Goal: Task Accomplishment & Management: Use online tool/utility

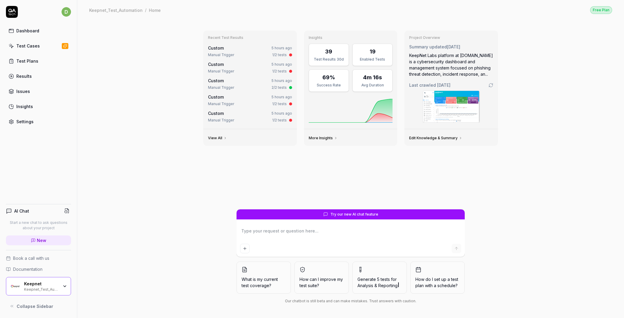
click at [51, 46] on link "Test Cases" at bounding box center [38, 46] width 65 height 12
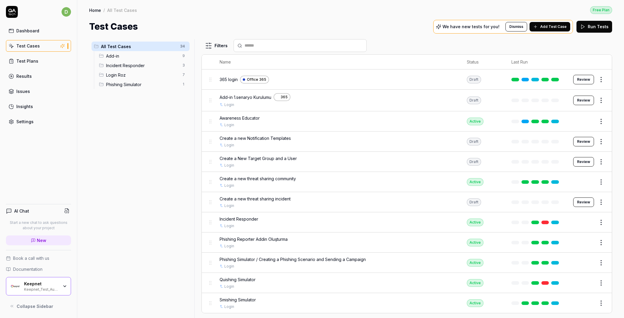
click at [147, 56] on span "Add-in" at bounding box center [142, 56] width 73 height 6
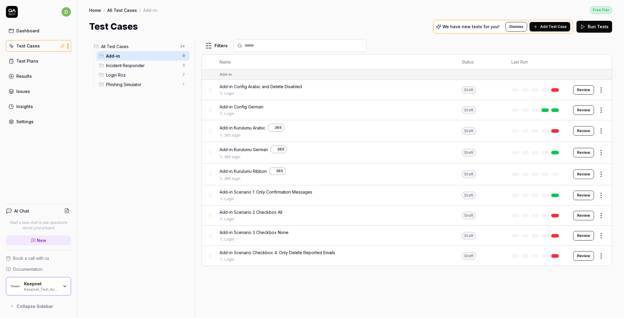
click at [245, 249] on span "Add-in Scenario Checkbox 4: Only Delete Reported Emails" at bounding box center [277, 252] width 116 height 6
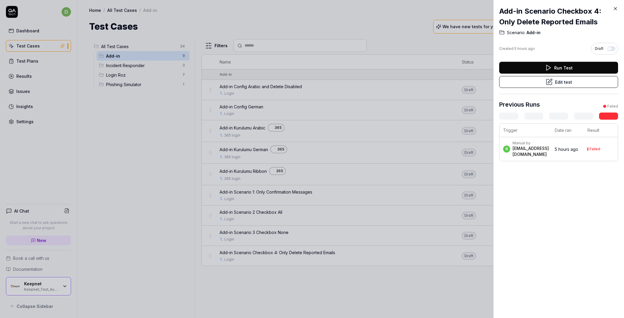
click at [551, 86] on button "Edit test" at bounding box center [558, 82] width 119 height 12
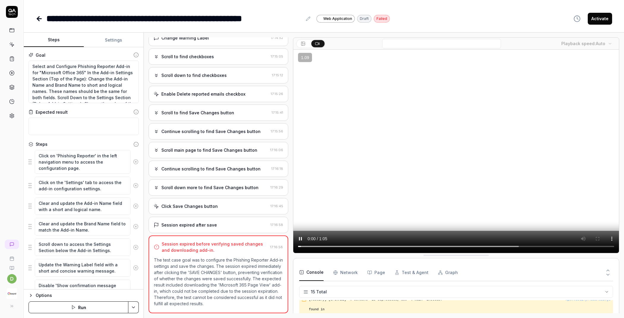
scroll to position [372, 0]
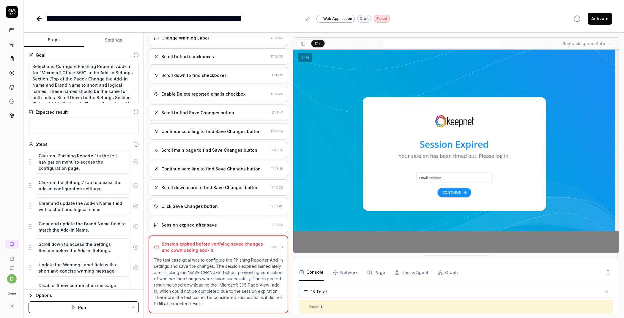
click at [105, 43] on button "Settings" at bounding box center [114, 40] width 60 height 14
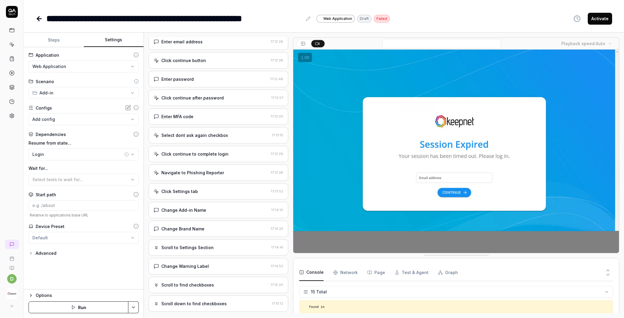
scroll to position [0, 0]
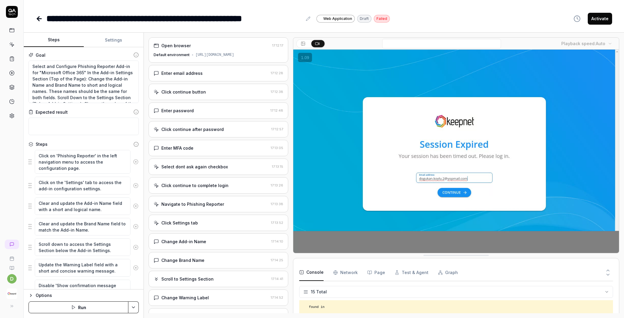
click at [56, 37] on button "Steps" at bounding box center [54, 40] width 60 height 14
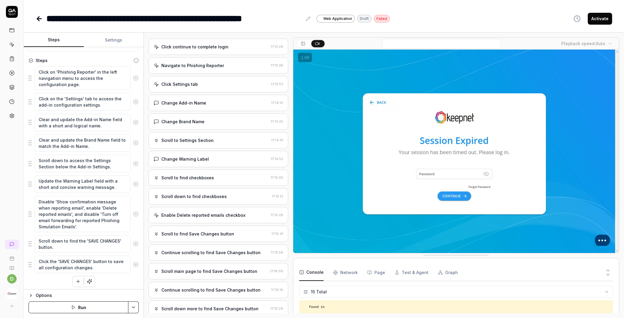
scroll to position [260, 0]
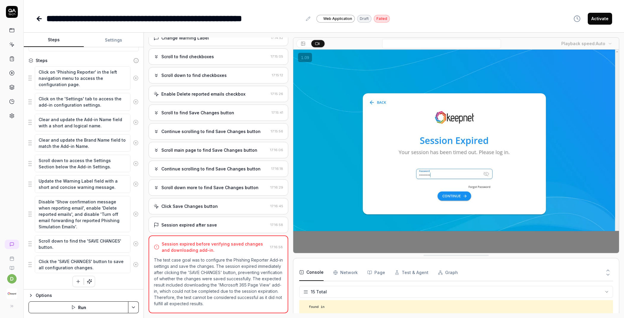
click at [197, 257] on p "The test case goal was to configure the Phishing Reporter Add-in settings and s…" at bounding box center [218, 282] width 129 height 50
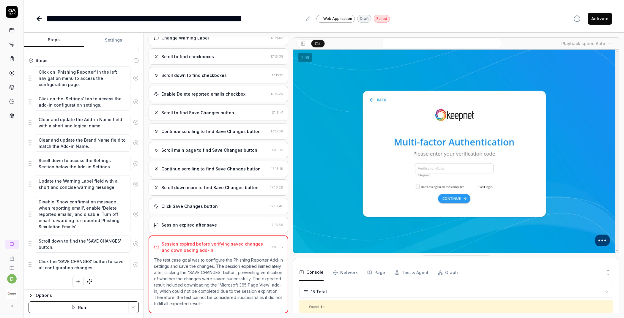
click at [218, 222] on div "Session expired after save" at bounding box center [211, 225] width 114 height 6
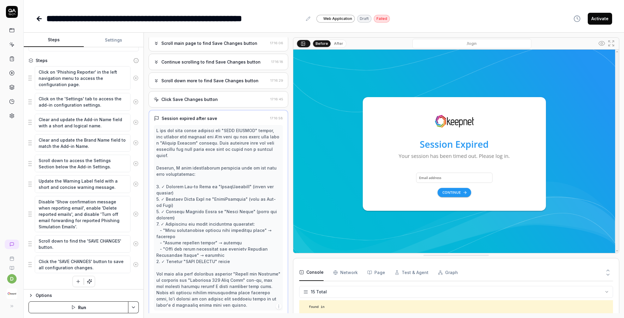
scroll to position [379, 0]
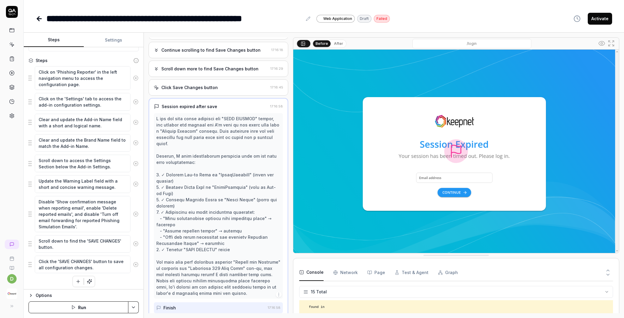
click at [203, 66] on div "Scroll down more to find Save Changes button" at bounding box center [209, 69] width 97 height 6
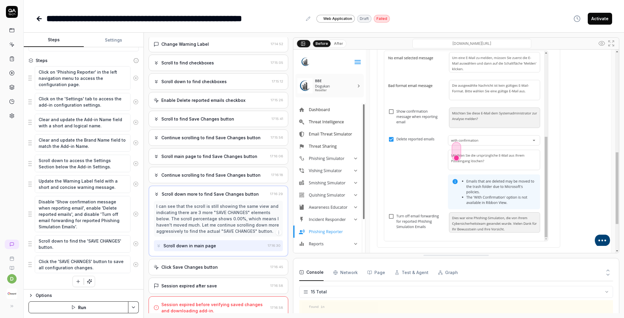
scroll to position [0, 0]
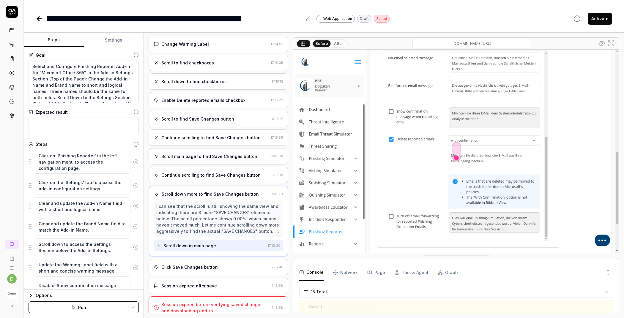
click at [10, 42] on icon at bounding box center [11, 44] width 5 height 5
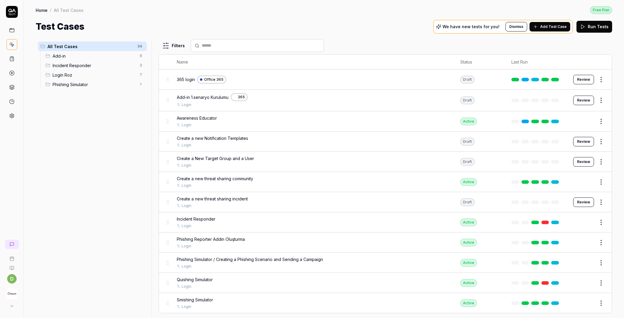
click at [71, 58] on span "Add-in" at bounding box center [94, 56] width 83 height 6
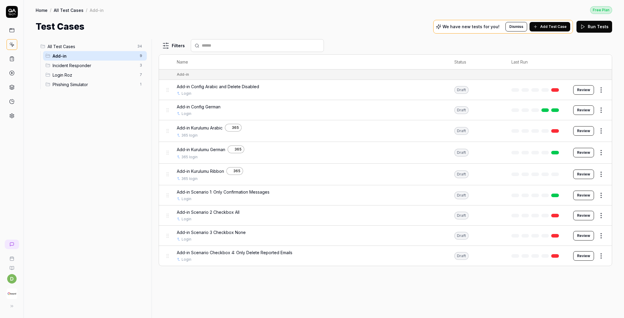
click at [222, 209] on span "Add-in Scenario 2 Checkbox All" at bounding box center [208, 212] width 63 height 6
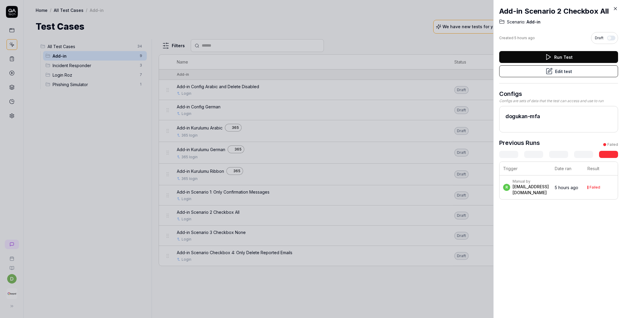
click at [550, 72] on button "Edit test" at bounding box center [558, 71] width 119 height 12
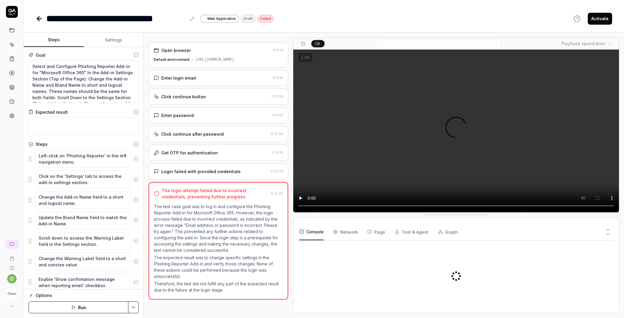
type textarea "*"
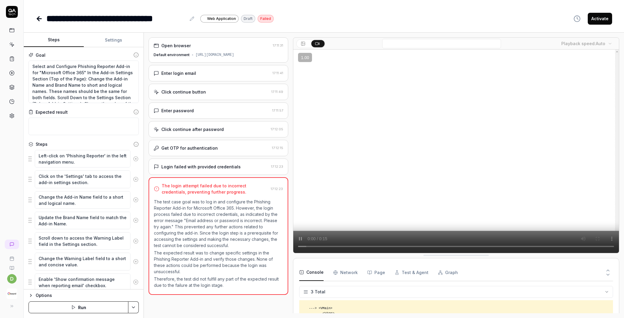
scroll to position [31, 0]
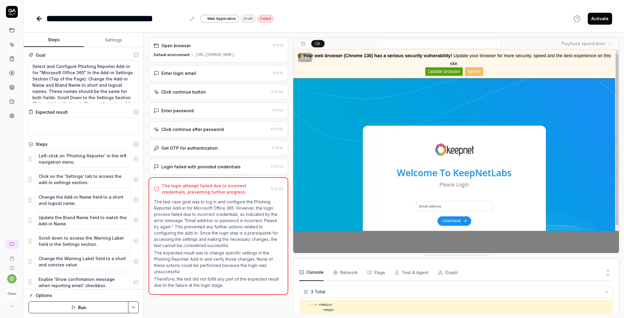
click at [208, 78] on div "Enter login email 17:11:41" at bounding box center [218, 73] width 140 height 16
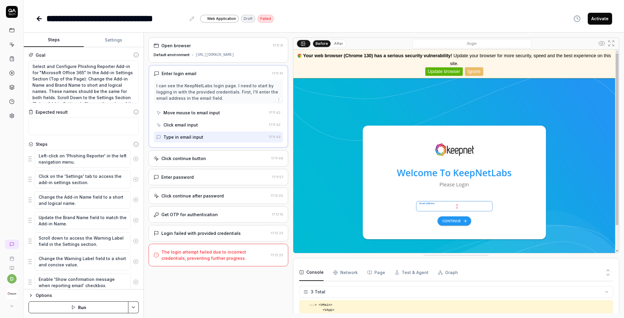
click at [193, 152] on div "Click continue button 17:11:49" at bounding box center [218, 158] width 140 height 16
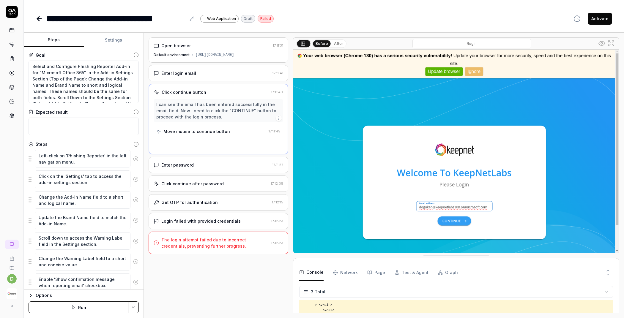
click at [194, 170] on div "Enter password 17:11:57" at bounding box center [218, 165] width 140 height 16
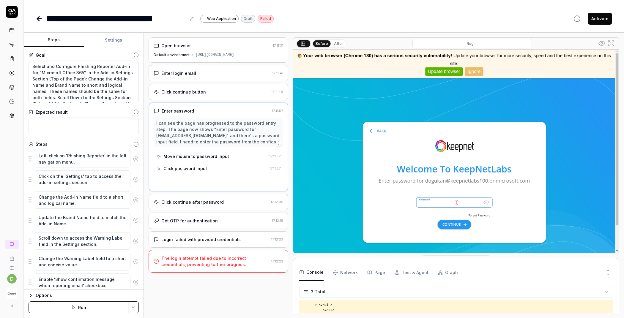
click at [189, 205] on div "Click continue after password" at bounding box center [192, 202] width 62 height 6
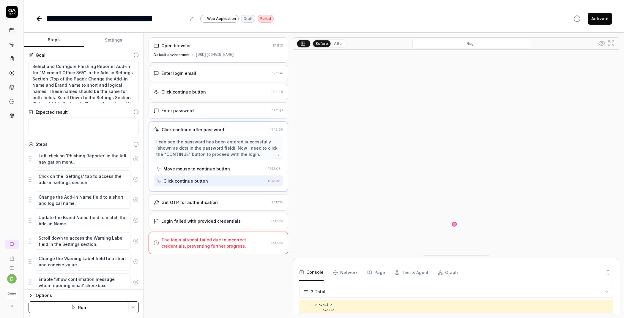
scroll to position [100, 0]
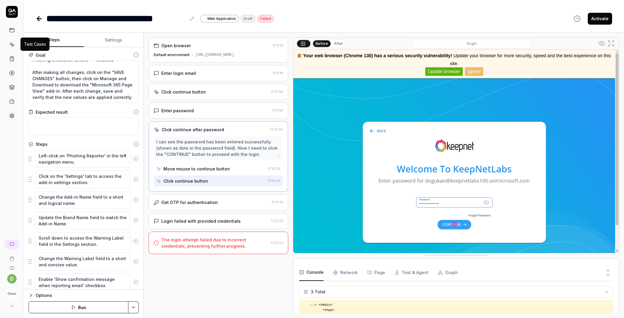
click at [14, 46] on icon at bounding box center [11, 44] width 5 height 5
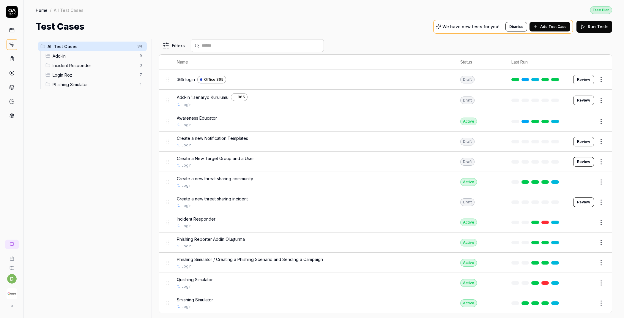
click at [77, 56] on span "Add-in" at bounding box center [94, 56] width 83 height 6
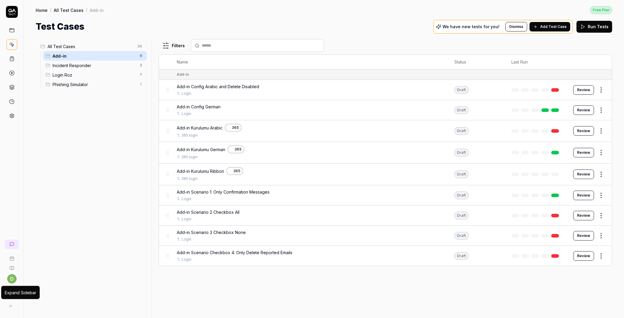
click at [11, 305] on icon at bounding box center [10, 306] width 5 height 5
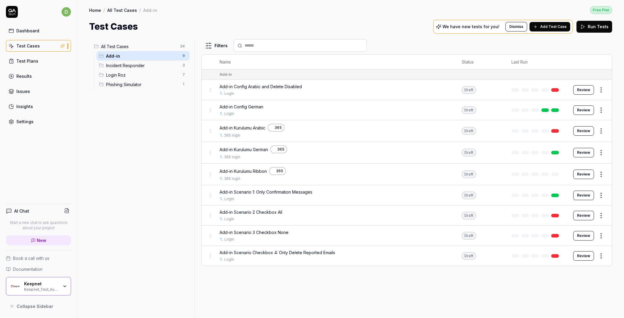
click at [23, 307] on span "Collapse Sidebar" at bounding box center [35, 306] width 37 height 6
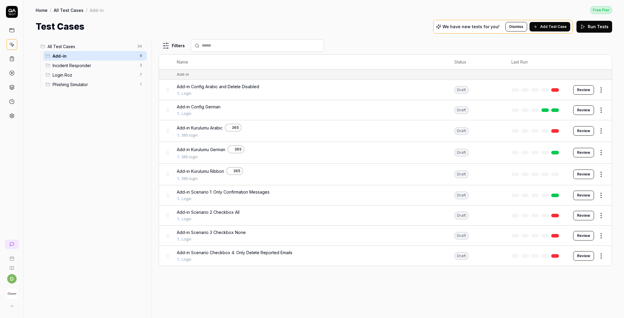
click at [104, 48] on span "All Test Cases" at bounding box center [91, 46] width 86 height 6
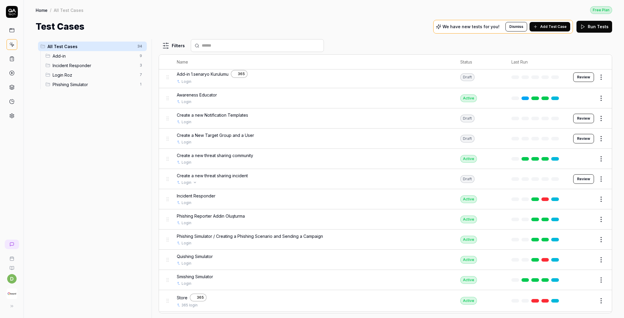
scroll to position [116, 0]
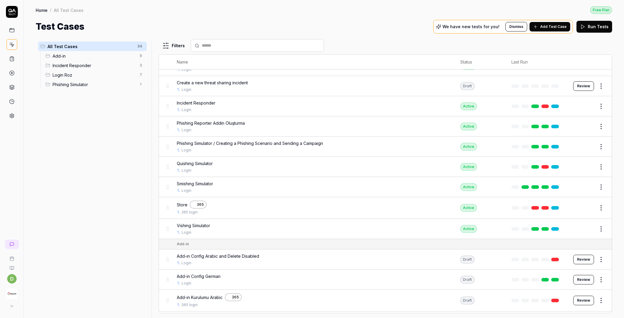
click at [227, 203] on div "Store 365" at bounding box center [312, 205] width 271 height 8
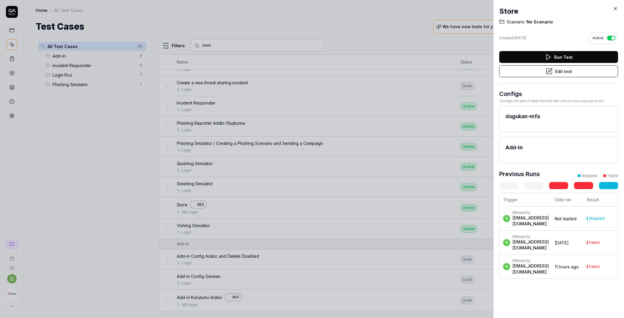
click at [554, 74] on button "Edit test" at bounding box center [558, 71] width 119 height 12
click at [127, 67] on div at bounding box center [312, 159] width 624 height 318
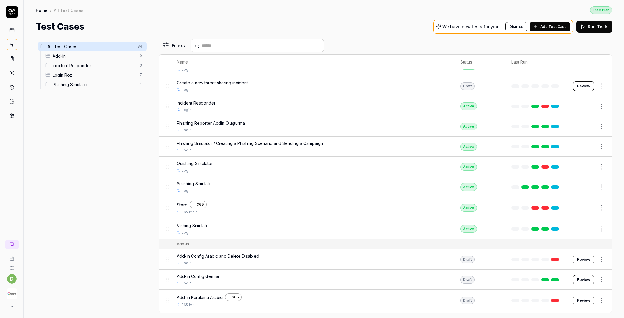
click at [84, 53] on span "Add-in" at bounding box center [94, 56] width 83 height 6
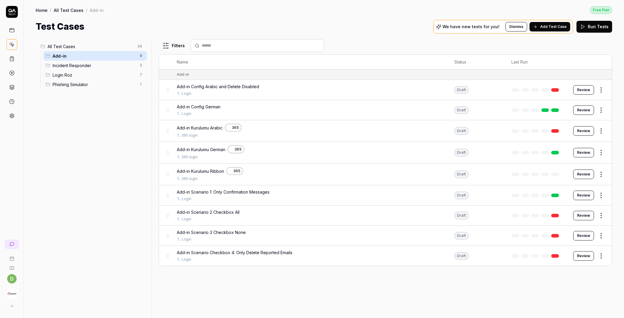
click at [81, 48] on span "All Test Cases" at bounding box center [91, 46] width 86 height 6
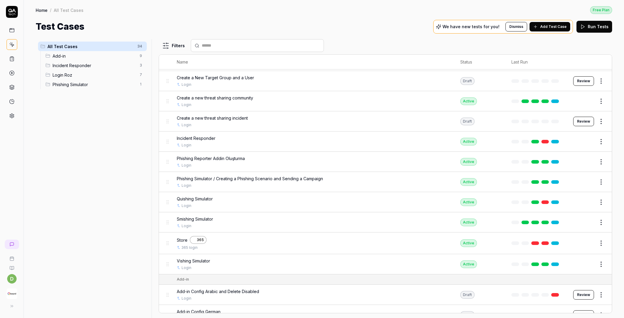
scroll to position [81, 0]
click at [84, 53] on span "Add-in" at bounding box center [94, 56] width 83 height 6
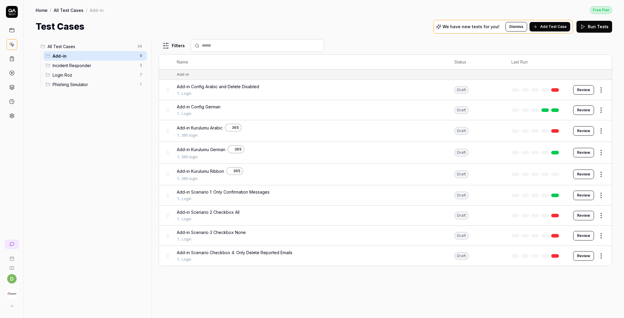
click at [255, 125] on div "Add-in Kurulumu Arabic 365" at bounding box center [310, 128] width 266 height 8
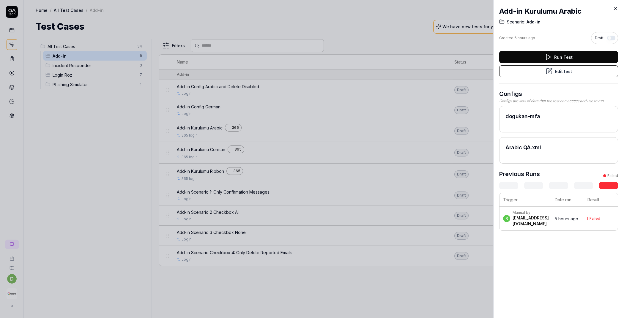
click at [588, 74] on button "Edit test" at bounding box center [558, 71] width 119 height 12
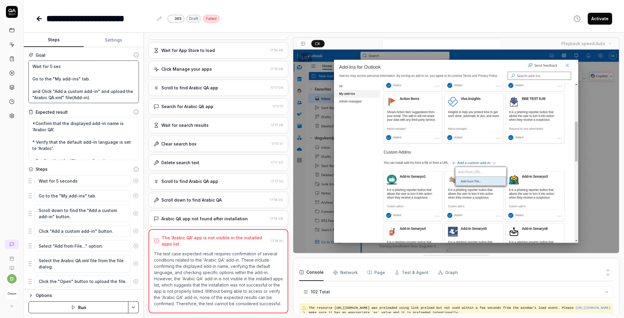
click at [101, 82] on textarea "Wait for 5 sec Go to the "My add-ins" tab. and Click "Add a custom add-in" and …" at bounding box center [84, 82] width 110 height 42
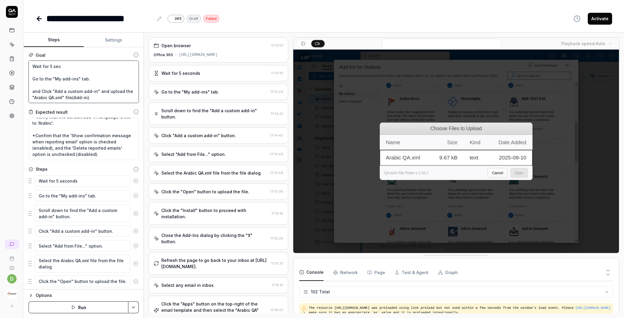
scroll to position [30, 0]
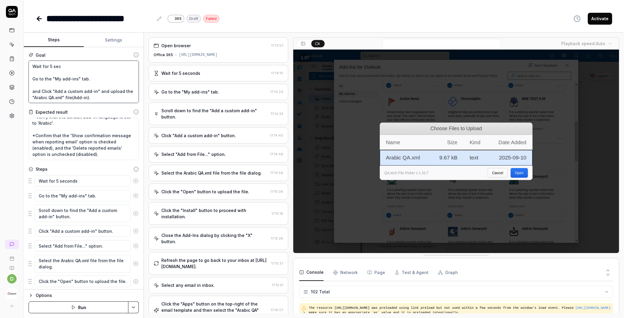
click at [94, 86] on textarea "Wait for 5 sec Go to the "My add-ins" tab. and Click "Add a custom add-in" and …" at bounding box center [84, 82] width 110 height 42
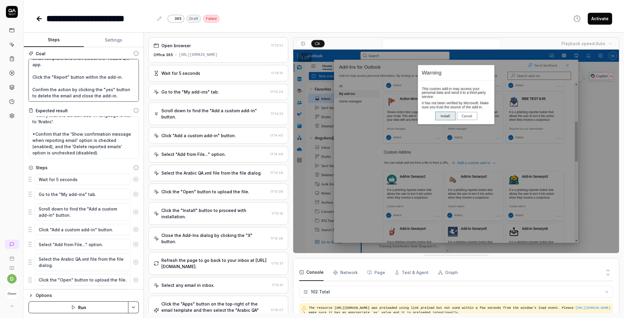
click at [82, 89] on textarea "Wait for 5 sec Go to the "My add-ins" tab. and Click "Add a custom add-in" and …" at bounding box center [84, 80] width 110 height 42
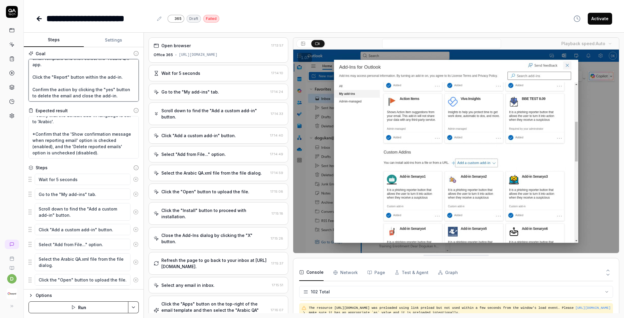
drag, startPoint x: 33, startPoint y: 83, endPoint x: 84, endPoint y: 89, distance: 51.7
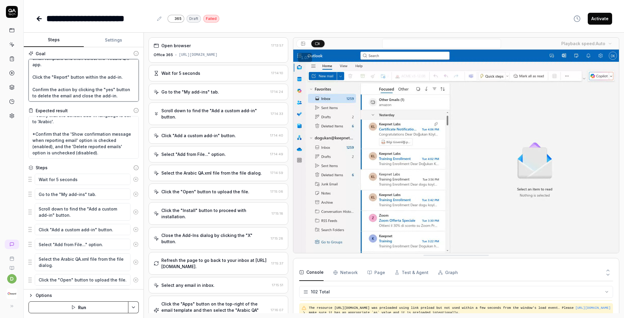
click at [84, 89] on textarea "Wait for 5 sec Go to the "My add-ins" tab. and Click "Add a custom add-in" and …" at bounding box center [84, 80] width 110 height 42
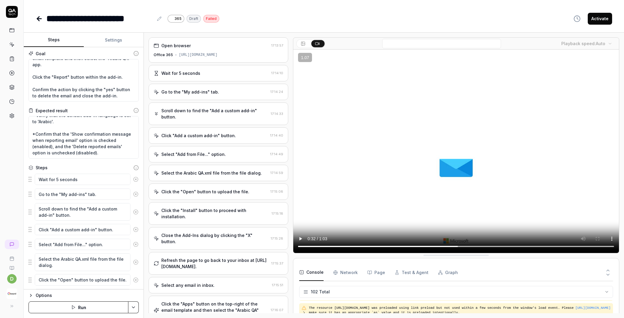
type textarea "*"
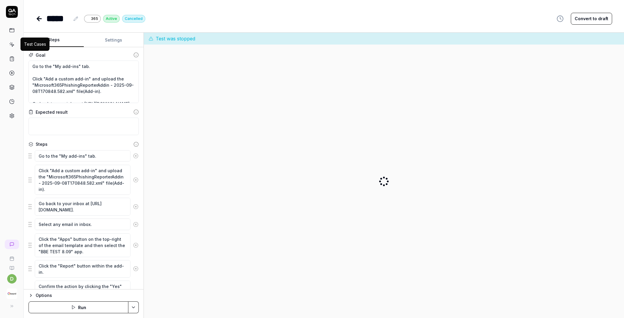
click at [12, 43] on icon at bounding box center [11, 44] width 5 height 5
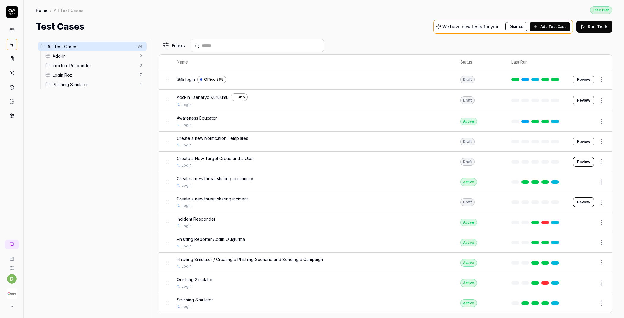
click at [89, 56] on span "Add-in" at bounding box center [94, 56] width 83 height 6
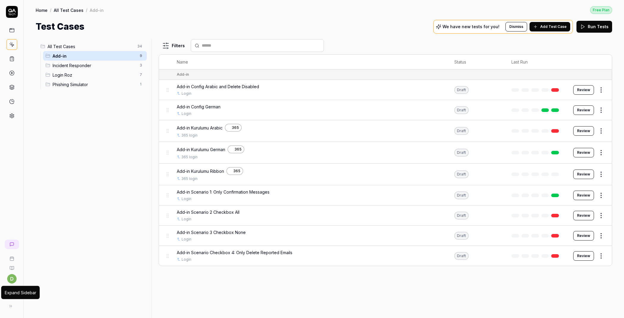
click at [13, 306] on button at bounding box center [11, 306] width 12 height 12
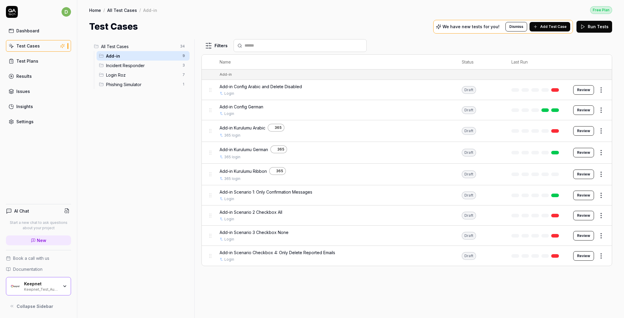
click at [29, 289] on div "Keepnet_Test_Automation" at bounding box center [41, 289] width 34 height 5
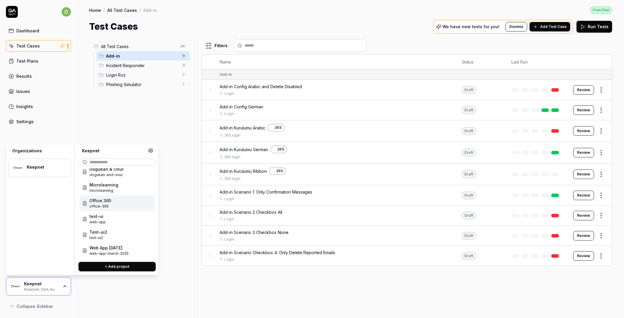
scroll to position [22, 0]
click at [121, 204] on div "Office 365 office-365" at bounding box center [117, 202] width 75 height 16
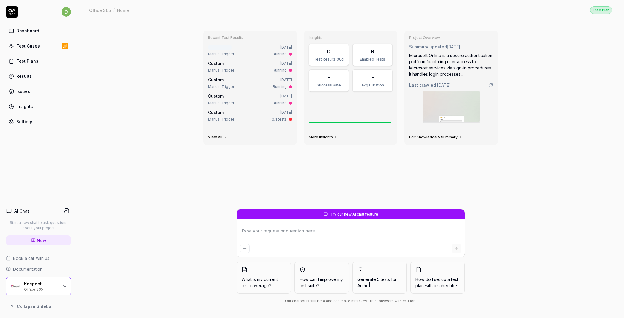
click at [34, 47] on div "Test Cases" at bounding box center [27, 46] width 23 height 6
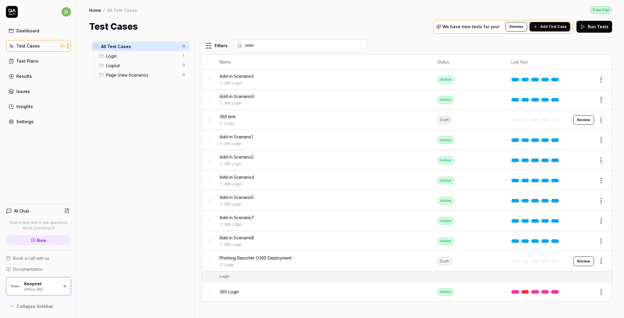
click at [263, 77] on div "Add-in Scenario3" at bounding box center [322, 76] width 206 height 6
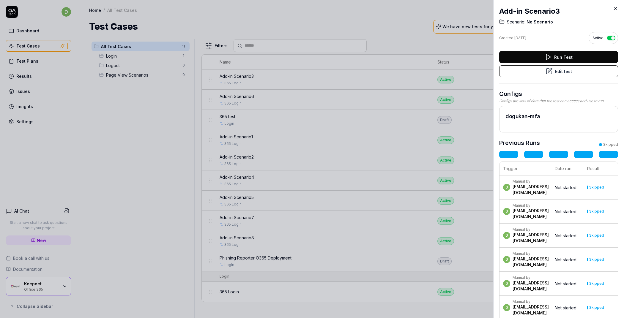
click at [548, 74] on icon at bounding box center [548, 71] width 7 height 7
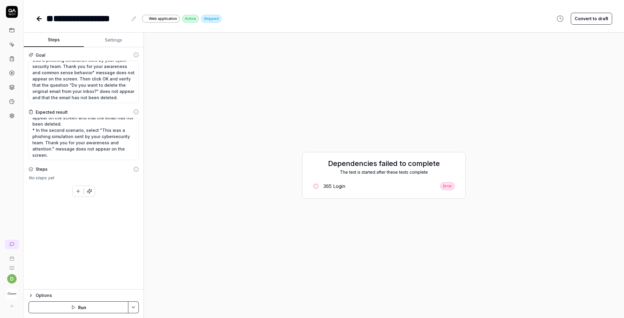
scroll to position [31, 0]
click at [11, 44] on icon at bounding box center [12, 45] width 3 height 3
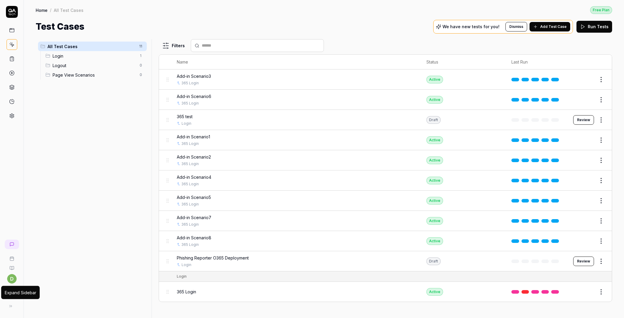
click at [11, 303] on button at bounding box center [11, 306] width 12 height 12
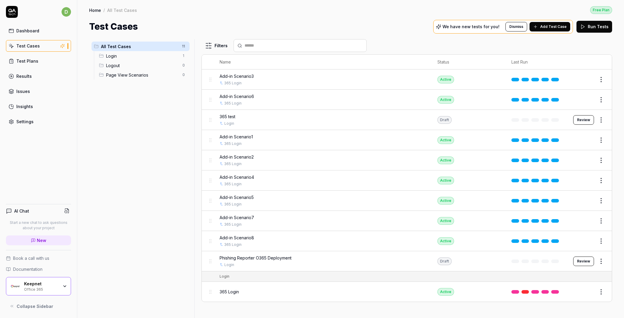
click at [39, 281] on div "Keepnet" at bounding box center [41, 283] width 34 height 5
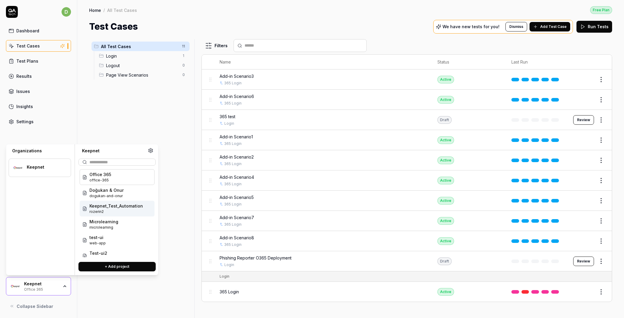
scroll to position [22, 0]
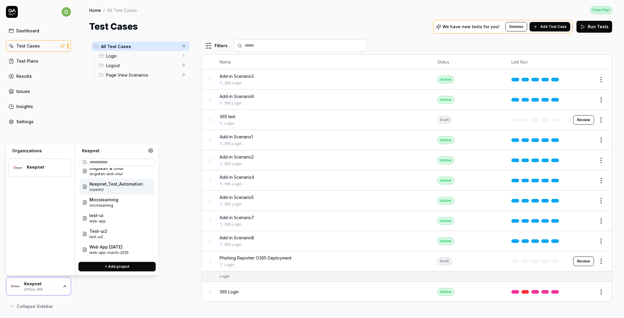
click at [120, 187] on span "rozerin2" at bounding box center [115, 189] width 53 height 5
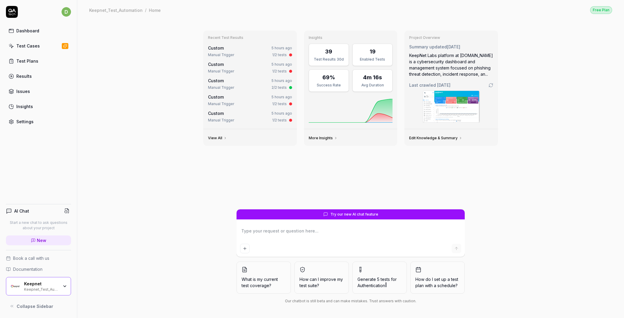
click at [33, 49] on link "Test Cases" at bounding box center [38, 46] width 65 height 12
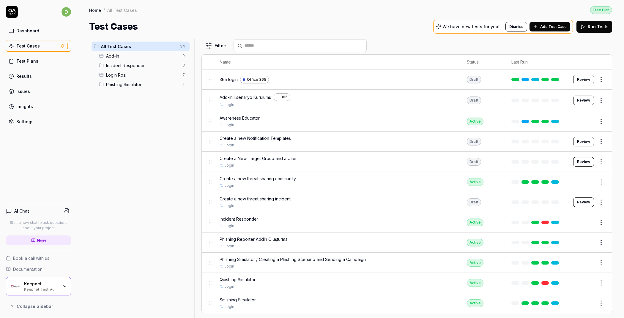
click at [140, 55] on span "Add-in" at bounding box center [142, 56] width 73 height 6
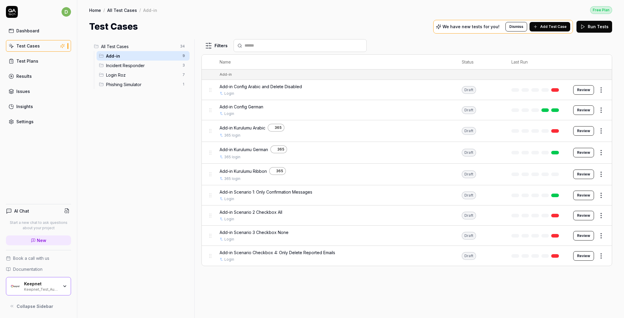
click at [248, 213] on div "Add-in Scenario 2 Checkbox All Login" at bounding box center [334, 215] width 230 height 13
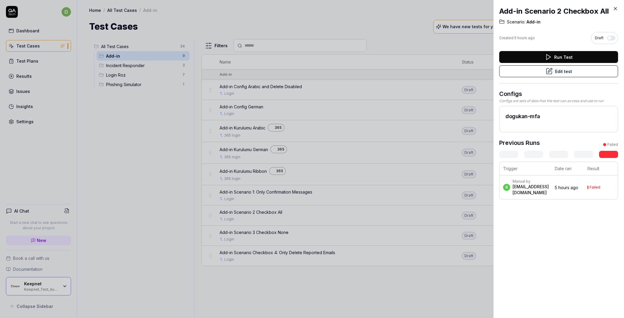
click at [551, 74] on button "Edit test" at bounding box center [558, 71] width 119 height 12
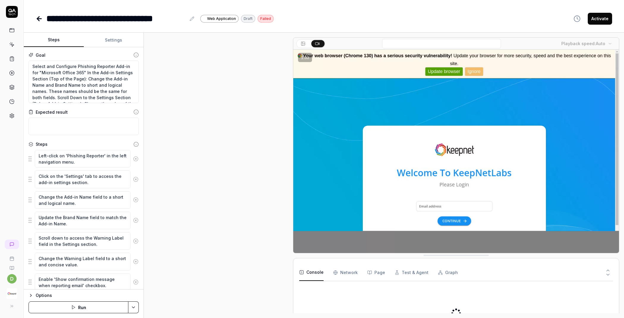
type textarea "*"
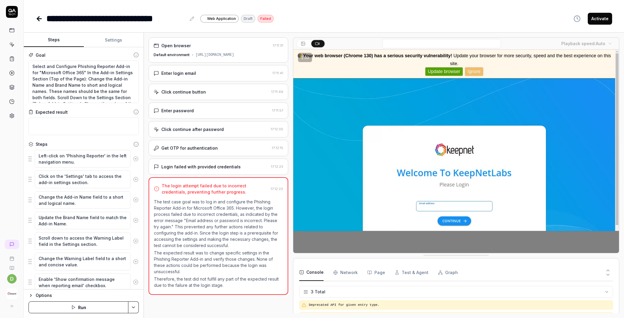
scroll to position [31, 0]
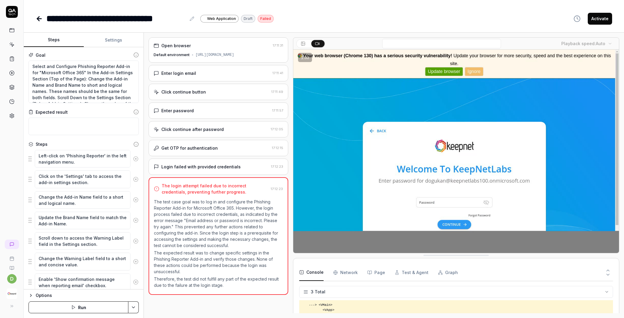
click at [205, 134] on div "Click continue after password 17:12:05" at bounding box center [218, 129] width 140 height 16
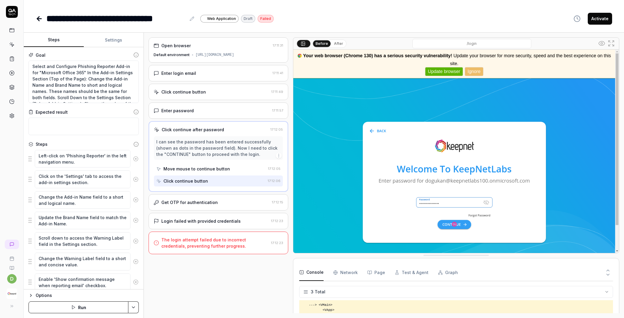
click at [185, 222] on div "Login failed with provided credentials" at bounding box center [200, 221] width 79 height 6
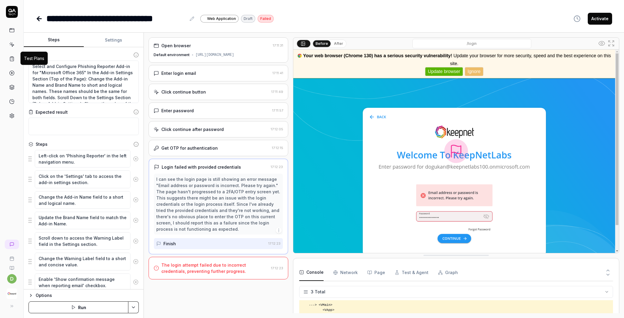
click at [14, 59] on icon at bounding box center [11, 58] width 5 height 5
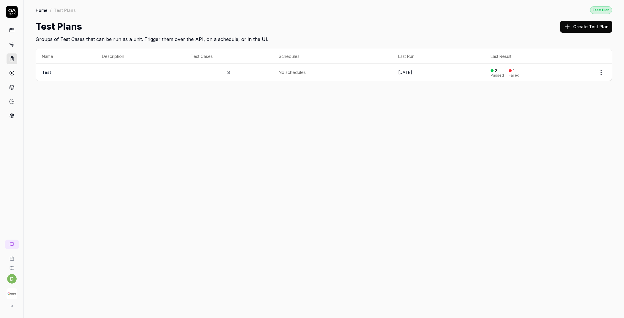
click at [12, 47] on link at bounding box center [12, 44] width 11 height 11
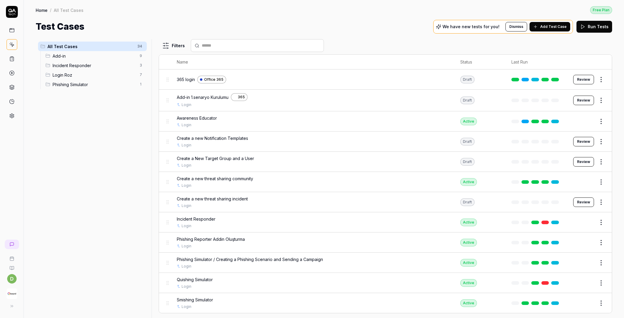
click at [67, 56] on span "Add-in" at bounding box center [94, 56] width 83 height 6
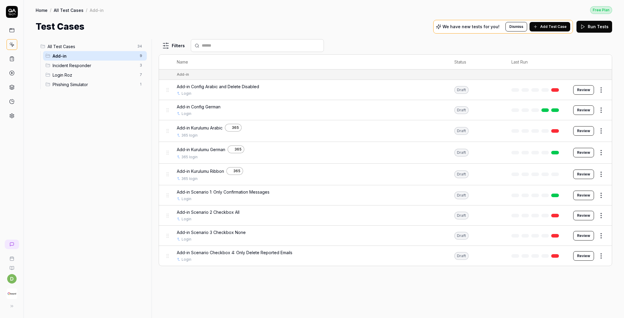
click at [8, 115] on link at bounding box center [12, 115] width 11 height 11
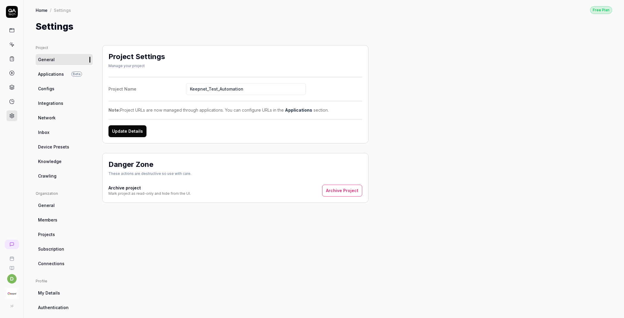
click at [70, 93] on link "Configs" at bounding box center [64, 88] width 57 height 11
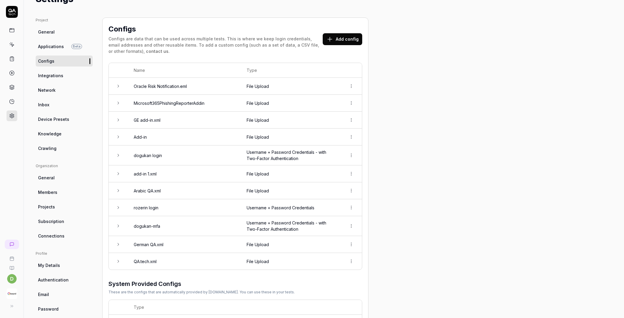
scroll to position [39, 0]
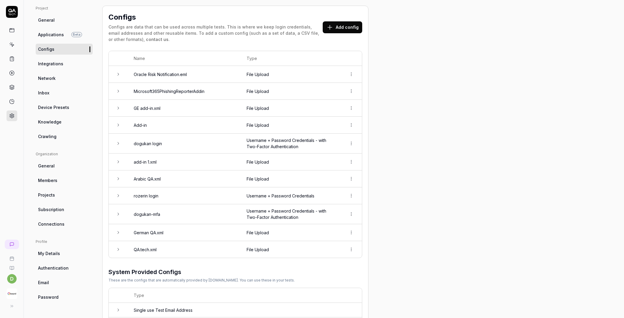
click at [328, 27] on icon at bounding box center [329, 27] width 7 height 7
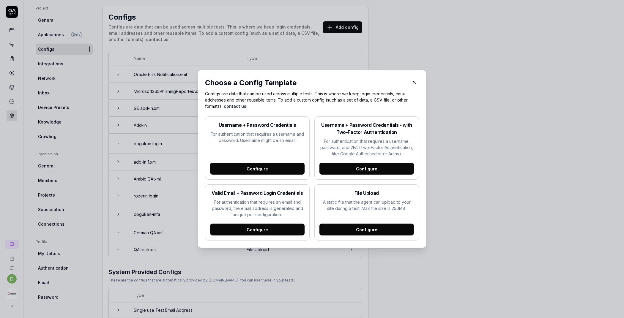
click at [354, 231] on div "Configure" at bounding box center [366, 230] width 94 height 12
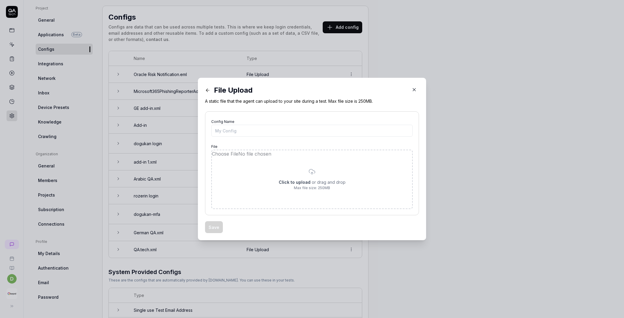
click at [265, 178] on input "file" at bounding box center [312, 179] width 200 height 58
type input "**********"
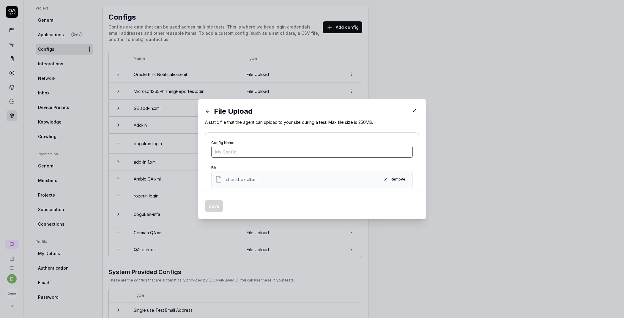
click at [236, 149] on input "Config Name" at bounding box center [311, 152] width 201 height 12
type input "checkbox all"
click at [216, 206] on button "Save" at bounding box center [214, 206] width 18 height 12
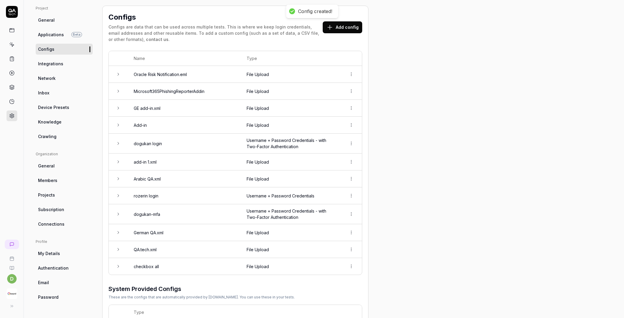
click at [13, 46] on icon at bounding box center [11, 44] width 5 height 5
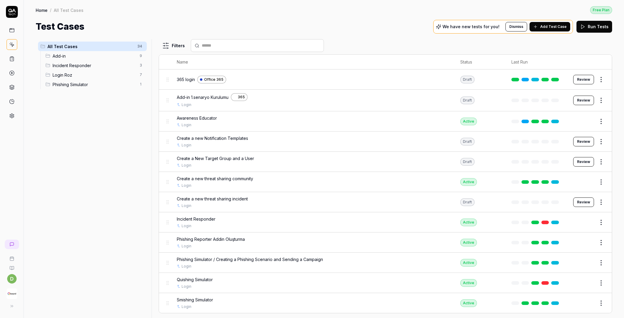
click at [562, 24] on span "Add Test Case" at bounding box center [553, 26] width 26 height 5
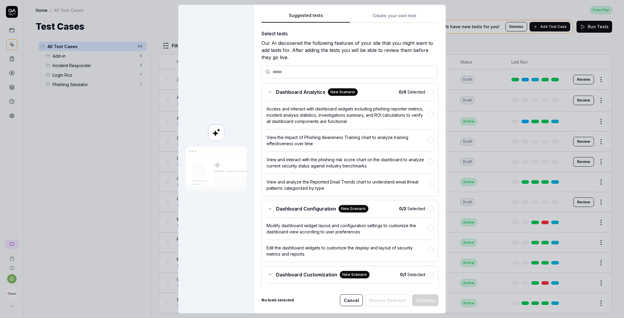
click at [382, 14] on div "Suggested tests Create your own test Select tests Our AI discovered the followi…" at bounding box center [349, 159] width 191 height 309
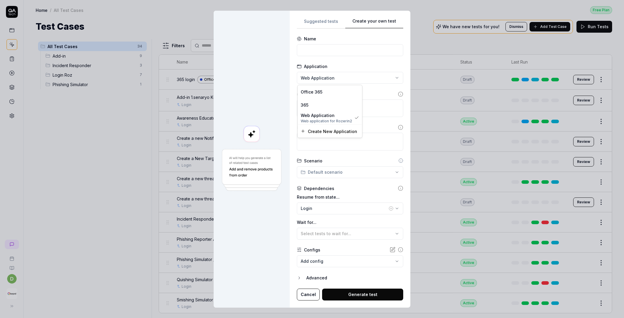
click at [324, 77] on div "**********" at bounding box center [312, 159] width 624 height 318
click at [317, 103] on div "365" at bounding box center [329, 105] width 58 height 6
click at [327, 49] on input at bounding box center [350, 50] width 106 height 12
click at [330, 173] on div "**********" at bounding box center [312, 159] width 624 height 318
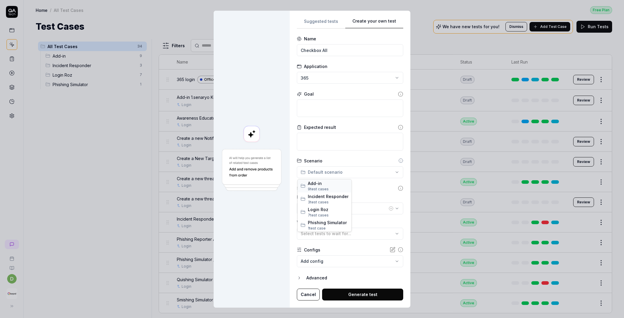
click at [328, 186] on span "Add-in" at bounding box center [328, 183] width 41 height 6
click at [344, 52] on input "Checkbox All" at bounding box center [350, 50] width 106 height 12
click at [300, 51] on input "Checkbox All" at bounding box center [350, 50] width 106 height 12
type input "Add-in Checkbox All"
click at [316, 105] on textarea at bounding box center [350, 108] width 106 height 18
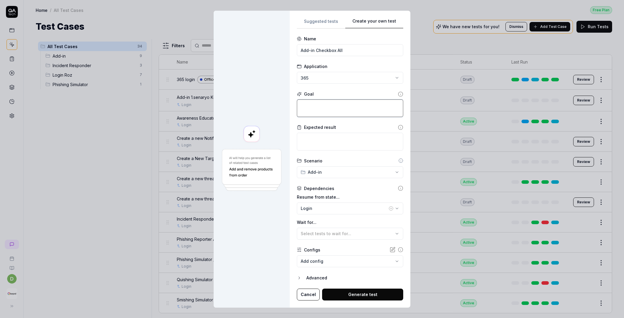
paste textarea "Wait for 5 sec Go to the "My add-ins" tab. and Click "Add a custom add-in" and …"
type textarea "*"
type textarea "Wait for 5 sec Go to the "My add-ins" tab. and Click "Add a custom add-in" and …"
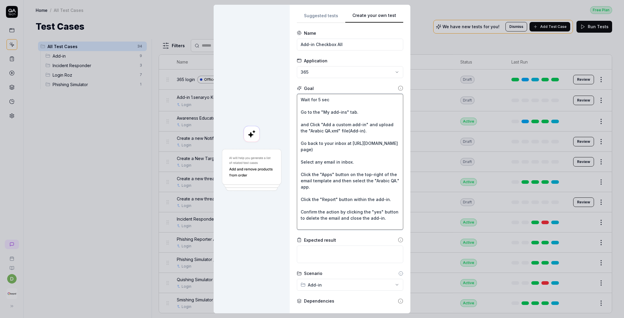
drag, startPoint x: 307, startPoint y: 131, endPoint x: 334, endPoint y: 132, distance: 27.4
click at [334, 131] on textarea "Wait for 5 sec Go to the "My add-ins" tab. and Click "Add a custom add-in" and …" at bounding box center [350, 162] width 106 height 136
click at [323, 134] on textarea "Wait for 5 sec Go to the "My add-ins" tab. and Click "Add a custom add-in" and …" at bounding box center [350, 162] width 106 height 136
drag, startPoint x: 326, startPoint y: 132, endPoint x: 306, endPoint y: 132, distance: 20.2
click at [306, 132] on textarea "Wait for 5 sec Go to the "My add-ins" tab. and Click "Add a custom add-in" and …" at bounding box center [350, 162] width 106 height 136
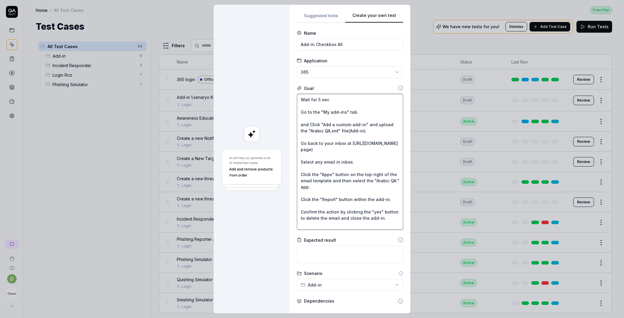
type textarea "*"
type textarea "Wait for 5 sec Go to the "My add-ins" tab. and Click "Add a custom add-in" and …"
type textarea "*"
type textarea "Wait for 5 sec Go to the "My add-ins" tab. and Click "Add a custom add-in" and …"
type textarea "*"
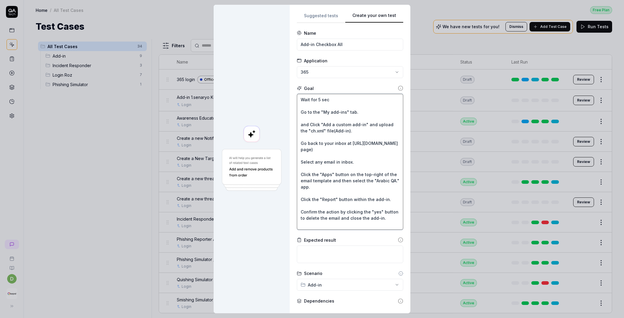
type textarea "Wait for 5 sec Go to the "My add-ins" tab. and Click "Add a custom add-in" and …"
type textarea "*"
type textarea "Wait for 5 sec Go to the "My add-ins" tab. and Click "Add a custom add-in" and …"
type textarea "*"
type textarea "Wait for 5 sec Go to the "My add-ins" tab. and Click "Add a custom add-in" and …"
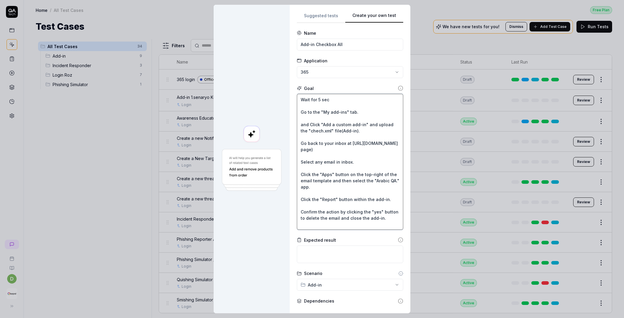
type textarea "*"
type textarea "Wait for 5 sec Go to the "My add-ins" tab. and Click "Add a custom add-in" and …"
type textarea "*"
type textarea "Wait for 5 sec Go to the "My add-ins" tab. and Click "Add a custom add-in" and …"
type textarea "*"
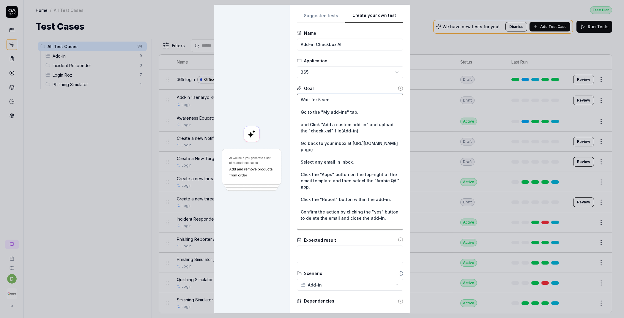
type textarea "Wait for 5 sec Go to the "My add-ins" tab. and Click "Add a custom add-in" and …"
type textarea "*"
type textarea "Wait for 5 sec Go to the "My add-ins" tab. and Click "Add a custom add-in" and …"
type textarea "*"
type textarea "Wait for 5 sec Go to the "My add-ins" tab. and Click "Add a custom add-in" and …"
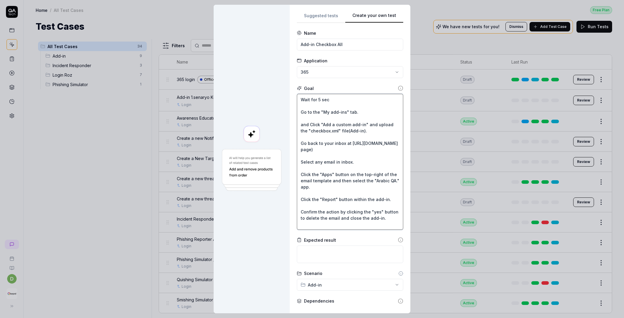
type textarea "*"
type textarea "Wait for 5 sec Go to the "My add-ins" tab. and Click "Add a custom add-in" and …"
type textarea "*"
type textarea "Wait for 5 sec Go to the "My add-ins" tab. and Click "Add a custom add-in" and …"
type textarea "*"
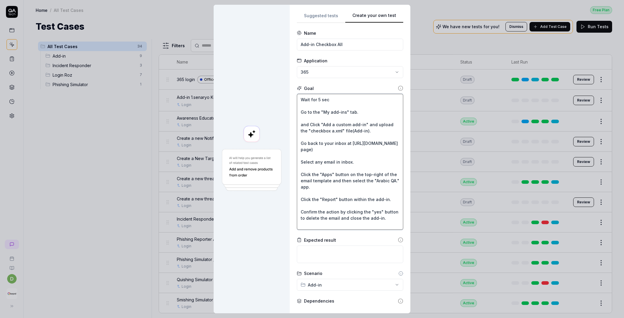
type textarea "Wait for 5 sec Go to the "My add-ins" tab. and Click "Add a custom add-in" and …"
type textarea "*"
type textarea "Wait for 5 sec Go to the "My add-ins" tab. and Click "Add a custom add-in" and …"
drag, startPoint x: 366, startPoint y: 131, endPoint x: 350, endPoint y: 132, distance: 15.2
click at [350, 132] on textarea "Wait for 5 sec Go to the "My add-ins" tab. and Click "Add a custom add-in" and …" at bounding box center [350, 162] width 106 height 136
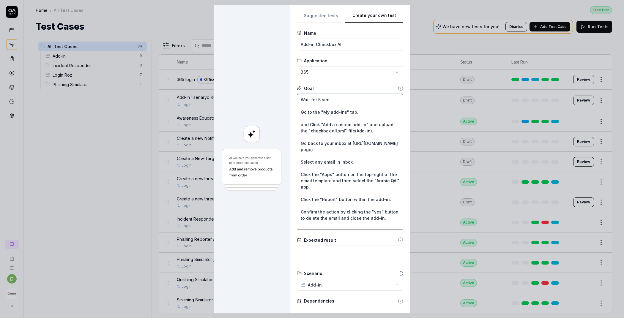
type textarea "*"
type textarea "Wait for 5 sec Go to the "My add-ins" tab. and Click "Add a custom add-in" and …"
type textarea "*"
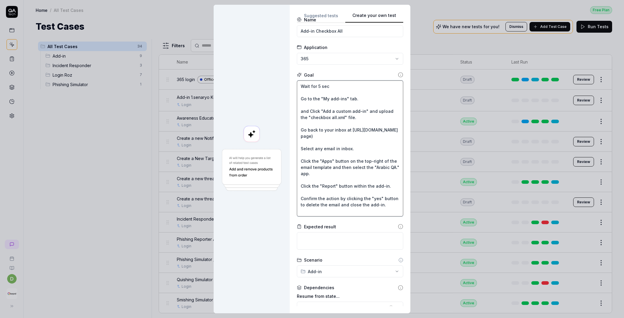
type textarea "Wait for 5 sec Go to the "My add-ins" tab. and Click "Add a custom add-in" and …"
drag, startPoint x: 352, startPoint y: 148, endPoint x: 296, endPoint y: 149, distance: 56.1
click at [297, 149] on textarea "Wait for 5 sec Go to the "My add-ins" tab. and Click "Add a custom add-in" and …" at bounding box center [350, 148] width 106 height 136
paste textarea "email from keepnet labs"
type textarea "*"
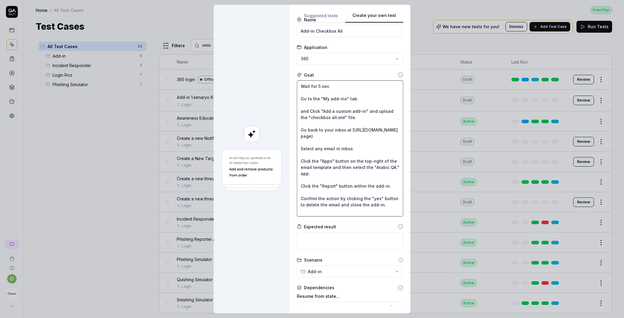
type textarea "Wait for 5 sec Go to the "My add-ins" tab. and Click "Add a custom add-in" and …"
click at [339, 149] on textarea "Wait for 5 sec Go to the "My add-ins" tab. and Click "Add a custom add-in" and …" at bounding box center [350, 148] width 106 height 136
type textarea "*"
type textarea "Wait for 5 sec Go to the "My add-ins" tab. and Click "Add a custom add-in" and …"
click at [368, 150] on textarea "Wait for 5 sec Go to the "My add-ins" tab. and Click "Add a custom add-in" and …" at bounding box center [350, 148] width 106 height 136
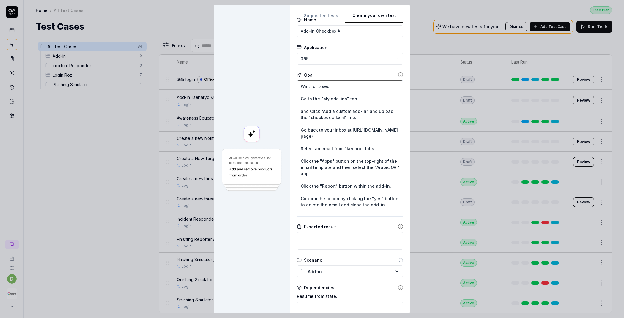
type textarea "*"
type textarea "Wait for 5 sec Go to the "My add-ins" tab. and Click "Add a custom add-in" and …"
drag, startPoint x: 319, startPoint y: 173, endPoint x: 300, endPoint y: 174, distance: 19.6
click at [300, 174] on textarea "Wait for 5 sec Go to the "My add-ins" tab. and Click "Add a custom add-in" and …" at bounding box center [350, 148] width 106 height 136
type textarea "*"
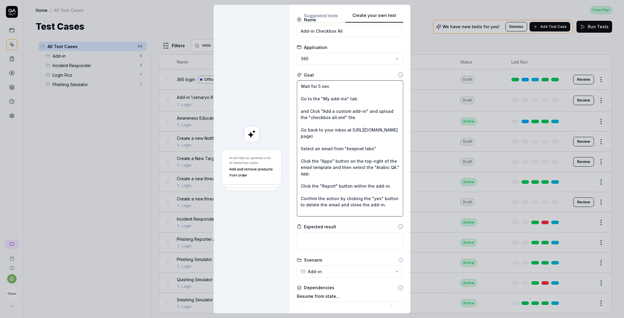
type textarea "Wait for 5 sec Go to the "My add-ins" tab. and Click "Add a custom add-in" and …"
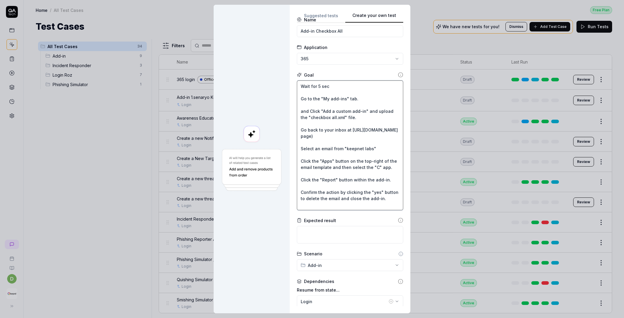
type textarea "*"
type textarea "Wait for 5 sec Go to the "My add-ins" tab. and Click "Add a custom add-in" and …"
type textarea "*"
type textarea "Wait for 5 sec Go to the "My add-ins" tab. and Click "Add a custom add-in" and …"
type textarea "*"
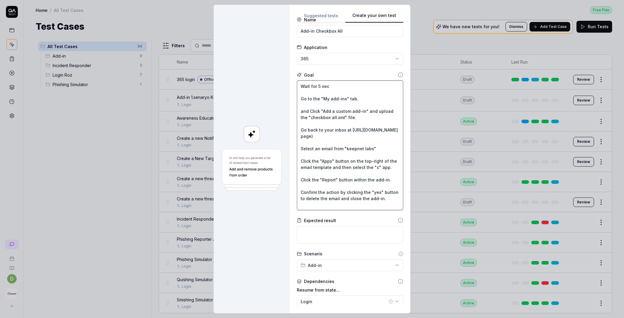
type textarea "Wait for 5 sec Go to the "My add-ins" tab. and Click "Add a custom add-in" and …"
type textarea "*"
type textarea "Wait for 5 sec Go to the "My add-ins" tab. and Click "Add a custom add-in" and …"
type textarea "*"
type textarea "Wait for 5 sec Go to the "My add-ins" tab. and Click "Add a custom add-in" and …"
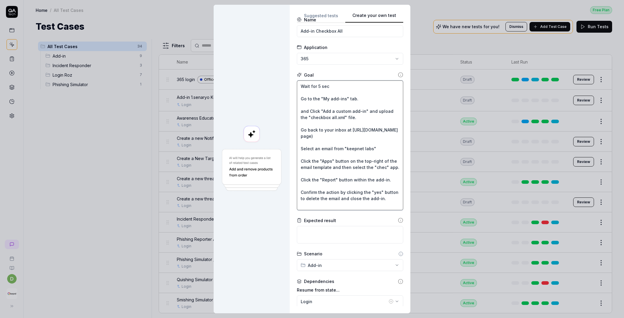
type textarea "*"
type textarea "Wait for 5 sec Go to the "My add-ins" tab. and Click "Add a custom add-in" and …"
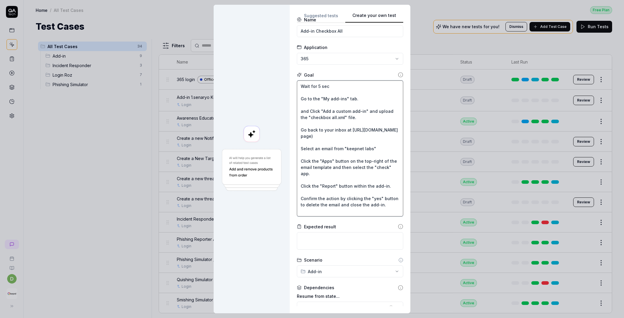
type textarea "*"
type textarea "Wait for 5 sec Go to the "My add-ins" tab. and Click "Add a custom add-in" and …"
type textarea "*"
type textarea "Wait for 5 sec Go to the "My add-ins" tab. and Click "Add a custom add-in" and …"
type textarea "*"
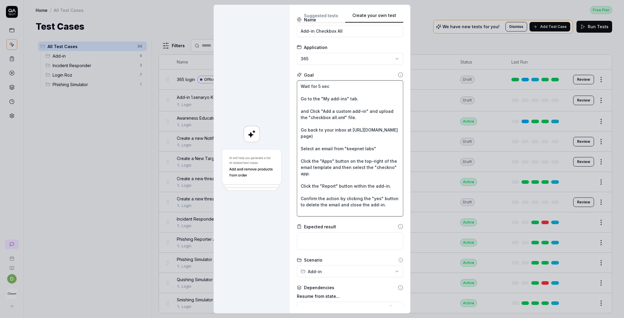
type textarea "Wait for 5 sec Go to the "My add-ins" tab. and Click "Add a custom add-in" and …"
type textarea "*"
type textarea "Wait for 5 sec Go to the "My add-ins" tab. and Click "Add a custom add-in" and …"
type textarea "*"
type textarea "Wait for 5 sec Go to the "My add-ins" tab. and Click "Add a custom add-in" and …"
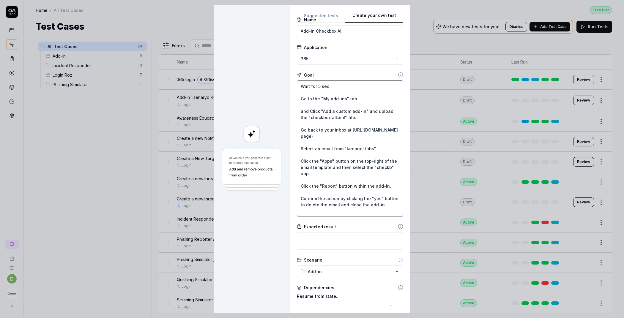
type textarea "*"
type textarea "Wait for 5 sec Go to the "My add-ins" tab. and Click "Add a custom add-in" and …"
type textarea "*"
type textarea "Wait for 5 sec Go to the "My add-ins" tab. and Click "Add a custom add-in" and …"
type textarea "*"
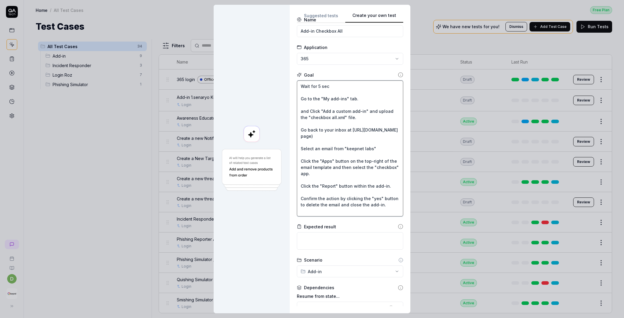
type textarea "Wait for 5 sec Go to the "My add-ins" tab. and Click "Add a custom add-in" and …"
type textarea "*"
type textarea "Wait for 5 sec Go to the "My add-ins" tab. and Click "Add a custom add-in" and …"
type textarea "*"
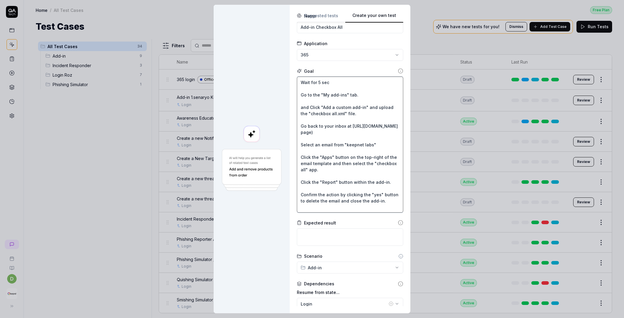
scroll to position [18, 0]
type textarea "Wait for 5 sec Go to the "My add-ins" tab. and Click "Add a custom add-in" and …"
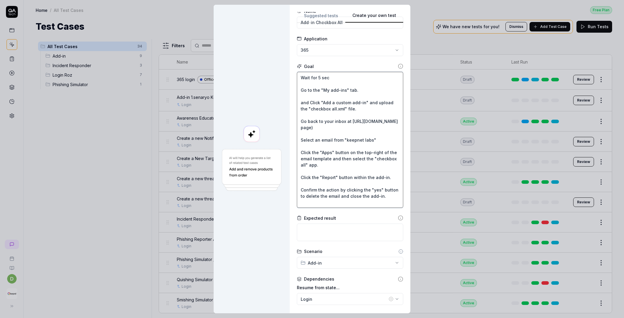
scroll to position [22, 0]
click at [345, 167] on textarea "Wait for 5 sec Go to the "My add-ins" tab. and Click "Add a custom add-in" and …" at bounding box center [350, 140] width 106 height 136
click at [348, 165] on textarea "Wait for 5 sec Go to the "My add-ins" tab. and Click "Add a custom add-in" and …" at bounding box center [350, 140] width 106 height 136
type textarea "*"
type textarea "Wait for 5 sec Go to the "My add-ins" tab. and Click "Add a custom add-in" and …"
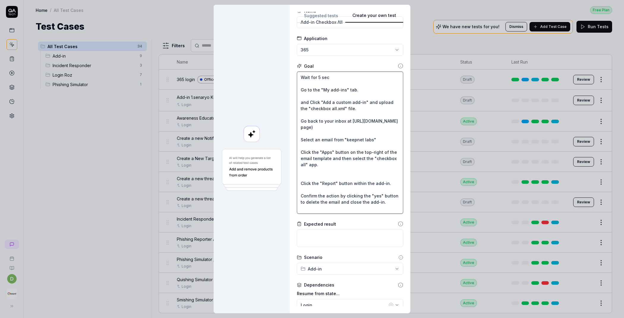
type textarea "*"
type textarea "Wait for 5 sec Go to the "My add-ins" tab. and Click "Add a custom add-in" and …"
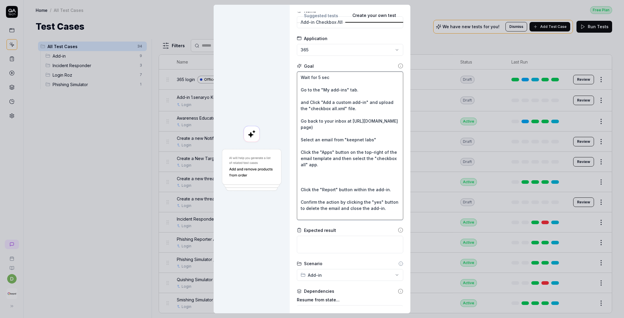
paste textarea "Confirm that the message “Do you want to report this email to the system admini…"
type textarea "*"
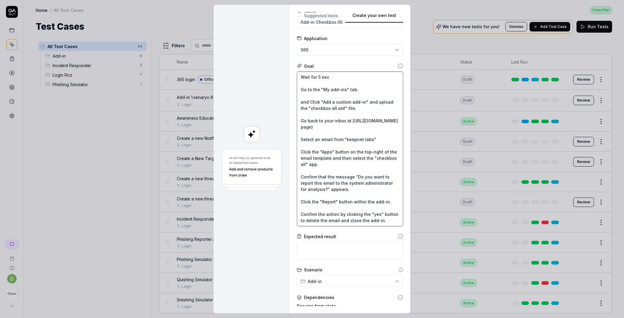
type textarea "Wait for 5 sec Go to the "My add-ins" tab. and Click "Add a custom add-in" and …"
drag, startPoint x: 317, startPoint y: 222, endPoint x: 295, endPoint y: 208, distance: 25.5
click at [297, 208] on textarea "Wait for 5 sec Go to the "My add-ins" tab. and Click "Add a custom add-in" and …" at bounding box center [350, 149] width 106 height 155
paste textarea "at the message “Do you want to delete the original email from your inbox?” appe…"
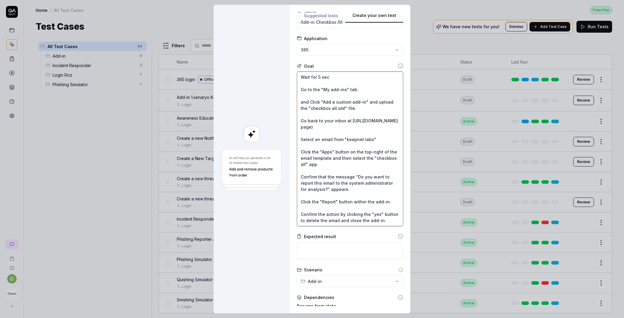
type textarea "*"
type textarea "Wait for 5 sec Go to the "My add-ins" tab. and Click "Add a custom add-in" and …"
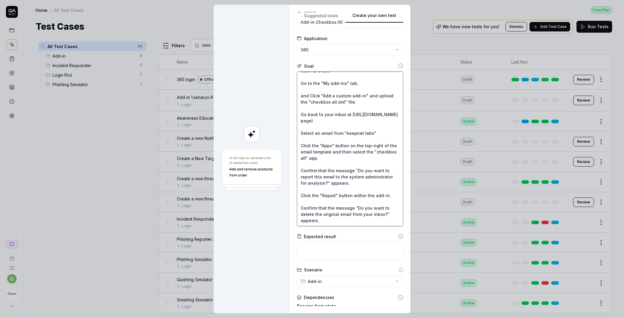
type textarea "*"
type textarea "Wait for 5 sec Go to the "My add-ins" tab. and Click "Add a custom add-in" and …"
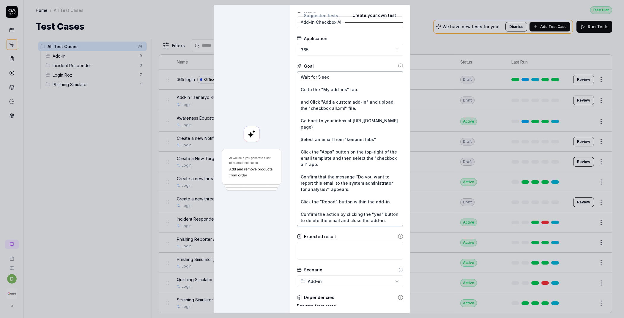
drag, startPoint x: 341, startPoint y: 218, endPoint x: 345, endPoint y: 218, distance: 4.2
click at [341, 218] on textarea "Wait for 5 sec Go to the "My add-ins" tab. and Click "Add a custom add-in" and …" at bounding box center [350, 149] width 106 height 155
drag, startPoint x: 348, startPoint y: 216, endPoint x: 296, endPoint y: 209, distance: 51.9
click at [297, 209] on textarea "Wait for 5 sec Go to the "My add-ins" tab. and Click "Add a custom add-in" and …" at bounding box center [350, 149] width 106 height 155
paste textarea "at the message “Do you want to delete the original email from your inbox?” appe…"
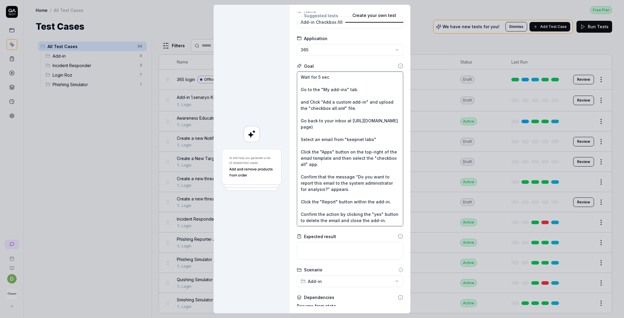
type textarea "*"
type textarea "Wait for 5 sec Go to the "My add-ins" tab. and Click "Add a custom add-in" and …"
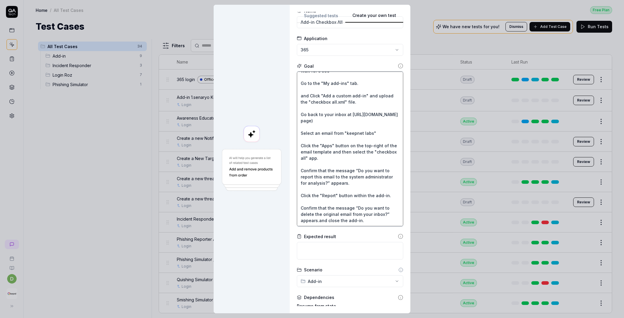
type textarea "*"
type textarea "Wait for 5 sec Go to the "My add-ins" tab. and Click "Add a custom add-in" and …"
type textarea "*"
type textarea "Wait for 5 sec Go to the "My add-ins" tab. and Click "Add a custom add-in" and …"
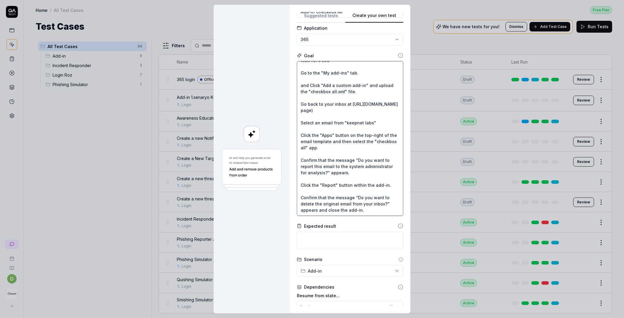
scroll to position [33, 0]
drag, startPoint x: 374, startPoint y: 123, endPoint x: 297, endPoint y: 120, distance: 77.8
click at [297, 120] on textarea "Wait for 5 sec Go to the "My add-ins" tab. and Click "Add a custom add-in" and …" at bounding box center [350, 138] width 106 height 155
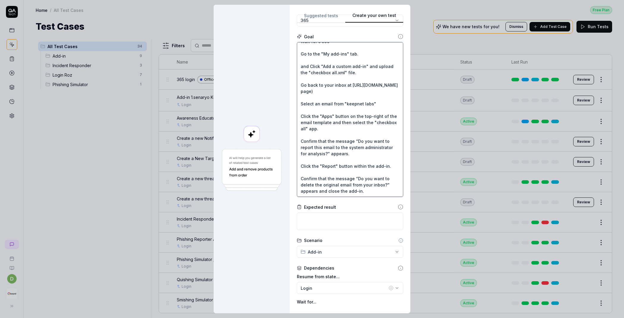
scroll to position [52, 0]
click at [364, 191] on textarea "Wait for 5 sec Go to the "My add-ins" tab. and Click "Add a custom add-in" and …" at bounding box center [350, 119] width 106 height 155
type textarea "*"
type textarea "Wait for 5 sec Go to the "My add-ins" tab. and Click "Add a custom add-in" and …"
type textarea "*"
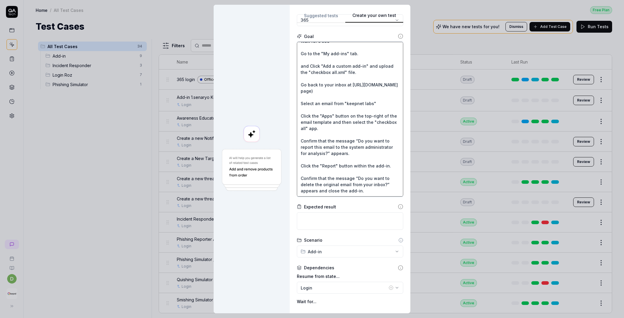
type textarea "Wait for 5 sec Go to the "My add-ins" tab. and Click "Add a custom add-in" and …"
paste textarea "Select an email from "keepnet labs""
type textarea "*"
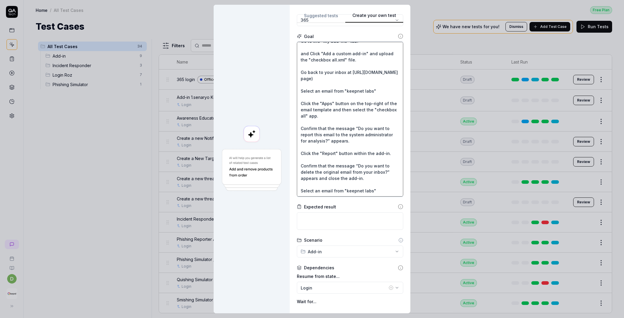
scroll to position [25, 0]
type textarea "Wait for 5 sec Go to the "My add-ins" tab. and Click "Add a custom add-in" and …"
click at [322, 177] on textarea "Wait for 5 sec Go to the "My add-ins" tab. and Click "Add a custom add-in" and …" at bounding box center [350, 117] width 106 height 155
click at [319, 177] on textarea "Wait for 5 sec Go to the "My add-ins" tab. and Click "Add a custom add-in" and …" at bounding box center [350, 117] width 106 height 155
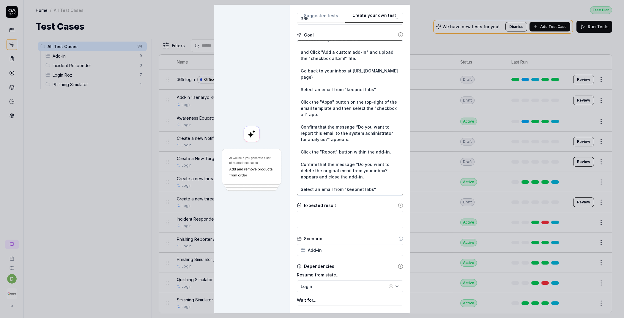
click at [319, 177] on textarea "Wait for 5 sec Go to the "My add-ins" tab. and Click "Add a custom add-in" and …" at bounding box center [350, 117] width 106 height 155
click at [314, 178] on textarea "Wait for 5 sec Go to the "My add-ins" tab. and Click "Add a custom add-in" and …" at bounding box center [350, 117] width 106 height 155
type textarea "*"
type textarea "Wait for 5 sec Go to the "My add-ins" tab. and Click "Add a custom add-in" and …"
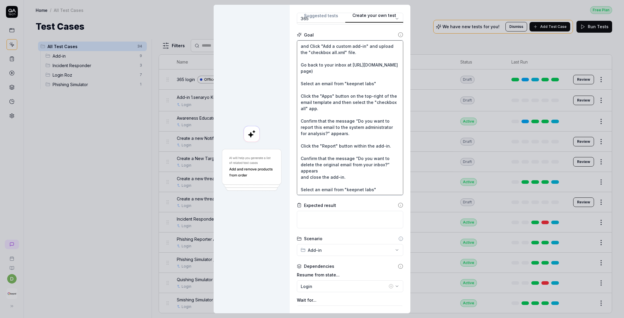
type textarea "*"
type textarea "Wait for 5 sec Go to the "My add-ins" tab. and Click "Add a custom add-in" and …"
paste textarea "Confirm the action by clicking the "yes" button to delete the email"
type textarea "*"
type textarea "Wait for 5 sec Go to the "My add-ins" tab. and Click "Add a custom add-in" and …"
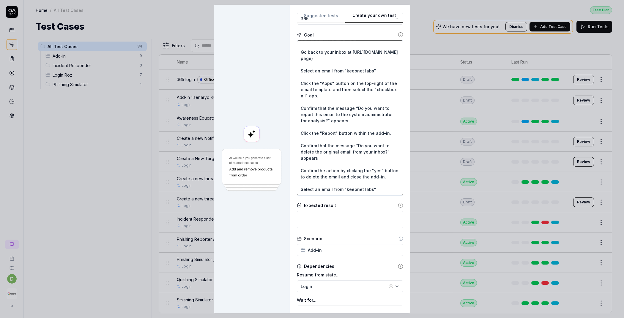
scroll to position [67, 0]
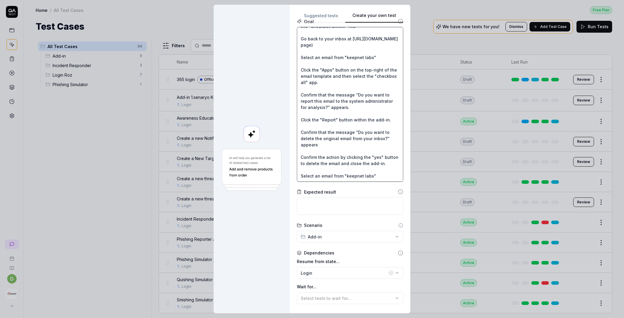
drag, startPoint x: 341, startPoint y: 177, endPoint x: 367, endPoint y: 178, distance: 26.1
click at [367, 178] on textarea "Wait for 5 sec Go to the "My add-ins" tab. and Click "Add a custom add-in" and …" at bounding box center [350, 104] width 106 height 155
click at [363, 179] on textarea "Wait for 5 sec Go to the "My add-ins" tab. and Click "Add a custom add-in" and …" at bounding box center [350, 104] width 106 height 155
drag, startPoint x: 365, startPoint y: 178, endPoint x: 341, endPoint y: 178, distance: 24.1
click at [341, 178] on textarea "Wait for 5 sec Go to the "My add-ins" tab. and Click "Add a custom add-in" and …" at bounding box center [350, 104] width 106 height 155
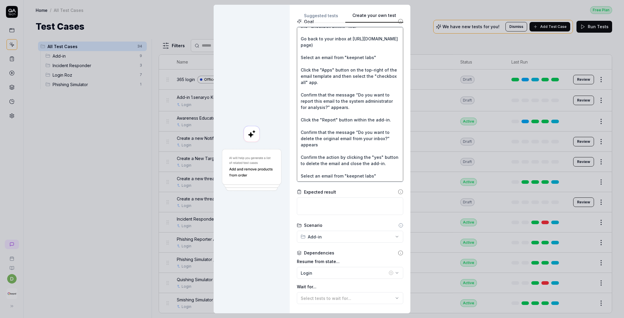
type textarea "*"
type textarea "Wait for 5 sec Go to the "My add-ins" tab. and Click "Add a custom add-in" and …"
type textarea "*"
type textarea "Wait for 5 sec Go to the "My add-ins" tab. and Click "Add a custom add-in" and …"
type textarea "*"
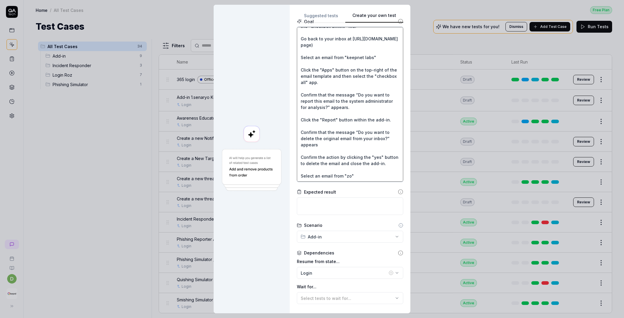
type textarea "Wait for 5 sec Go to the "My add-ins" tab. and Click "Add a custom add-in" and …"
type textarea "*"
type textarea "Wait for 5 sec Go to the "My add-ins" tab. and Click "Add a custom add-in" and …"
type textarea "*"
type textarea "Wait for 5 sec Go to the "My add-ins" tab. and Click "Add a custom add-in" and …"
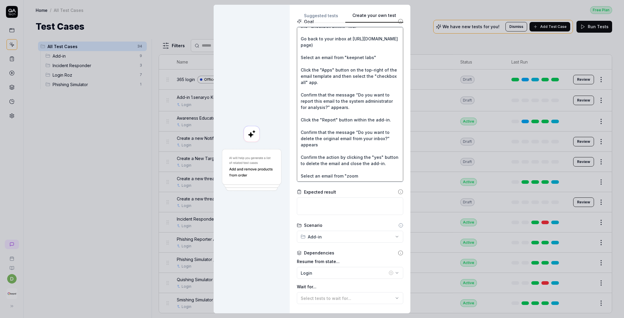
type textarea "*"
type textarea "Wait for 5 sec Go to the "My add-ins" tab. and Click "Add a custom add-in" and …"
type textarea "*"
type textarea "Wait for 5 sec Go to the "My add-ins" tab. and Click "Add a custom add-in" and …"
type textarea "*"
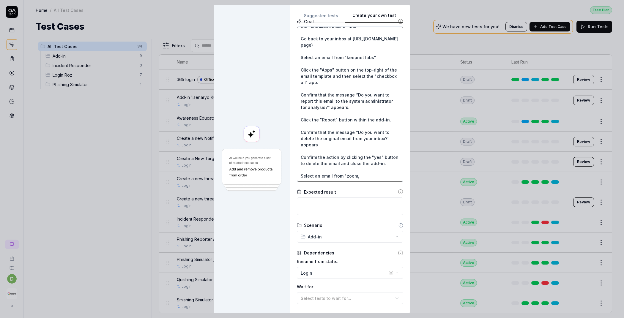
type textarea "Wait for 5 sec Go to the "My add-ins" tab. and Click "Add a custom add-in" and …"
type textarea "*"
type textarea "Wait for 5 sec Go to the "My add-ins" tab. and Click "Add a custom add-in" and …"
type textarea "*"
type textarea "Wait for 5 sec Go to the "My add-ins" tab. and Click "Add a custom add-in" and …"
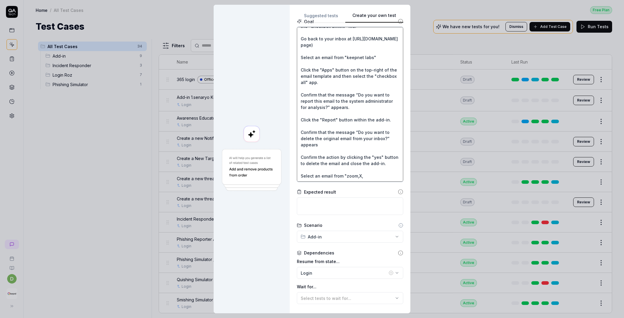
type textarea "*"
type textarea "Wait for 5 sec Go to the "My add-ins" tab. and Click "Add a custom add-in" and …"
type textarea "*"
type textarea "Wait for 5 sec Go to the "My add-ins" tab. and Click "Add a custom add-in" and …"
type textarea "*"
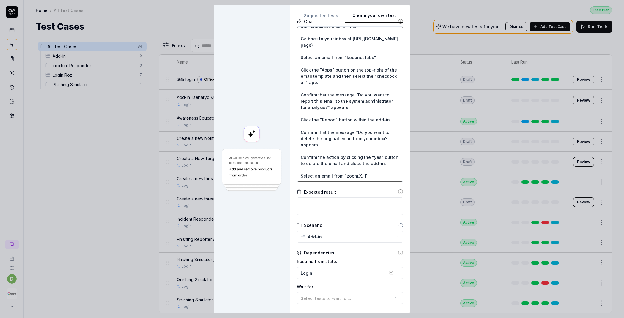
type textarea "Wait for 5 sec Go to the "My add-ins" tab. and Click "Add a custom add-in" and …"
type textarea "*"
type textarea "Wait for 5 sec Go to the "My add-ins" tab. and Click "Add a custom add-in" and …"
type textarea "*"
type textarea "Wait for 5 sec Go to the "My add-ins" tab. and Click "Add a custom add-in" and …"
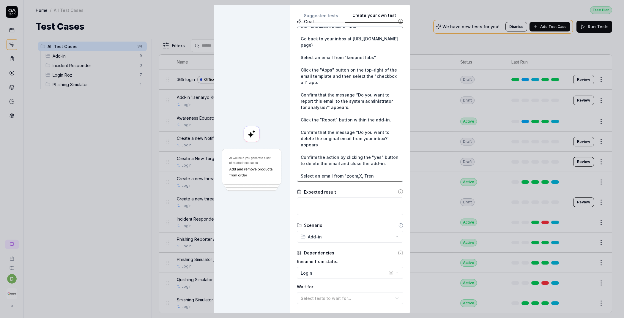
type textarea "*"
type textarea "Wait for 5 sec Go to the "My add-ins" tab. and Click "Add a custom add-in" and …"
type textarea "*"
type textarea "Wait for 5 sec Go to the "My add-ins" tab. and Click "Add a custom add-in" and …"
type textarea "*"
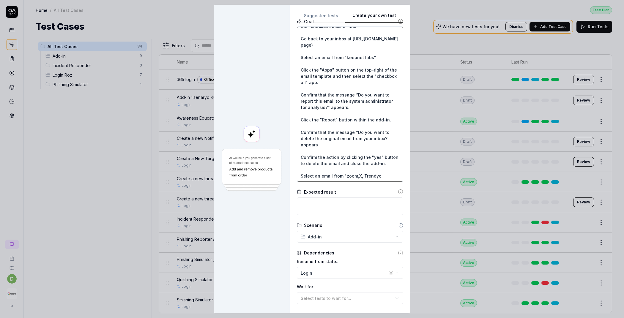
type textarea "Wait for 5 sec Go to the "My add-ins" tab. and Click "Add a custom add-in" and …"
type textarea "*"
type textarea "Wait for 5 sec Go to the "My add-ins" tab. and Click "Add a custom add-in" and …"
type textarea "*"
type textarea "Wait for 5 sec Go to the "My add-ins" tab. and Click "Add a custom add-in" and …"
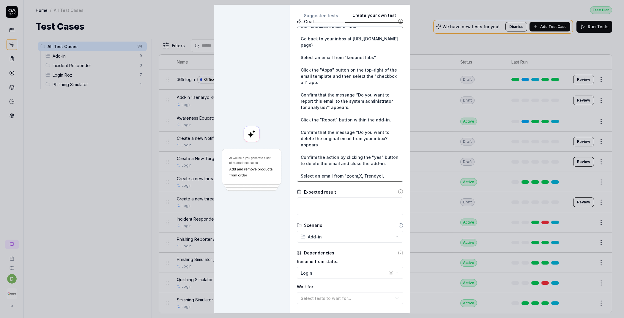
type textarea "*"
type textarea "Wait for 5 sec Go to the "My add-ins" tab. and Click "Add a custom add-in" and …"
type textarea "*"
type textarea "Wait for 5 sec Go to the "My add-ins" tab. and Click "Add a custom add-in" and …"
type textarea "*"
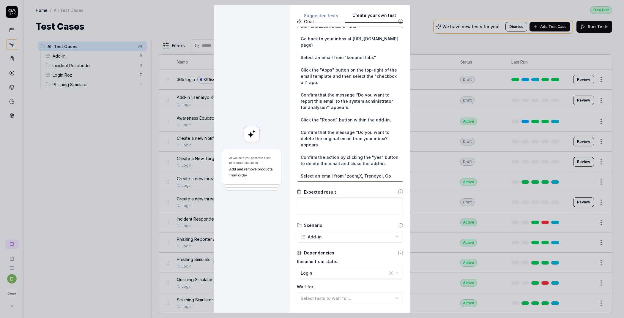
type textarea "Wait for 5 sec Go to the "My add-ins" tab. and Click "Add a custom add-in" and …"
type textarea "*"
type textarea "Wait for 5 sec Go to the "My add-ins" tab. and Click "Add a custom add-in" and …"
type textarea "*"
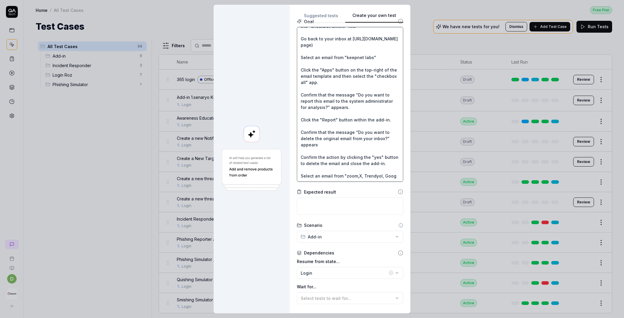
type textarea "Wait for 5 sec Go to the "My add-ins" tab. and Click "Add a custom add-in" and …"
type textarea "*"
type textarea "Wait for 5 sec Go to the "My add-ins" tab. and Click "Add a custom add-in" and …"
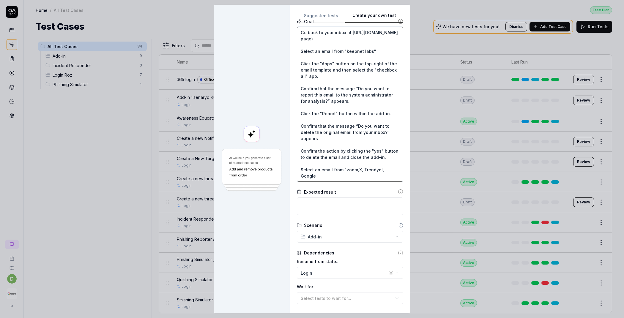
type textarea "*"
type textarea "Wait for 5 sec Go to the "My add-ins" tab. and Click "Add a custom add-in" and …"
type textarea "*"
type textarea "Wait for 5 sec Go to the "My add-ins" tab. and Click "Add a custom add-in" and …"
type textarea "*"
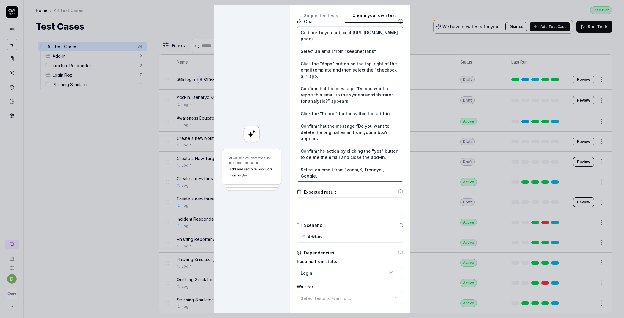
type textarea "Wait for 5 sec Go to the "My add-ins" tab. and Click "Add a custom add-in" and …"
type textarea "*"
type textarea "Wait for 5 sec Go to the "My add-ins" tab. and Click "Add a custom add-in" and …"
type textarea "*"
type textarea "Wait for 5 sec Go to the "My add-ins" tab. and Click "Add a custom add-in" and …"
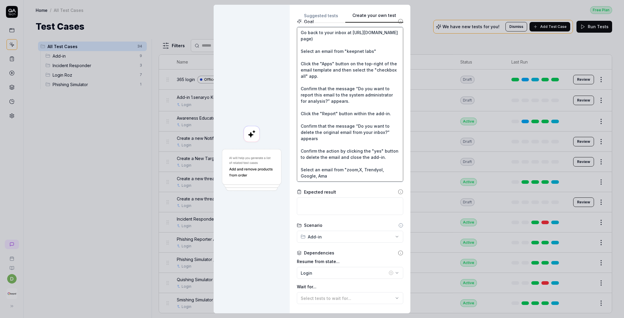
type textarea "*"
type textarea "Wait for 5 sec Go to the "My add-ins" tab. and Click "Add a custom add-in" and …"
type textarea "*"
type textarea "Wait for 5 sec Go to the "My add-ins" tab. and Click "Add a custom add-in" and …"
type textarea "*"
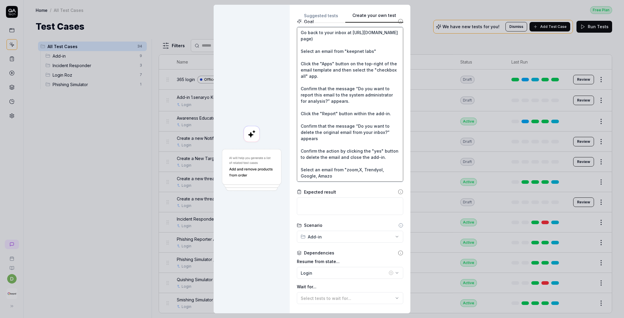
type textarea "Wait for 5 sec Go to the "My add-ins" tab. and Click "Add a custom add-in" and …"
type textarea "*"
type textarea "Wait for 5 sec Go to the "My add-ins" tab. and Click "Add a custom add-in" and …"
type textarea "*"
type textarea "Wait for 5 sec Go to the "My add-ins" tab. and Click "Add a custom add-in" and …"
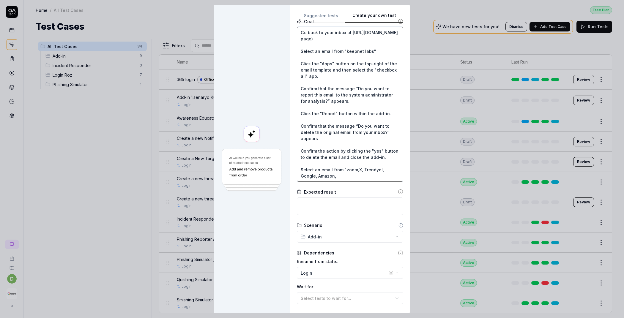
type textarea "*"
type textarea "Wait for 5 sec Go to the "My add-ins" tab. and Click "Add a custom add-in" and …"
type textarea "*"
type textarea "Wait for 5 sec Go to the "My add-ins" tab. and Click "Add a custom add-in" and …"
type textarea "*"
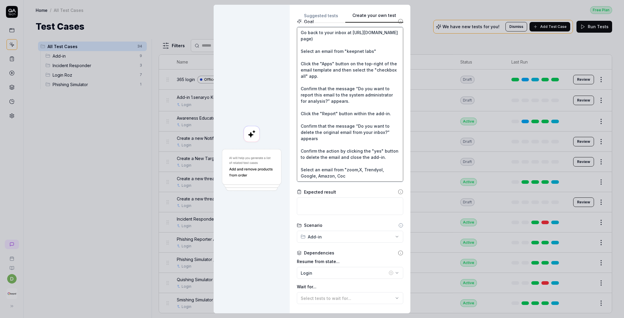
type textarea "Wait for 5 sec Go to the "My add-ins" tab. and Click "Add a custom add-in" and …"
type textarea "*"
type textarea "Wait for 5 sec Go to the "My add-ins" tab. and Click "Add a custom add-in" and …"
type textarea "*"
type textarea "Wait for 5 sec Go to the "My add-ins" tab. and Click "Add a custom add-in" and …"
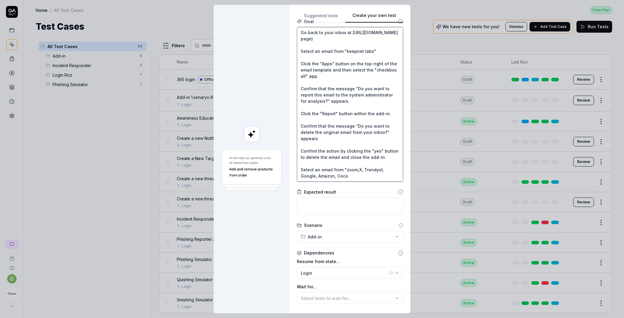
type textarea "*"
type textarea "Wait for 5 sec Go to the "My add-ins" tab. and Click "Add a custom add-in" and …"
type textarea "*"
type textarea "Wait for 5 sec Go to the "My add-ins" tab. and Click "Add a custom add-in" and …"
type textarea "*"
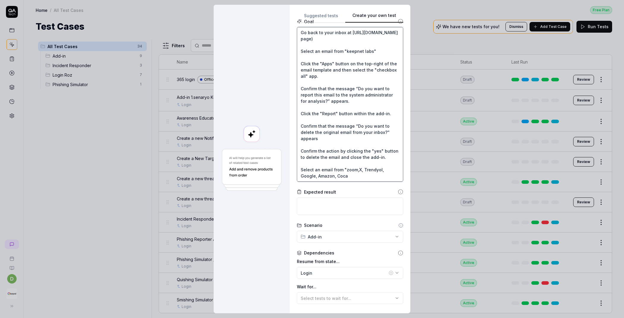
type textarea "Wait for 5 sec Go to the "My add-ins" tab. and Click "Add a custom add-in" and …"
type textarea "*"
type textarea "Wait for 5 sec Go to the "My add-ins" tab. and Click "Add a custom add-in" and …"
type textarea "*"
type textarea "Wait for 5 sec Go to the "My add-ins" tab. and Click "Add a custom add-in" and …"
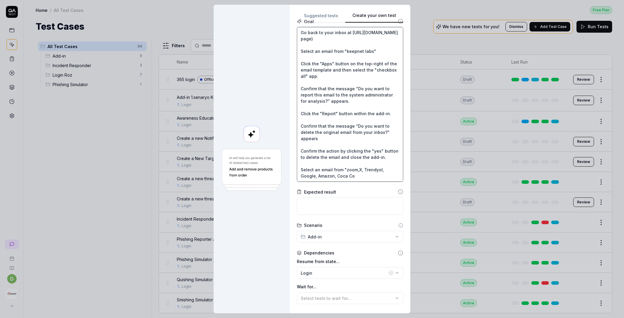
type textarea "*"
type textarea "Wait for 5 sec Go to the "My add-ins" tab. and Click "Add a custom add-in" and …"
click at [334, 178] on textarea "Wait for 5 sec Go to the "My add-ins" tab. and Click "Add a custom add-in" and …" at bounding box center [350, 104] width 106 height 155
click at [333, 178] on textarea "Wait for 5 sec Go to the "My add-ins" tab. and Click "Add a custom add-in" and …" at bounding box center [350, 104] width 106 height 155
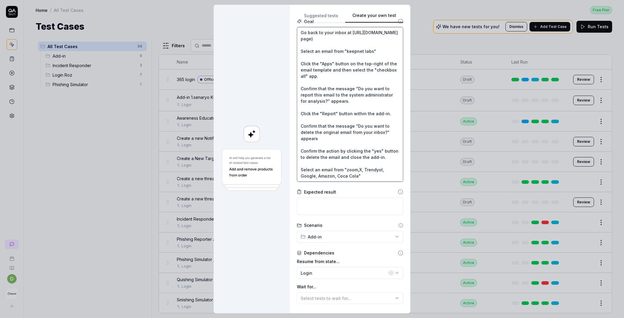
drag, startPoint x: 358, startPoint y: 178, endPoint x: 298, endPoint y: 169, distance: 61.4
click at [298, 169] on textarea "Wait for 5 sec Go to the "My add-ins" tab. and Click "Add a custom add-in" and …" at bounding box center [350, 104] width 106 height 155
paste textarea "y email with the sender name “zoom, X, Trendyol, Google, Amazon, Coca Cola”."
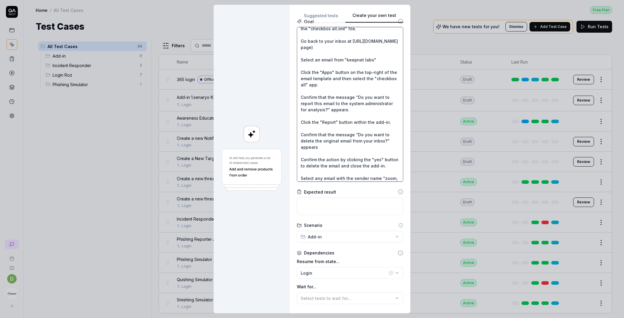
scroll to position [34, 0]
drag, startPoint x: 377, startPoint y: 66, endPoint x: 293, endPoint y: 66, distance: 83.7
click at [293, 66] on div "**********" at bounding box center [350, 159] width 121 height 309
paste textarea "y email with the sender name “keepnet labs”."
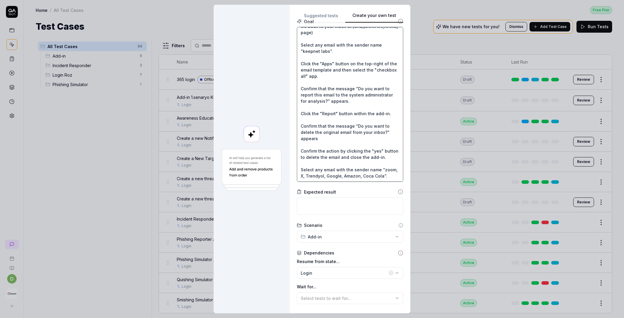
scroll to position [69, 0]
click at [316, 176] on textarea "Wait for 5 sec Go to the "My add-ins" tab. and Click "Add a custom add-in" and …" at bounding box center [350, 104] width 106 height 155
drag, startPoint x: 297, startPoint y: 50, endPoint x: 338, endPoint y: 65, distance: 43.8
click at [338, 65] on textarea "Wait for 5 sec Go to the "My add-ins" tab. and Click "Add a custom add-in" and …" at bounding box center [350, 104] width 106 height 155
click at [335, 177] on textarea "Wait for 5 sec Go to the "My add-ins" tab. and Click "Add a custom add-in" and …" at bounding box center [350, 104] width 106 height 155
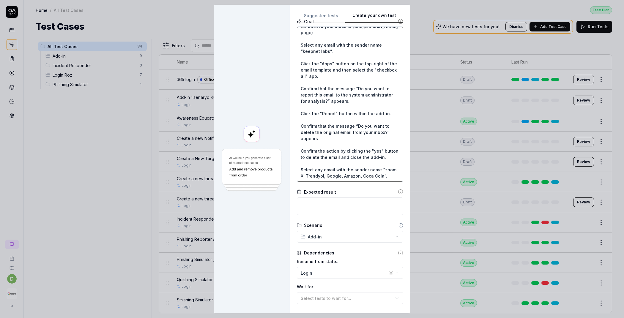
paste textarea "Click the "Apps" button on the top-right of the email template and then select …"
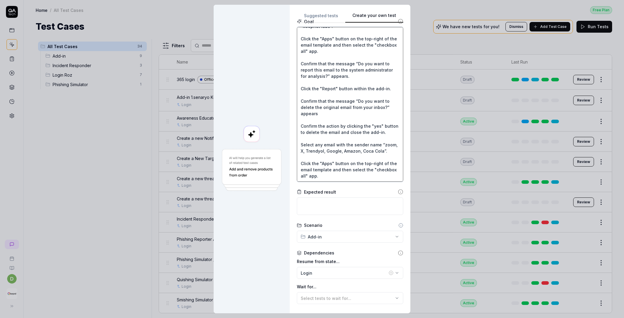
scroll to position [79, 0]
drag, startPoint x: 296, startPoint y: 66, endPoint x: 346, endPoint y: 78, distance: 51.6
click at [346, 78] on textarea "Wait for 5 sec Go to the "My add-ins" tab. and Click "Add a custom add-in" and …" at bounding box center [350, 104] width 106 height 155
click at [340, 174] on textarea "Wait for 5 sec Go to the "My add-ins" tab. and Click "Add a custom add-in" and …" at bounding box center [350, 103] width 106 height 155
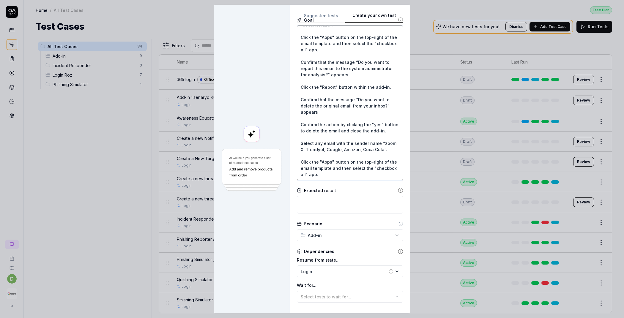
paste textarea "Confirm that the message “Do you want to report this email to the system admini…"
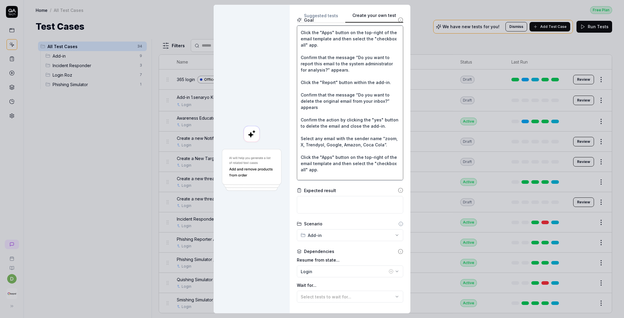
scroll to position [80, 0]
drag, startPoint x: 297, startPoint y: 88, endPoint x: 383, endPoint y: 88, distance: 86.1
click at [383, 88] on textarea "Wait for 5 sec Go to the "My add-ins" tab. and Click "Add a custom add-in" and …" at bounding box center [350, 103] width 106 height 155
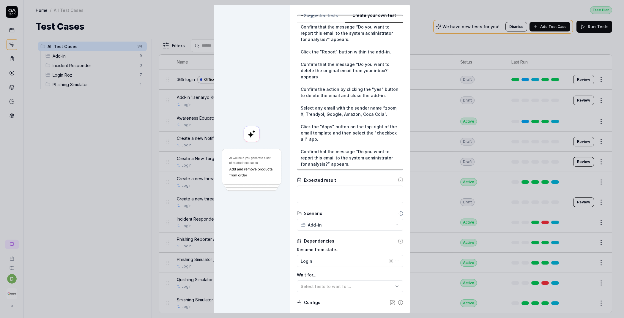
scroll to position [92, 0]
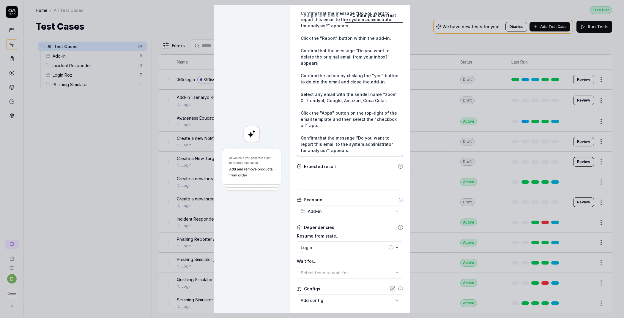
click at [347, 151] on textarea "Wait for 5 sec Go to the "My add-ins" tab. and Click "Add a custom add-in" and …" at bounding box center [350, 78] width 106 height 155
paste textarea "Click the "Report" button within the add-in."
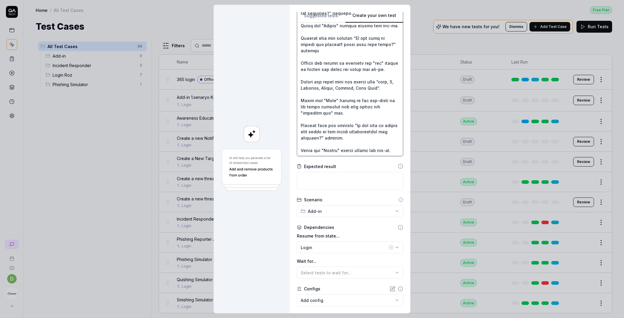
scroll to position [140, 0]
paste textarea "This was a scam simulation sent to you by your cybersecurity team. Thank you fo…"
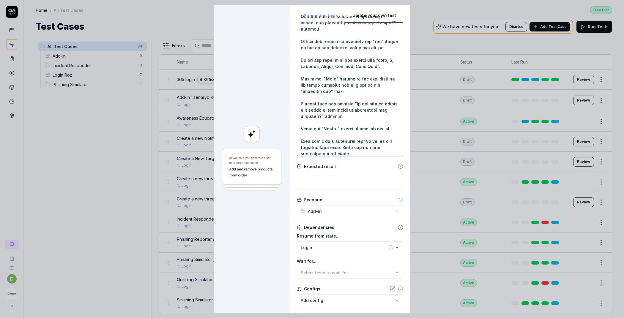
scroll to position [153, 0]
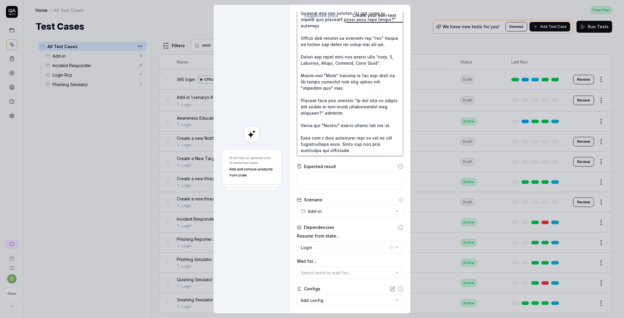
drag, startPoint x: 296, startPoint y: 103, endPoint x: 348, endPoint y: 105, distance: 52.3
click at [348, 105] on textarea at bounding box center [350, 78] width 106 height 155
click at [297, 140] on textarea at bounding box center [350, 78] width 106 height 155
paste textarea "Confirm that the message"
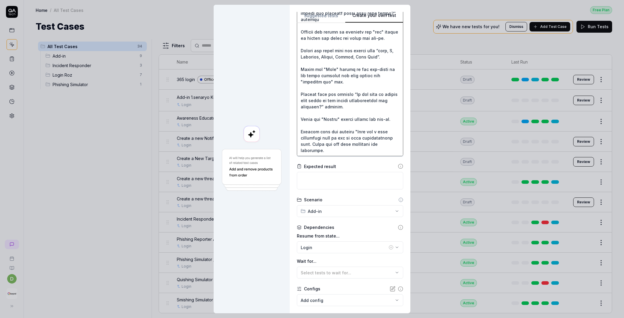
scroll to position [162, 0]
click at [339, 149] on textarea at bounding box center [350, 78] width 106 height 155
drag, startPoint x: 346, startPoint y: 107, endPoint x: 325, endPoint y: 109, distance: 20.2
click at [325, 109] on textarea at bounding box center [350, 78] width 106 height 155
click at [332, 151] on textarea at bounding box center [350, 78] width 106 height 155
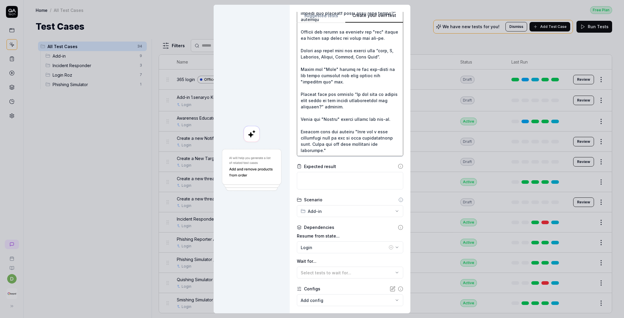
paste textarea "appears."
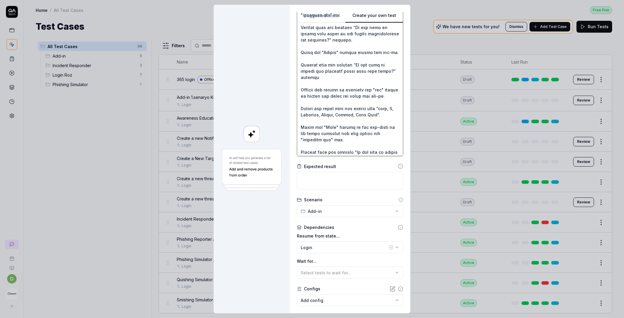
scroll to position [91, 0]
drag, startPoint x: 297, startPoint y: 63, endPoint x: 315, endPoint y: 101, distance: 42.2
click at [315, 101] on textarea at bounding box center [350, 78] width 106 height 155
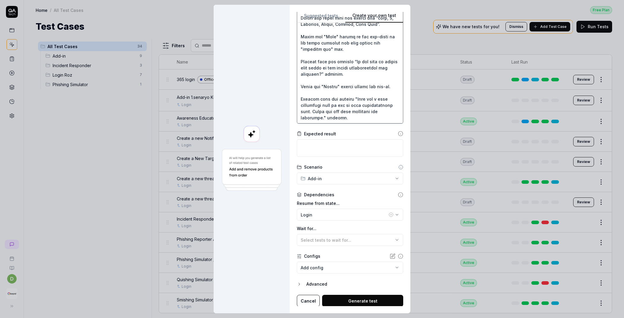
scroll to position [125, 0]
click at [343, 118] on textarea at bounding box center [350, 46] width 106 height 155
paste textarea "Confirm that the message “Do you want to delete the original email from your in…"
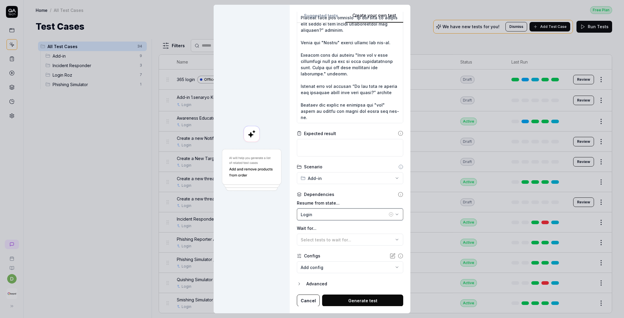
click at [317, 217] on div "Login" at bounding box center [343, 214] width 87 height 6
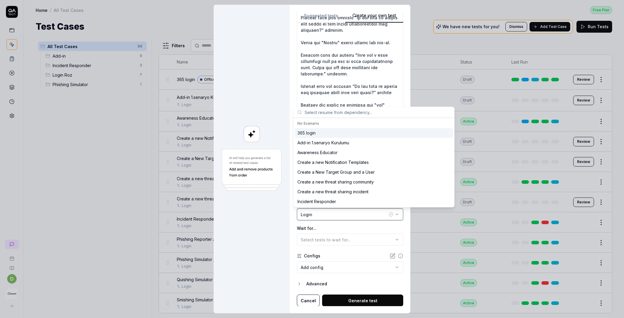
click at [317, 216] on div "Login" at bounding box center [343, 214] width 87 height 6
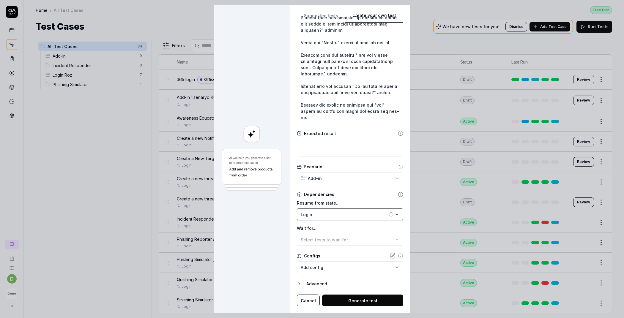
click at [328, 213] on div "Login" at bounding box center [343, 214] width 87 height 6
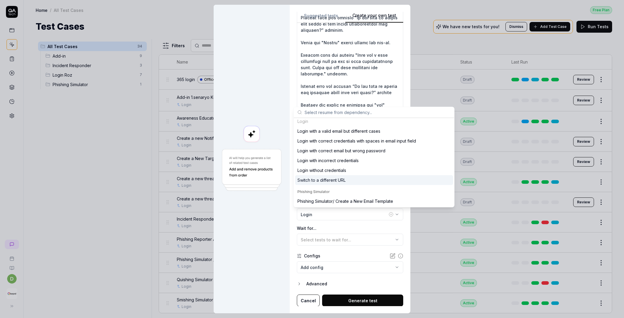
scroll to position [0, 0]
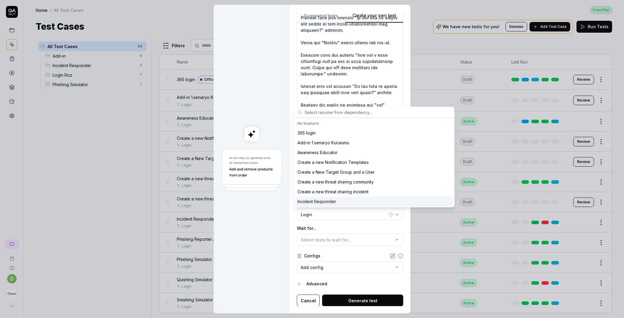
click at [297, 223] on div "Resume from state... Login Wait for... Select tests to wait for..." at bounding box center [350, 223] width 106 height 46
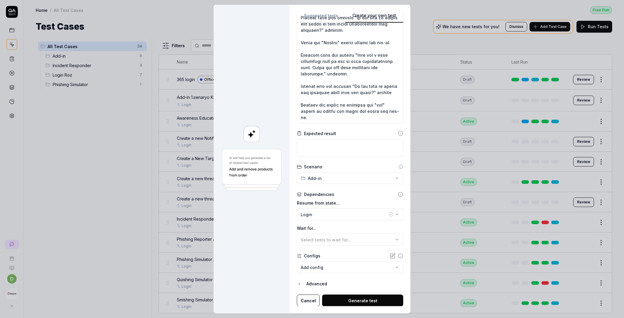
click at [320, 267] on body "d Home / All Test Cases Free Plan Home / All Test Cases Free Plan Test Cases We…" at bounding box center [312, 159] width 624 height 318
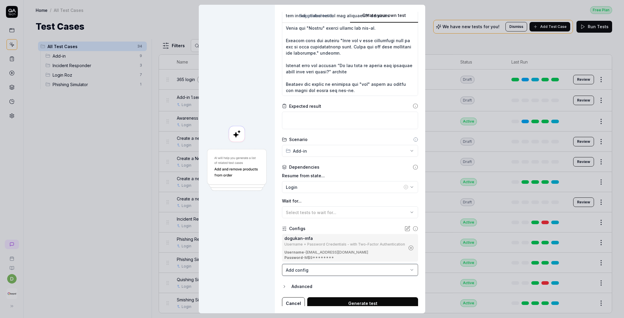
scroll to position [155, 0]
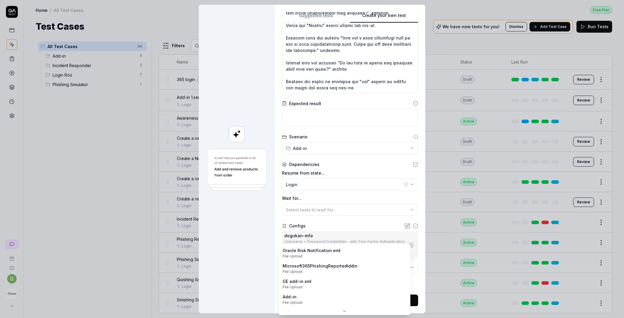
click at [297, 266] on body "d Home / All Test Cases Free Plan Home / All Test Cases Free Plan Test Cases We…" at bounding box center [312, 159] width 624 height 318
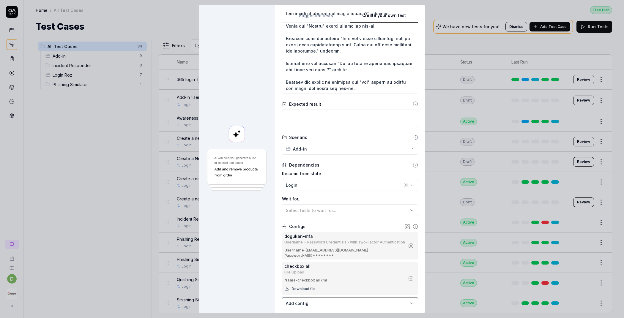
scroll to position [190, 0]
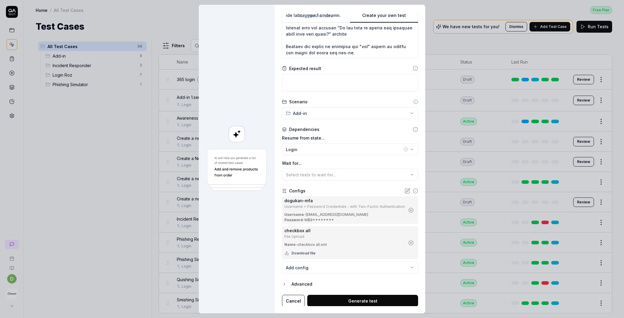
click at [337, 297] on button "Generate test" at bounding box center [362, 301] width 111 height 12
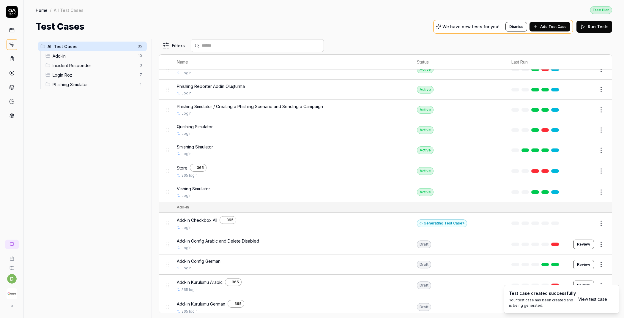
scroll to position [263, 0]
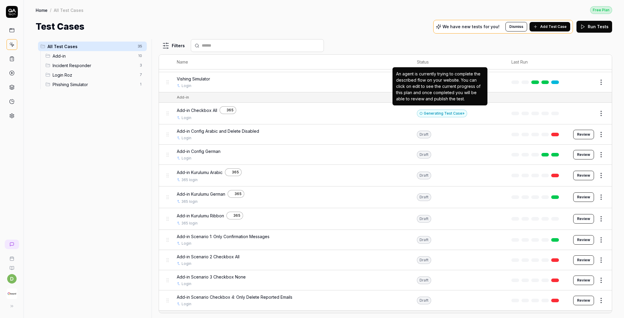
click at [438, 113] on div "Generating Test Case »" at bounding box center [442, 114] width 50 height 8
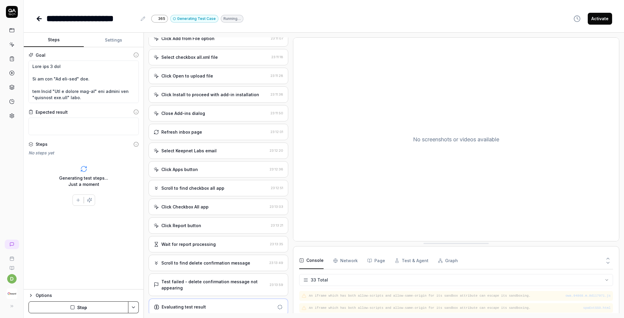
scroll to position [390, 0]
click at [237, 283] on div "Test failed - delete confirmation message not appearing" at bounding box center [214, 285] width 106 height 12
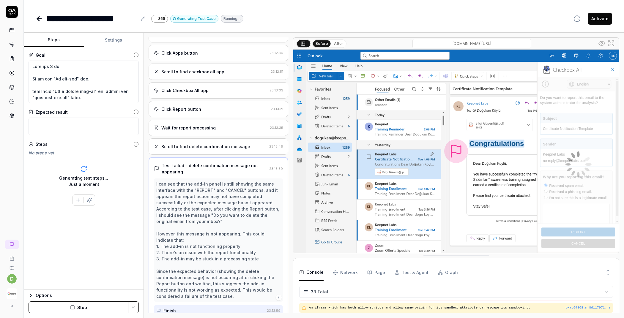
scroll to position [512, 0]
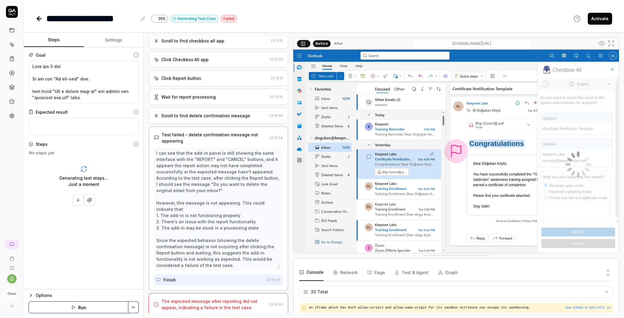
click at [189, 300] on div "The expected message after reporting did not appear, indicating a failure in th…" at bounding box center [213, 304] width 105 height 12
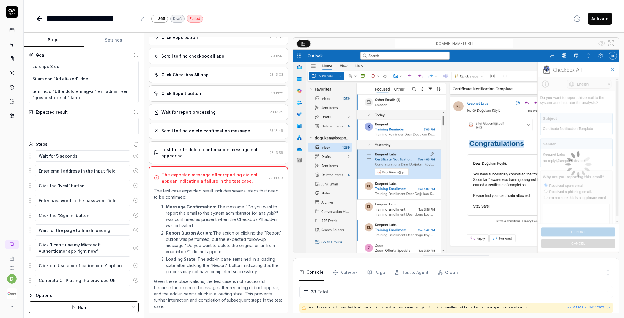
click at [223, 196] on p "The test case expected result includes several steps that need to be confirmed:" at bounding box center [218, 194] width 129 height 12
click at [219, 196] on p "The test case expected result includes several steps that need to be confirmed:" at bounding box center [218, 194] width 129 height 12
click at [166, 204] on li "Message Confirmation : The message "Do you want to report this email to the sys…" at bounding box center [224, 216] width 117 height 25
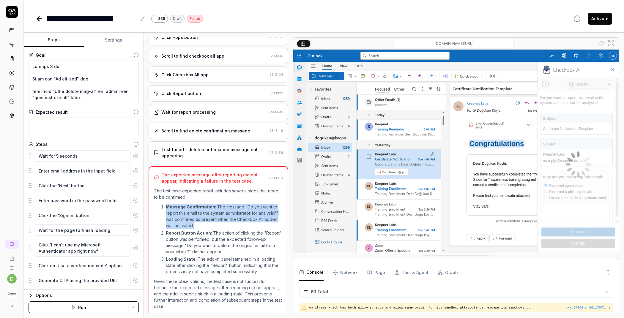
drag, startPoint x: 162, startPoint y: 203, endPoint x: 247, endPoint y: 223, distance: 87.4
click at [247, 223] on li "Message Confirmation : The message "Do you want to report this email to the sys…" at bounding box center [224, 216] width 117 height 25
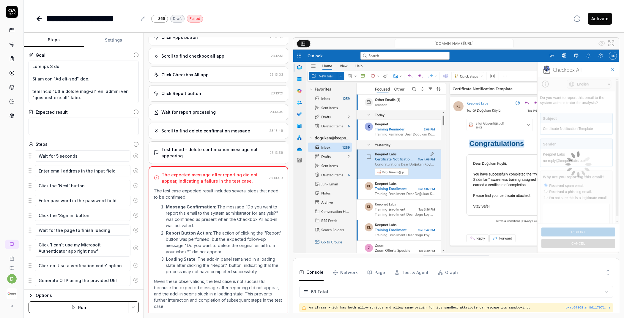
click at [188, 201] on ol "Message Confirmation : The message "Do you want to report this email to the sys…" at bounding box center [218, 239] width 129 height 76
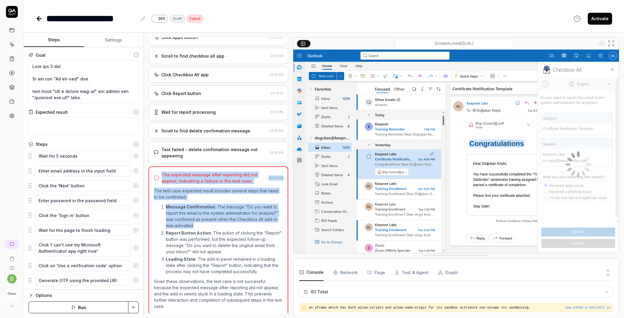
drag, startPoint x: 160, startPoint y: 167, endPoint x: 250, endPoint y: 222, distance: 105.2
click at [250, 222] on div "The expected message after reporting did not appear, indicating a failure in th…" at bounding box center [218, 241] width 140 height 150
click at [239, 212] on p "Message Confirmation : The message "Do you want to report this email to the sys…" at bounding box center [224, 216] width 117 height 25
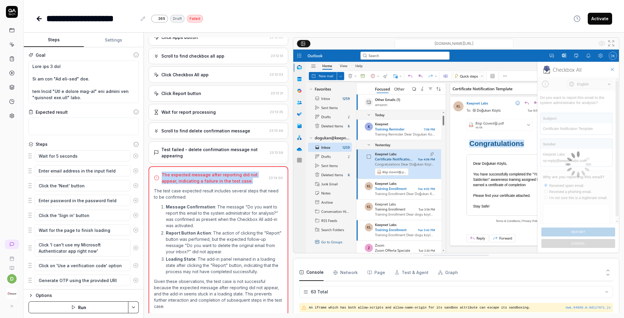
drag, startPoint x: 164, startPoint y: 171, endPoint x: 246, endPoint y: 178, distance: 82.3
click at [246, 178] on div "The expected message after reporting did not appear, indicating a failure in th…" at bounding box center [210, 178] width 112 height 12
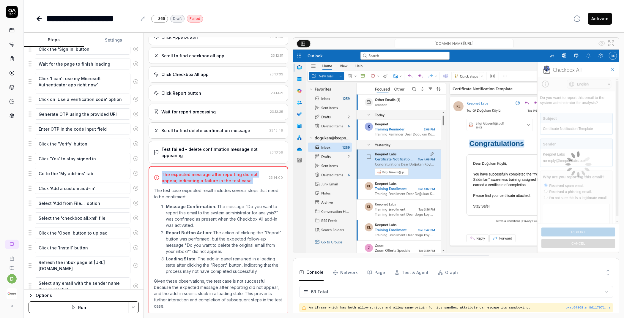
scroll to position [235, 0]
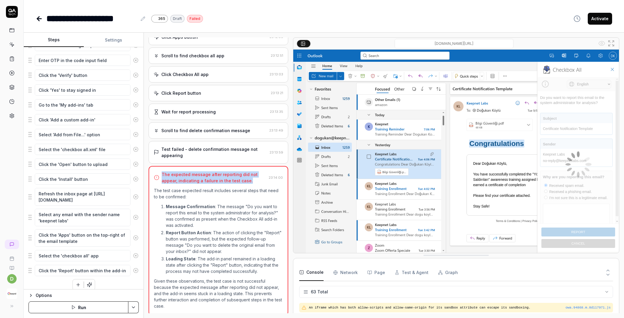
click at [133, 268] on icon at bounding box center [135, 270] width 5 height 5
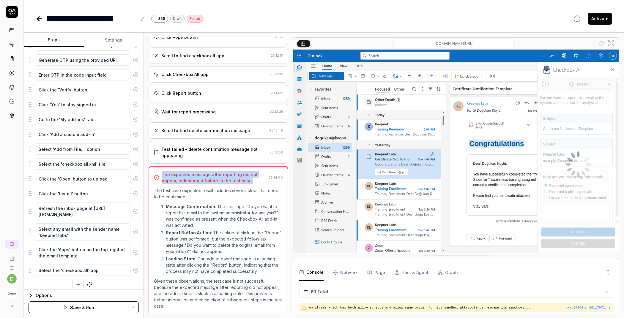
click at [133, 268] on icon at bounding box center [135, 270] width 5 height 5
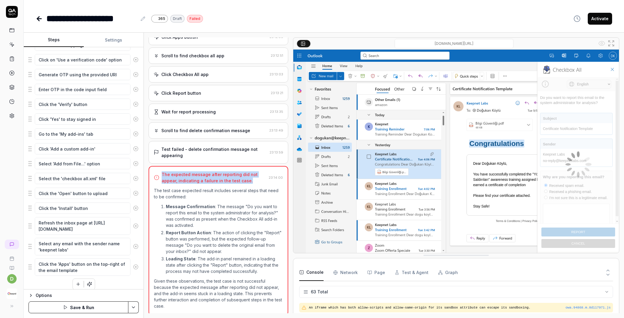
click at [132, 266] on button at bounding box center [135, 267] width 10 height 12
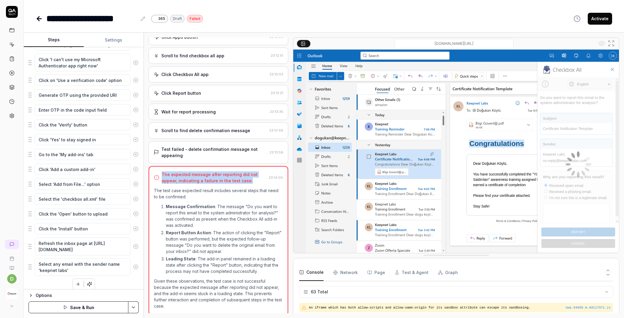
click at [132, 266] on button at bounding box center [135, 267] width 10 height 12
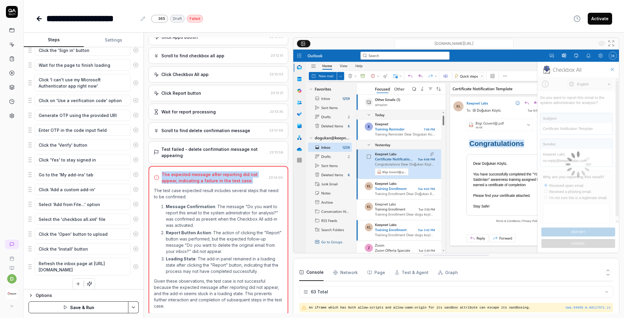
click at [133, 264] on icon at bounding box center [135, 266] width 5 height 5
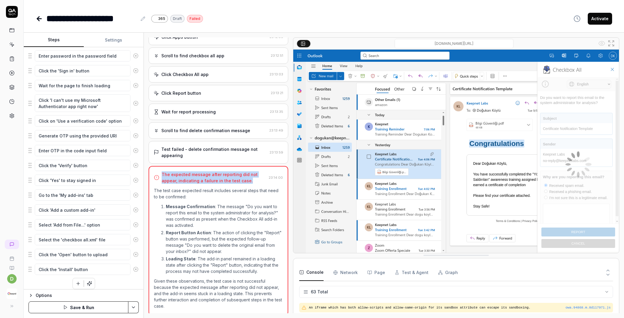
click at [133, 267] on icon at bounding box center [135, 269] width 5 height 5
click at [133, 266] on icon at bounding box center [135, 268] width 5 height 5
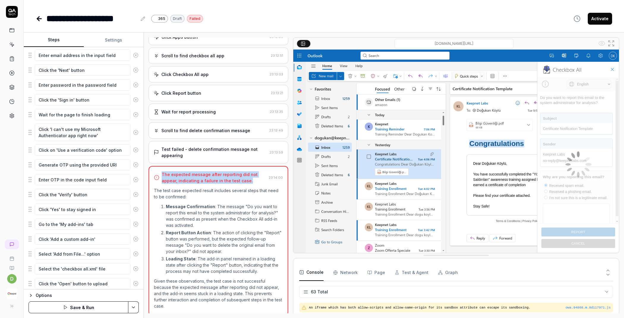
click at [133, 266] on icon at bounding box center [135, 268] width 5 height 5
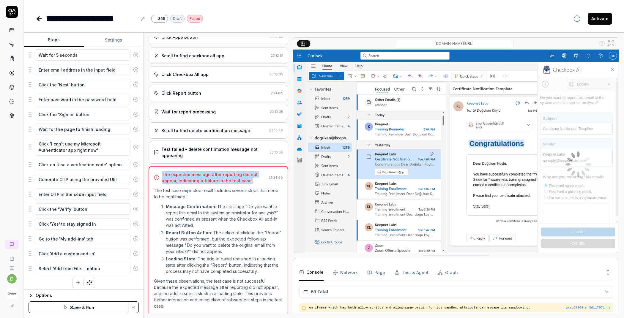
click at [133, 266] on icon at bounding box center [135, 268] width 5 height 5
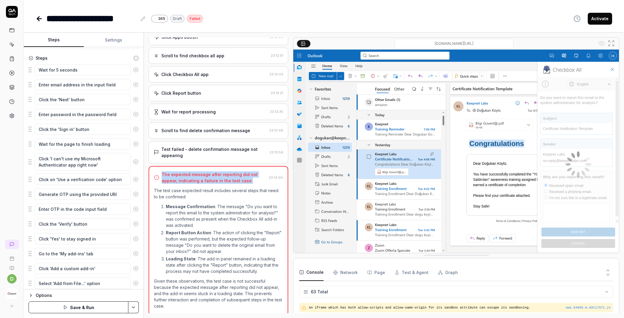
click at [133, 266] on icon at bounding box center [135, 268] width 5 height 5
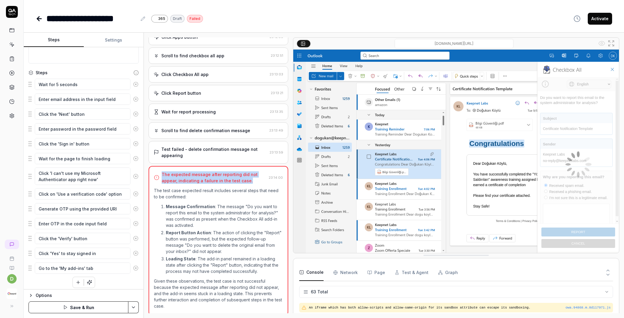
click at [133, 265] on icon at bounding box center [135, 267] width 5 height 5
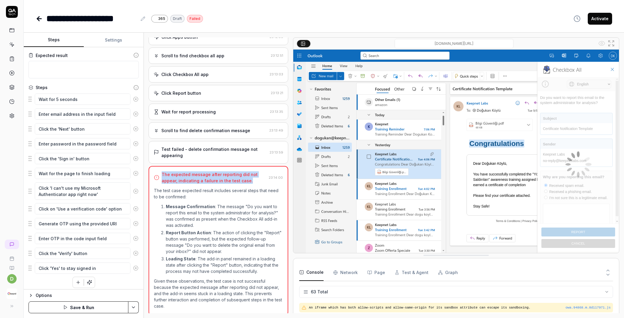
click at [133, 265] on icon at bounding box center [135, 267] width 5 height 5
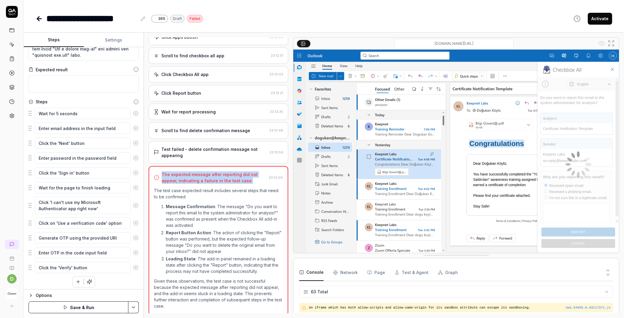
click at [133, 265] on icon at bounding box center [135, 267] width 5 height 5
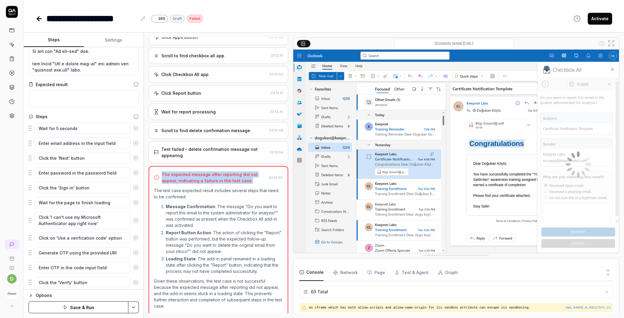
click at [133, 265] on icon at bounding box center [135, 267] width 5 height 5
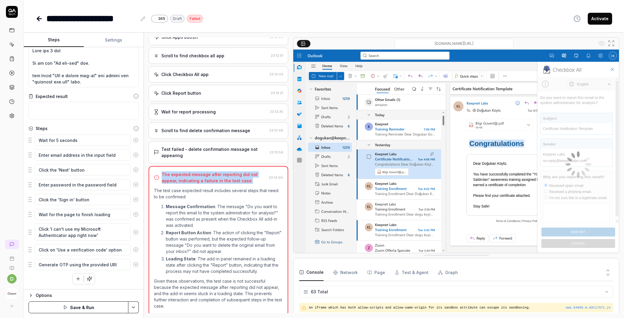
scroll to position [13, 0]
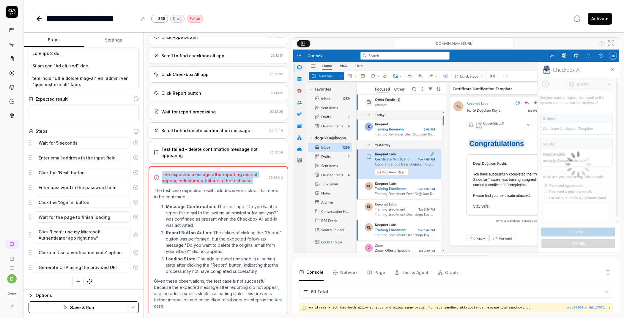
click at [133, 265] on icon at bounding box center [135, 267] width 5 height 5
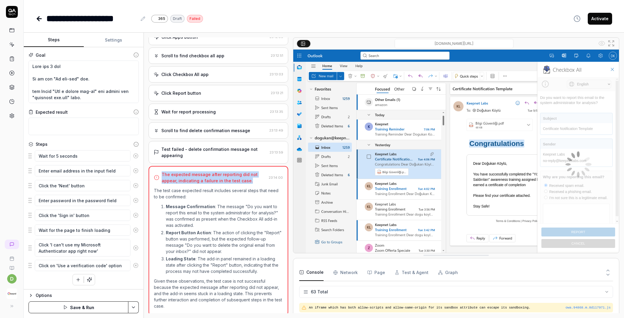
click at [132, 264] on button at bounding box center [135, 266] width 10 height 12
click at [132, 264] on div "Wait for 5 seconds Enter email address in the input field Click the 'Next' butt…" at bounding box center [84, 218] width 110 height 136
click at [132, 264] on div "Wait for 5 seconds Enter email address in the input field Click the 'Next' butt…" at bounding box center [84, 210] width 110 height 121
click at [137, 247] on icon at bounding box center [135, 247] width 5 height 5
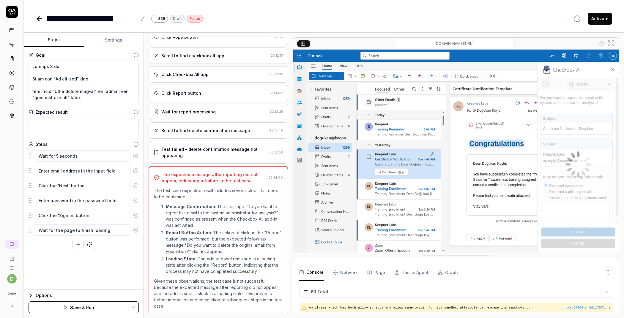
click at [137, 247] on div "Wait for 5 seconds Enter email address in the input field Click the 'Next' butt…" at bounding box center [84, 200] width 110 height 100
click at [137, 233] on button at bounding box center [135, 230] width 10 height 12
click at [139, 216] on div "Goal Expected result Steps Wait for 5 seconds Enter email address in the input …" at bounding box center [84, 168] width 120 height 242
click at [137, 213] on icon at bounding box center [135, 215] width 5 height 5
click at [137, 200] on icon at bounding box center [135, 200] width 5 height 5
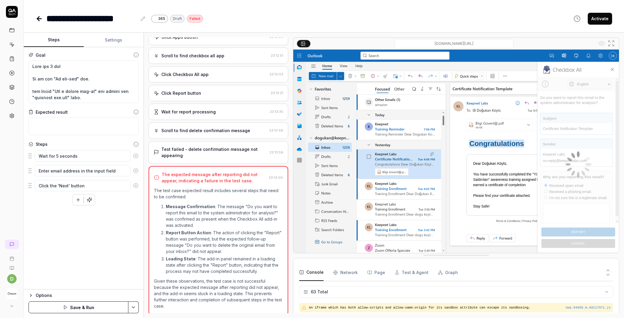
click at [138, 187] on icon at bounding box center [135, 185] width 5 height 5
click at [138, 171] on icon at bounding box center [135, 170] width 5 height 5
click at [138, 159] on button at bounding box center [135, 156] width 10 height 12
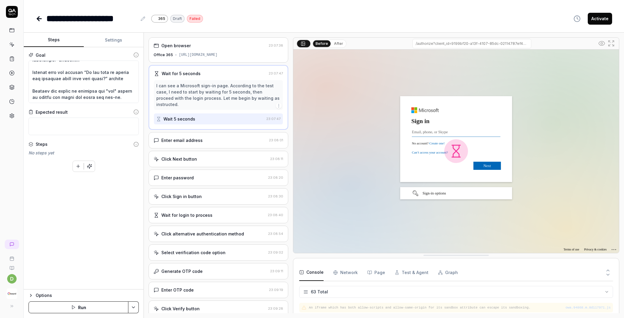
scroll to position [306, 0]
click at [87, 306] on button "Run" at bounding box center [79, 307] width 100 height 12
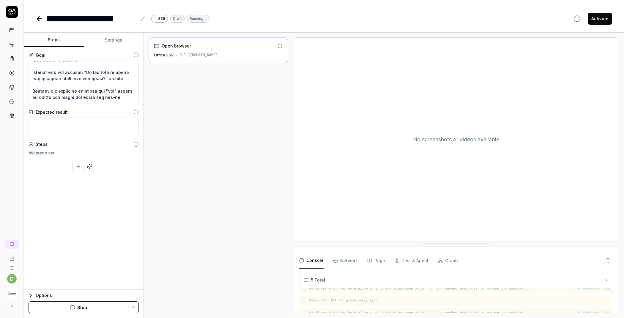
scroll to position [17, 0]
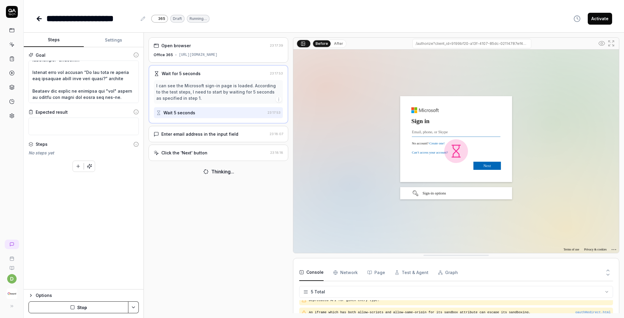
click at [199, 145] on div "Click the 'Next' button 23:18:18" at bounding box center [218, 153] width 140 height 16
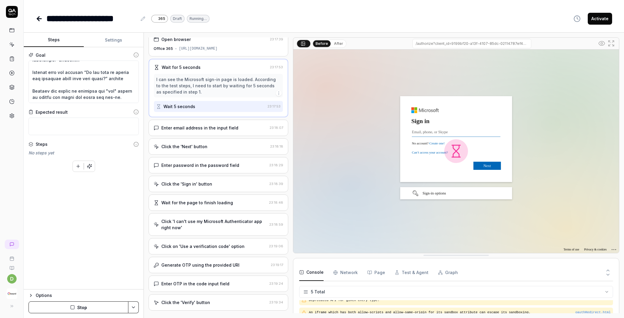
scroll to position [6, 0]
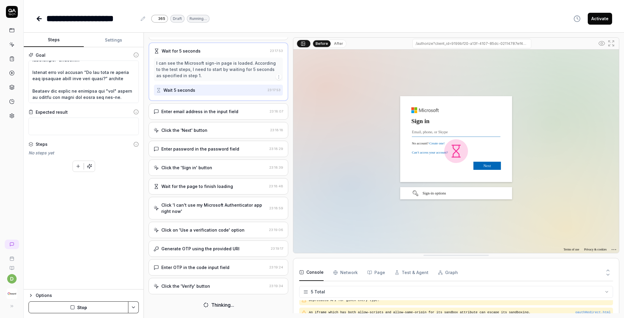
click at [194, 292] on div "Click the 'Verify' button 23:19:34" at bounding box center [218, 286] width 140 height 16
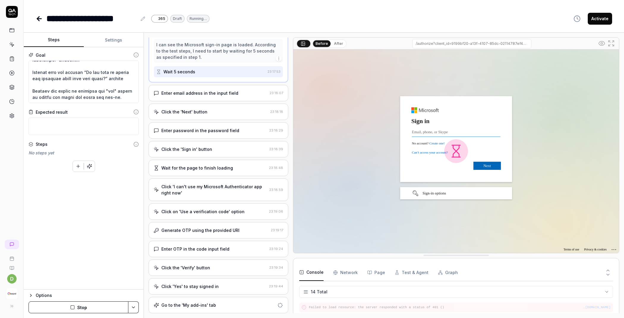
scroll to position [43, 0]
click at [200, 303] on div "Go to the 'My add-ins' tab" at bounding box center [188, 305] width 55 height 6
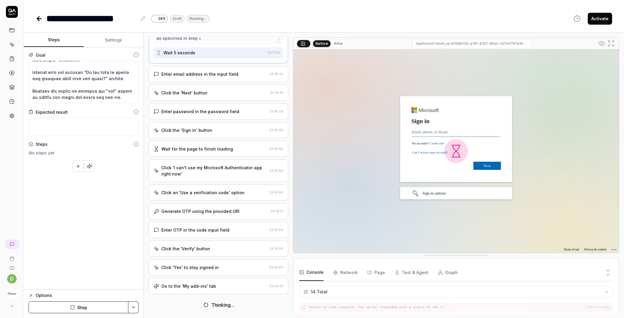
scroll to position [62, 0]
click at [201, 285] on div "Go to the 'My add-ins' tab" at bounding box center [188, 286] width 55 height 6
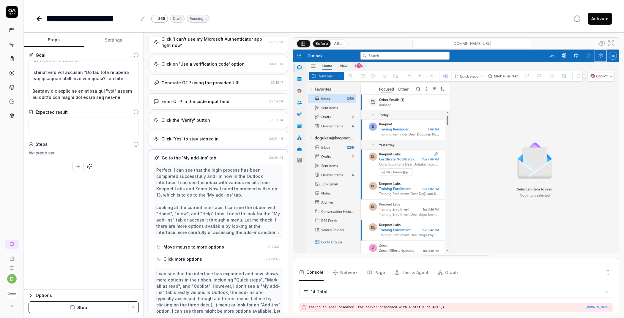
scroll to position [230, 0]
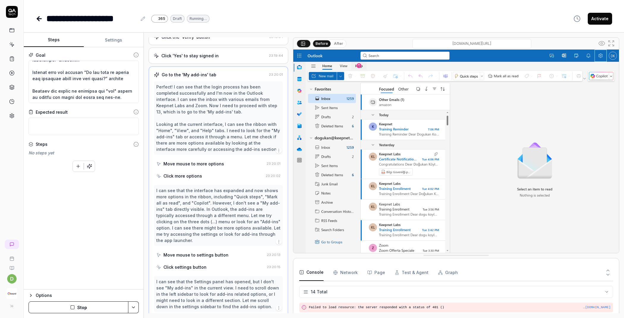
click at [201, 167] on div "Move mouse to more options" at bounding box center [193, 164] width 61 height 6
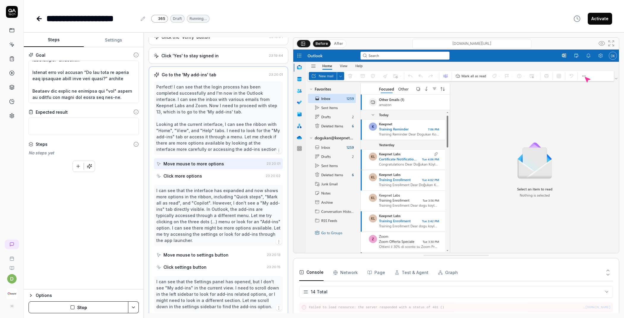
click at [199, 179] on div "Click more options" at bounding box center [182, 176] width 39 height 6
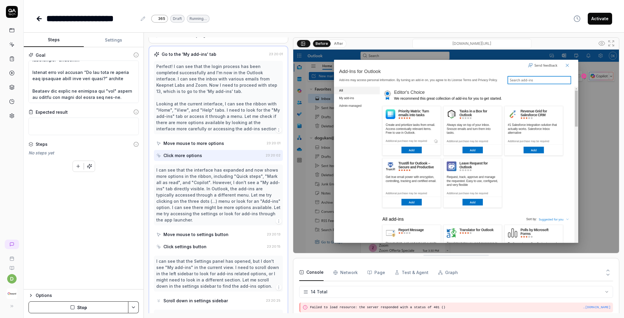
scroll to position [259, 0]
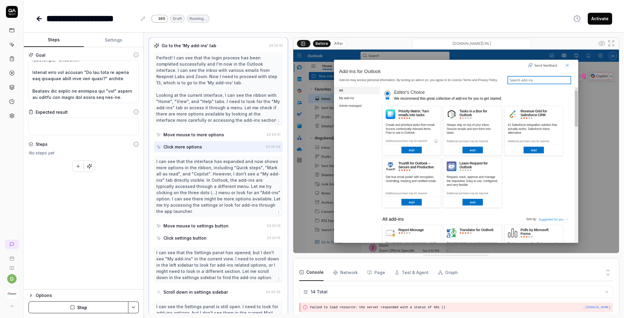
click at [199, 234] on div "I can see that the interface has expanded and now shows more options in the rib…" at bounding box center [218, 200] width 129 height 88
click at [197, 240] on div "Click settings button" at bounding box center [184, 238] width 43 height 6
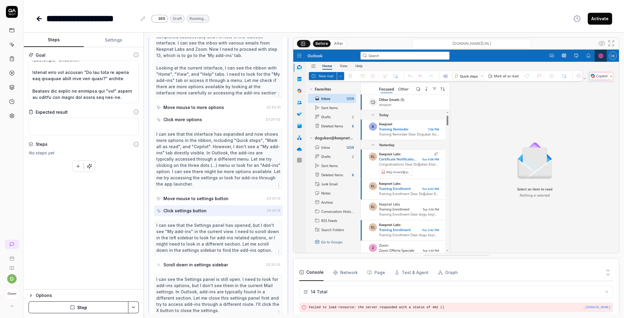
scroll to position [377, 0]
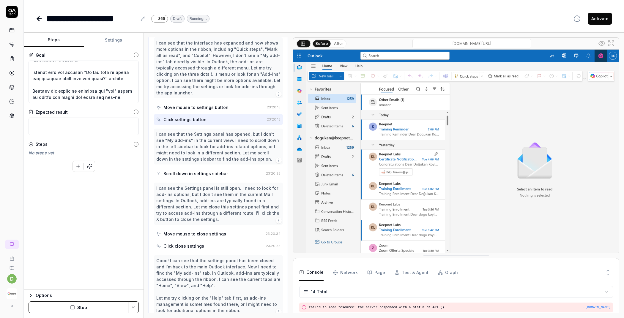
click at [202, 237] on div "Move mouse to close settings" at bounding box center [194, 234] width 63 height 6
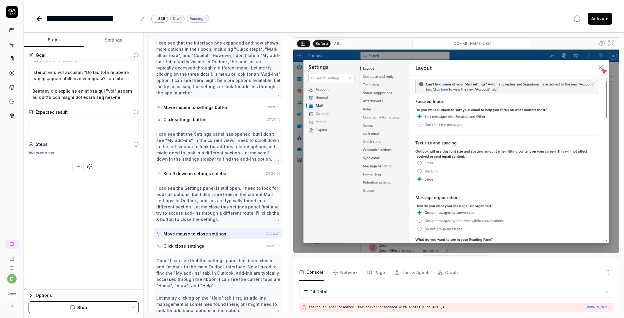
click at [197, 248] on div "Click close settings" at bounding box center [183, 246] width 41 height 6
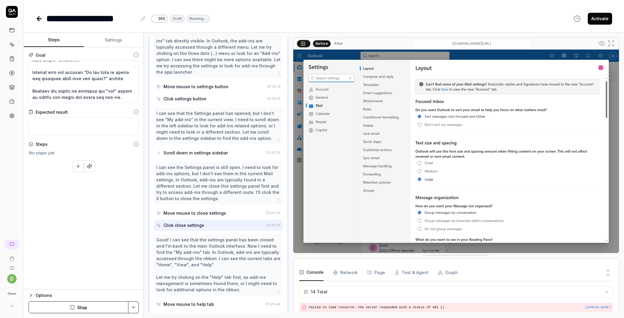
scroll to position [433, 0]
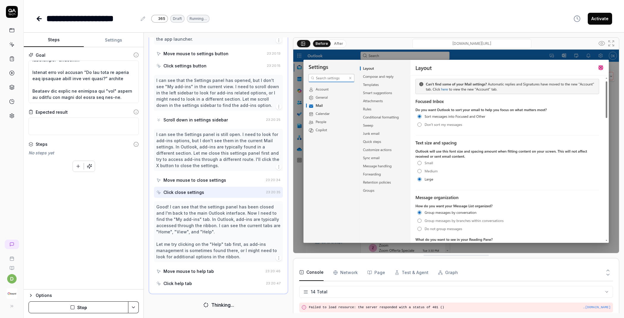
click at [186, 265] on div "Good! I can see that the settings panel has been closed and I'm back to the mai…" at bounding box center [218, 245] width 129 height 88
click at [185, 270] on div "Move mouse to help tab" at bounding box center [188, 271] width 50 height 6
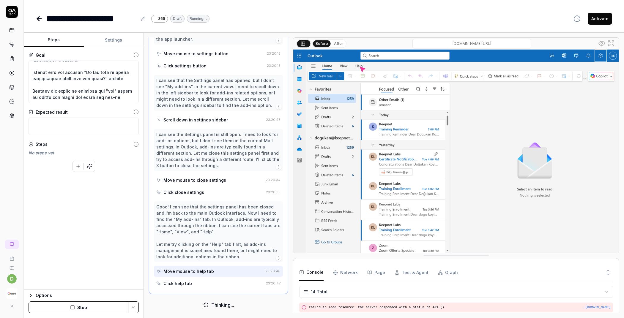
click at [183, 285] on div "Click help tab" at bounding box center [177, 283] width 29 height 6
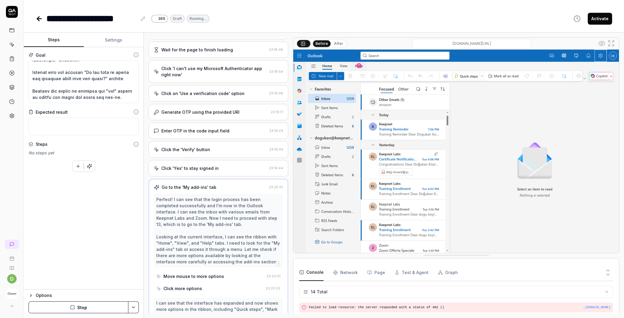
scroll to position [0, 0]
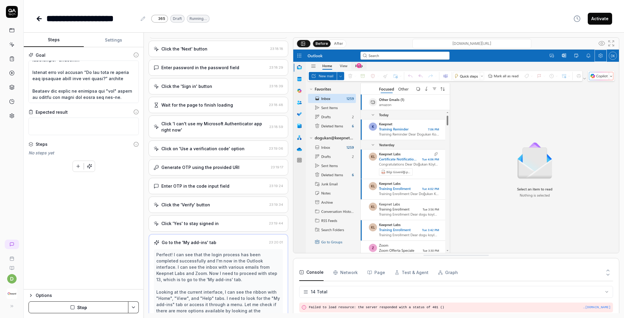
click at [202, 229] on div "Click 'Yes' to stay signed in 23:19:44" at bounding box center [218, 223] width 140 height 16
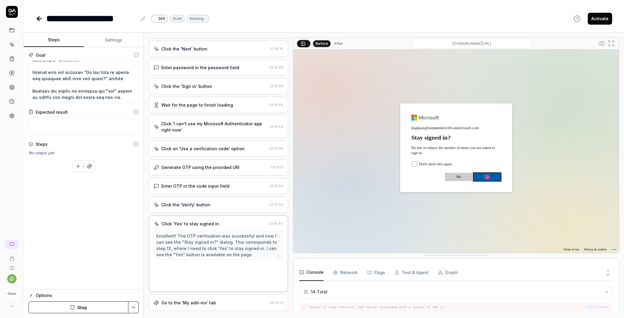
scroll to position [43, 0]
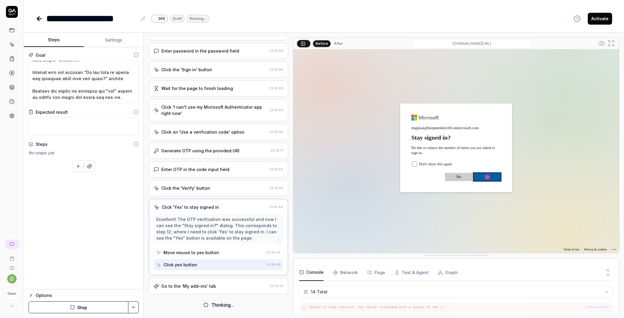
click at [189, 286] on div "Go to the 'My add-ins' tab" at bounding box center [188, 286] width 55 height 6
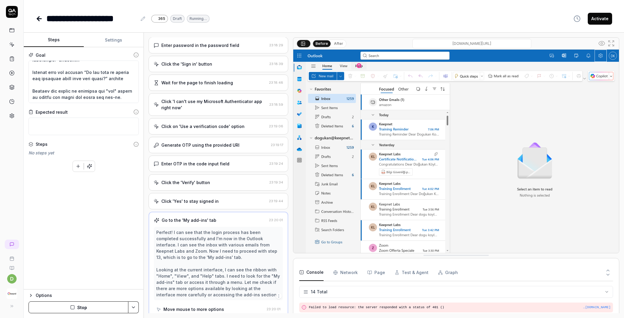
scroll to position [181, 0]
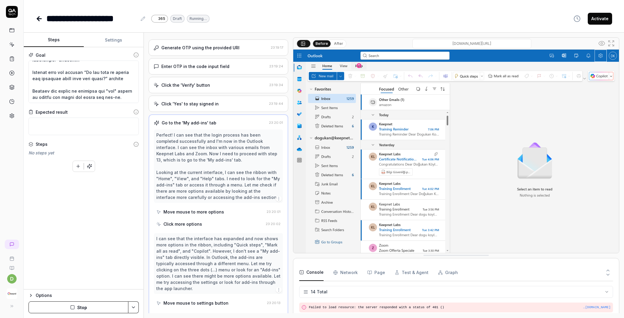
click at [219, 192] on div "Perfect! I can see that the login process has been completed successfully and I…" at bounding box center [218, 166] width 124 height 69
click at [208, 211] on div "Move mouse to more options" at bounding box center [193, 212] width 61 height 6
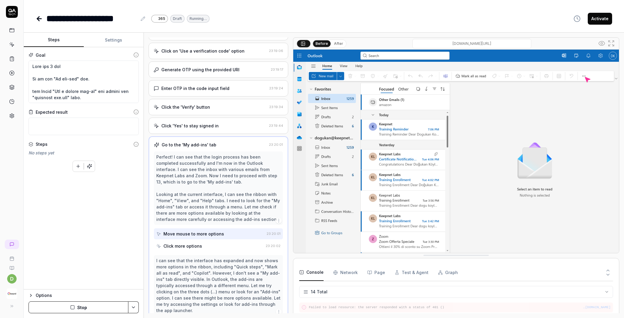
scroll to position [433, 0]
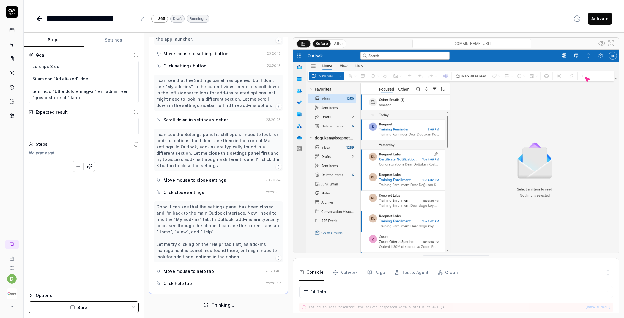
click at [194, 286] on div "Click help tab" at bounding box center [209, 283] width 107 height 11
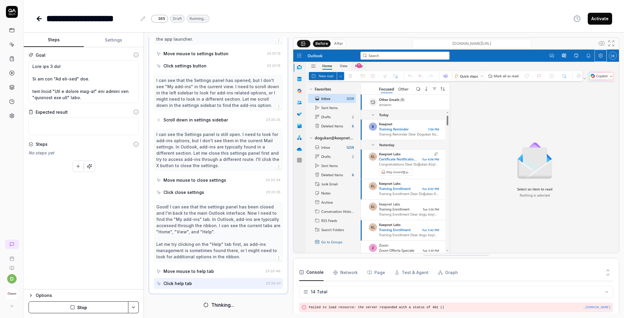
click at [338, 42] on button "After" at bounding box center [338, 43] width 14 height 7
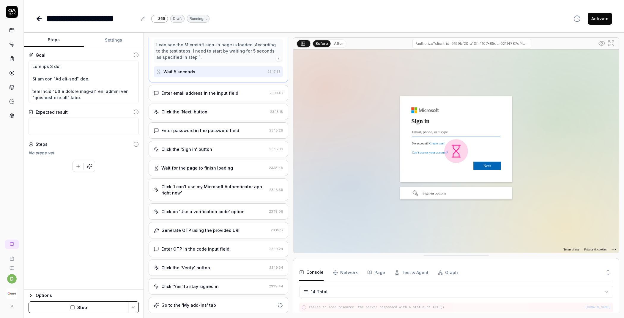
scroll to position [43, 0]
click at [193, 299] on div "Go to the 'My add-ins' tab" at bounding box center [218, 305] width 140 height 16
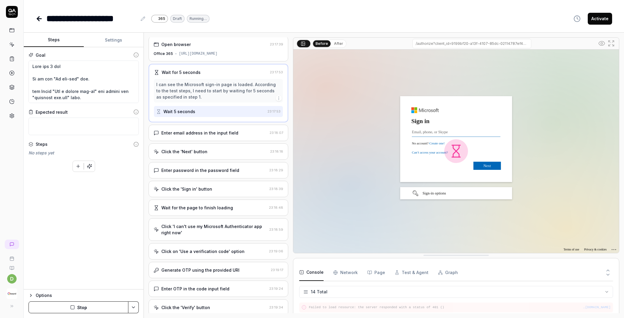
scroll to position [0, 0]
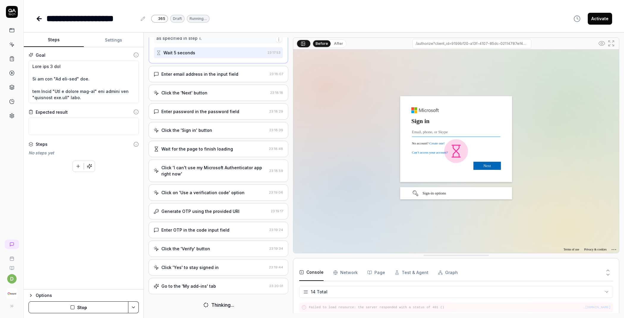
click at [194, 289] on div "Go to the 'My add-ins' tab" at bounding box center [188, 286] width 55 height 6
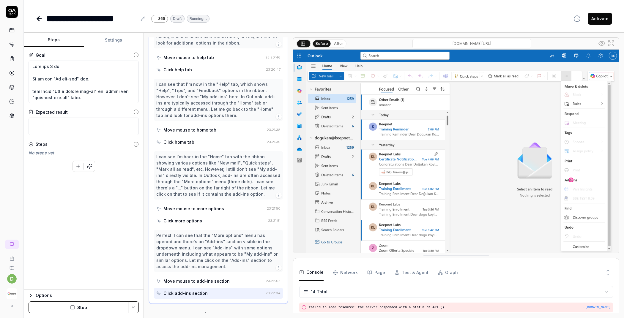
scroll to position [655, 0]
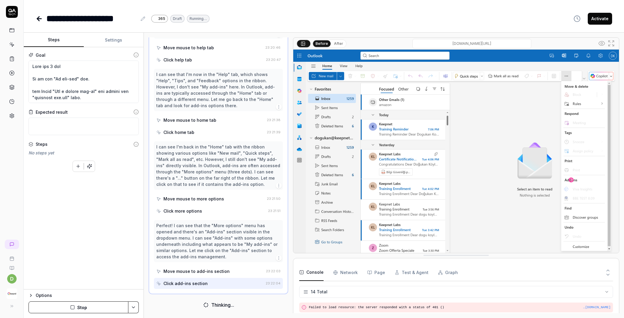
click at [89, 304] on button "Stop" at bounding box center [79, 307] width 100 height 12
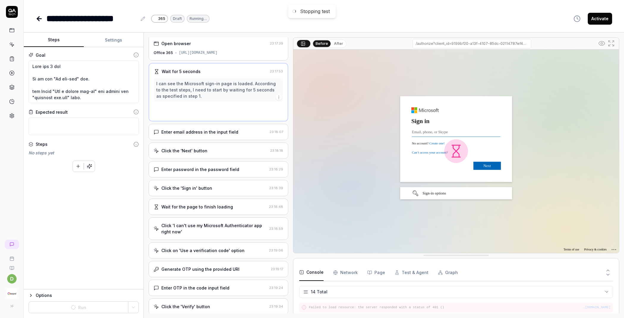
scroll to position [0, 0]
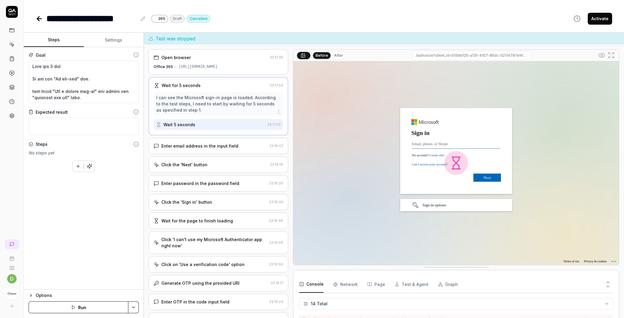
click at [75, 309] on icon "button" at bounding box center [73, 307] width 5 height 5
click at [90, 166] on icon "button" at bounding box center [89, 166] width 5 height 5
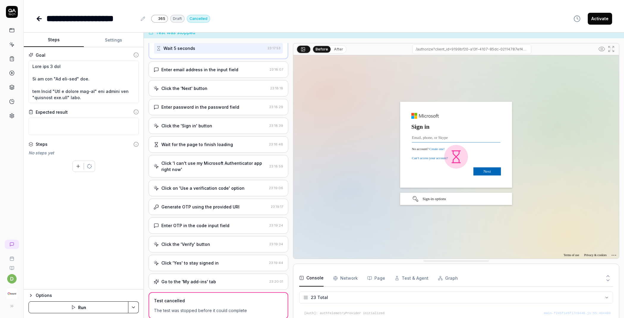
scroll to position [12, 0]
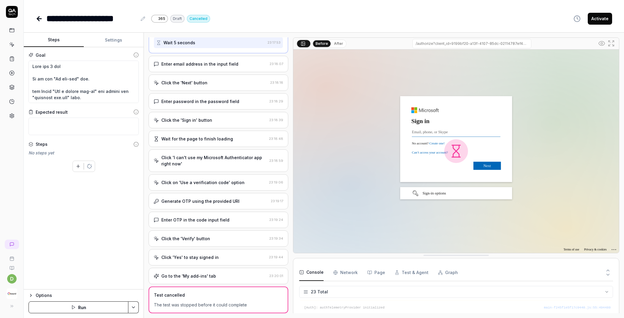
click at [181, 298] on div "Test cancelled" at bounding box center [169, 295] width 31 height 6
click at [186, 279] on div "Go to the 'My add-ins' tab 23:20:01" at bounding box center [218, 276] width 140 height 16
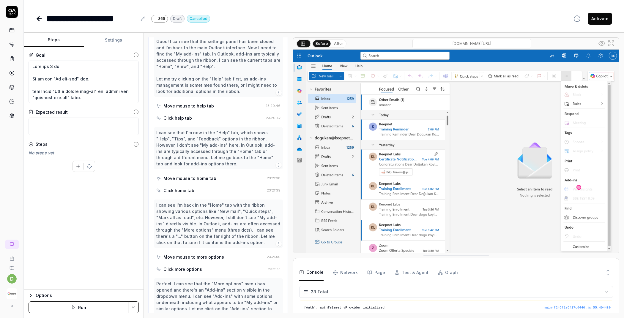
scroll to position [733, 0]
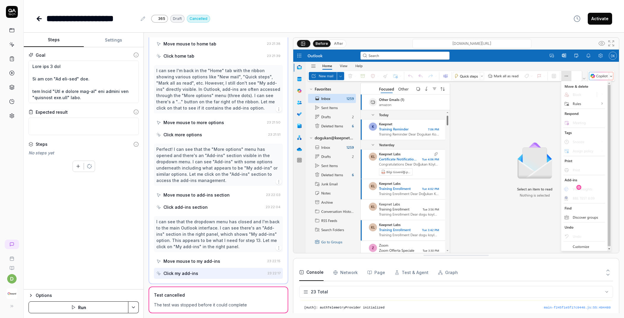
click at [186, 257] on div "Move mouse to my add-ins" at bounding box center [210, 261] width 108 height 11
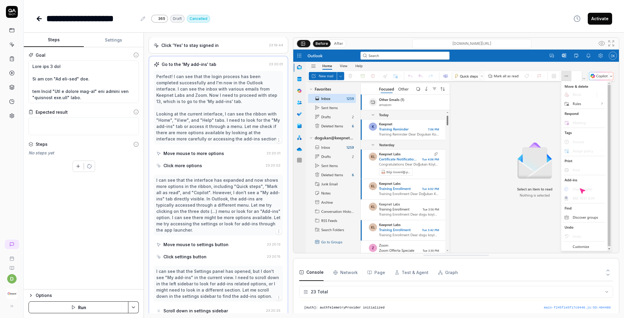
scroll to position [205, 0]
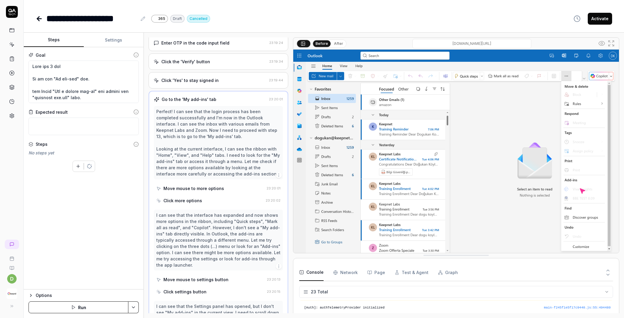
click at [185, 191] on div "Move mouse to more options" at bounding box center [193, 188] width 61 height 6
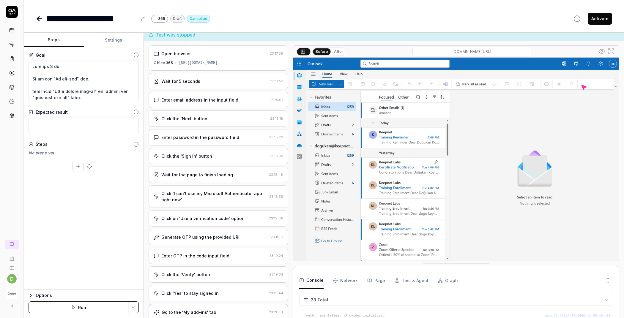
scroll to position [0, 0]
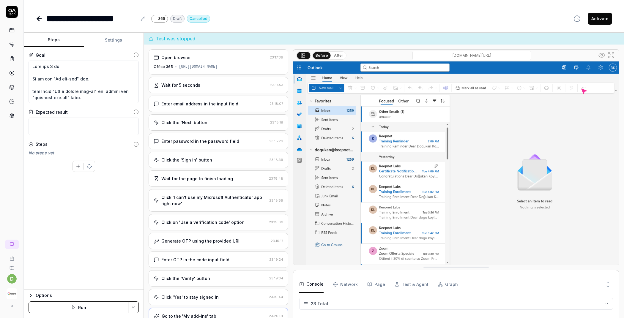
click at [217, 69] on div "[URL][DOMAIN_NAME]" at bounding box center [198, 66] width 39 height 5
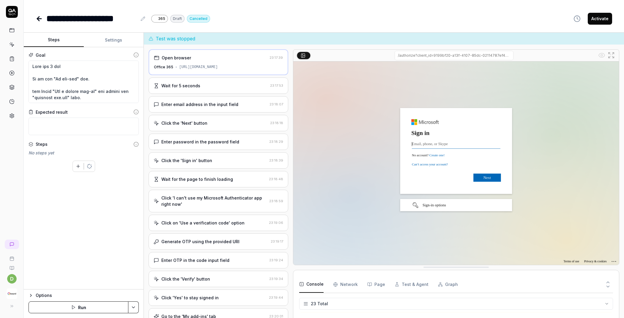
click at [216, 87] on div "Wait for 5 seconds" at bounding box center [211, 86] width 114 height 6
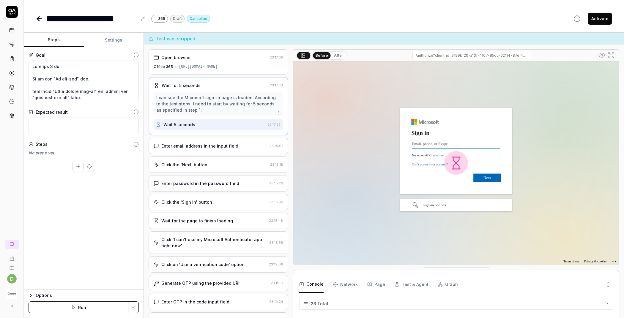
click at [197, 147] on div "Enter email address in the input field 23:18:07" at bounding box center [218, 146] width 140 height 16
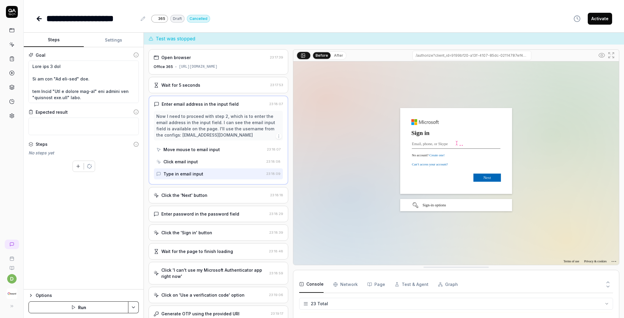
click at [211, 84] on div "Wait for 5 seconds 23:17:53" at bounding box center [218, 85] width 140 height 16
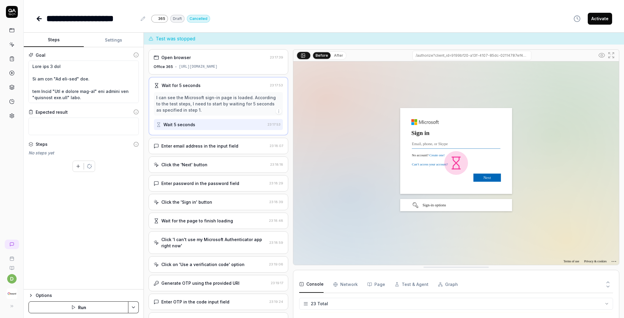
click at [195, 148] on div "Enter email address in the input field" at bounding box center [199, 146] width 77 height 6
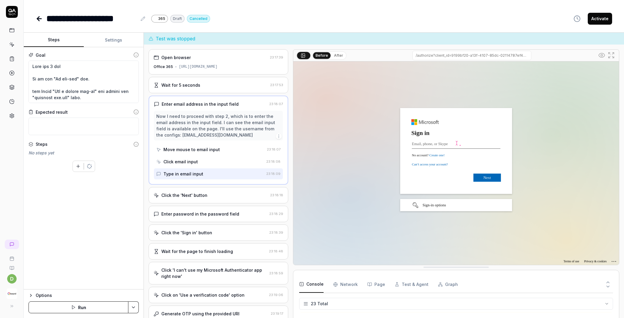
click at [194, 203] on div "Click the 'Next' button 23:18:18" at bounding box center [218, 195] width 140 height 16
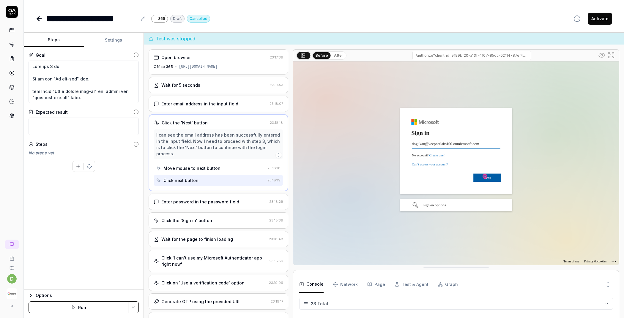
click at [199, 210] on div "Enter password in the password field 23:18:29" at bounding box center [218, 202] width 140 height 16
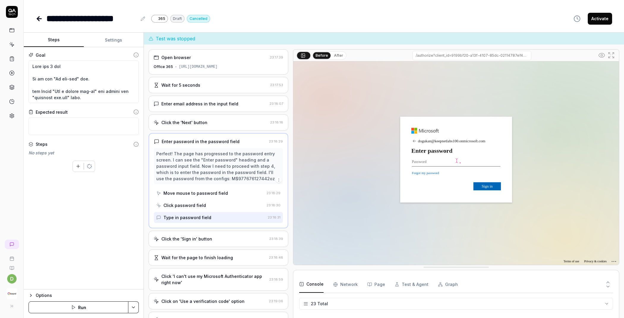
click at [194, 279] on div "Click 'I can't use my Microsoft Authenticator app right now'" at bounding box center [213, 279] width 105 height 12
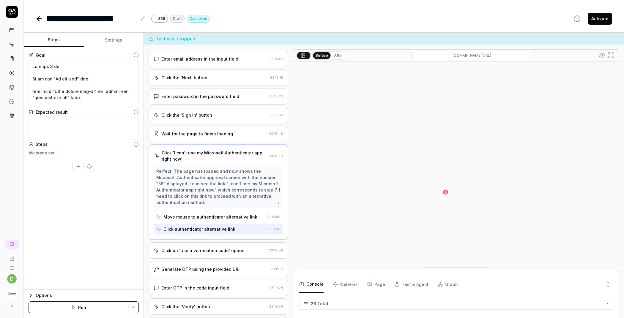
scroll to position [69, 0]
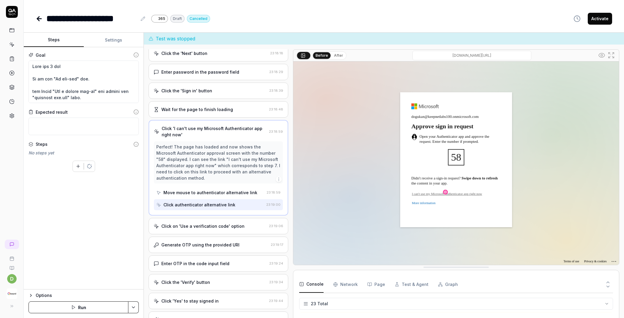
click at [216, 239] on div "Open browser 23:17:39 Office 365 [URL][DOMAIN_NAME] Wait for 5 seconds 23:17:53…" at bounding box center [218, 187] width 140 height 276
click at [202, 272] on div "Enter OTP in the code input field 23:19:24" at bounding box center [218, 263] width 140 height 16
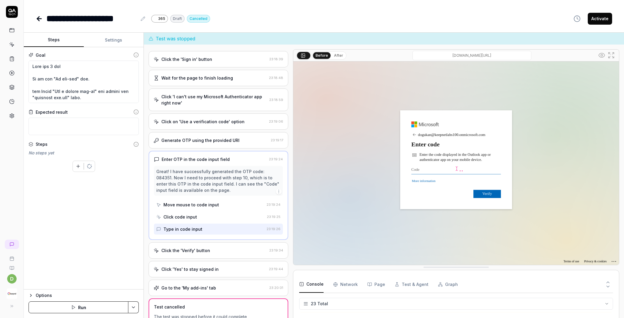
click at [203, 253] on div "Click the 'Verify' button" at bounding box center [185, 250] width 49 height 6
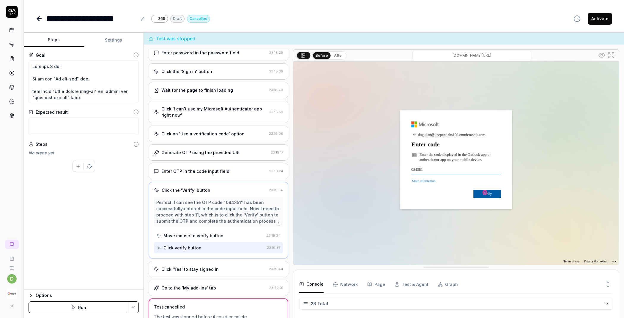
click at [198, 272] on div "Click 'Yes' to stay signed in" at bounding box center [189, 269] width 57 height 6
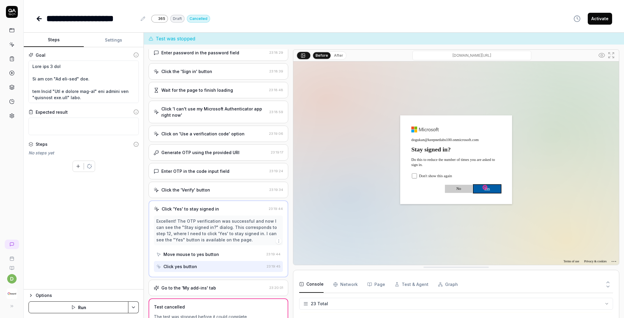
click at [189, 286] on div "Go to the 'My add-ins' tab" at bounding box center [188, 288] width 55 height 6
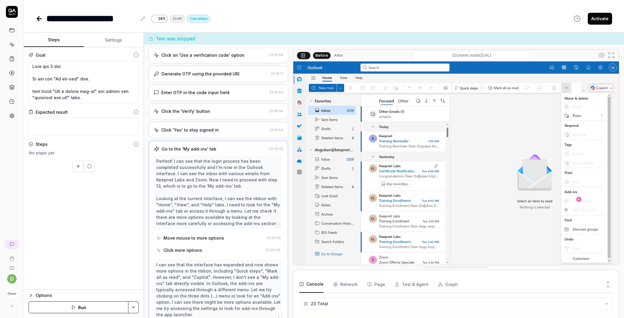
scroll to position [148, 0]
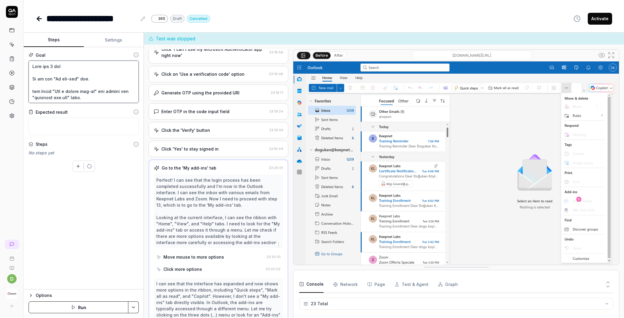
drag, startPoint x: 65, startPoint y: 67, endPoint x: 33, endPoint y: 67, distance: 31.5
click at [33, 67] on textarea at bounding box center [84, 82] width 110 height 42
click at [32, 77] on textarea at bounding box center [84, 82] width 110 height 42
paste textarea "Wait for 5 sec"
click at [79, 306] on button "Save & Run" at bounding box center [79, 307] width 100 height 12
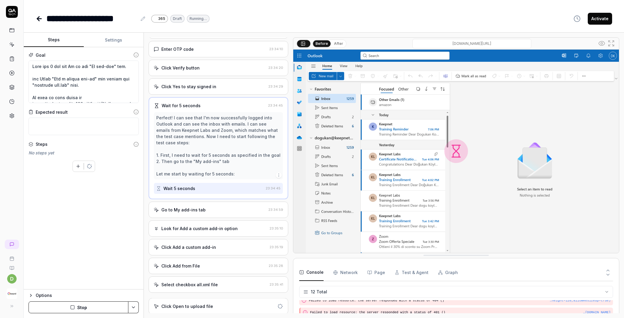
scroll to position [154, 0]
click at [179, 212] on div "Go to My add-ins tab" at bounding box center [183, 211] width 44 height 6
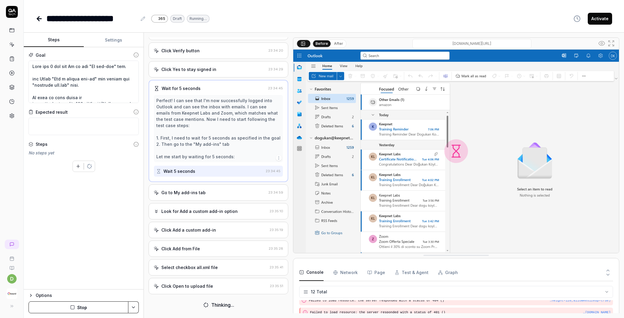
click at [207, 192] on div "Go to My add-ins tab" at bounding box center [210, 192] width 112 height 6
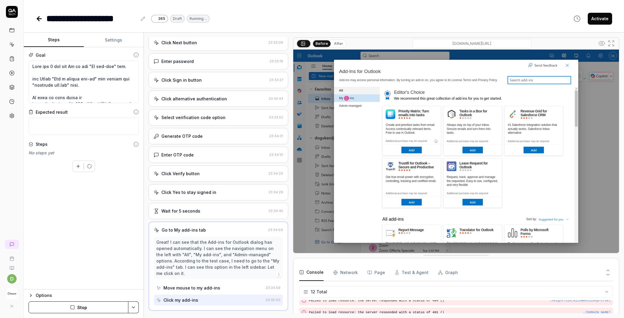
scroll to position [161, 0]
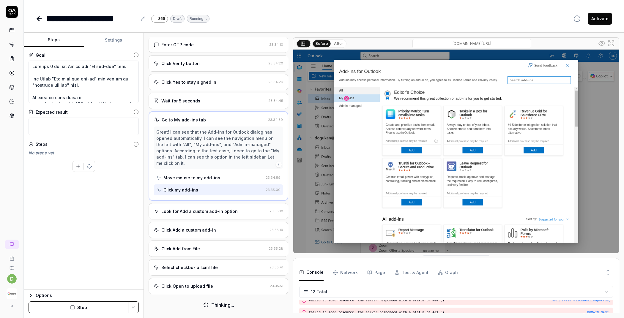
click at [217, 219] on div "Look for Add a custom add-in option 23:35:10" at bounding box center [218, 211] width 140 height 16
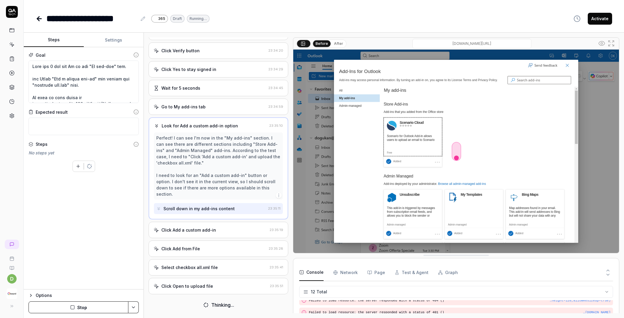
click at [211, 227] on div "Click Add a custom add-in" at bounding box center [188, 230] width 55 height 6
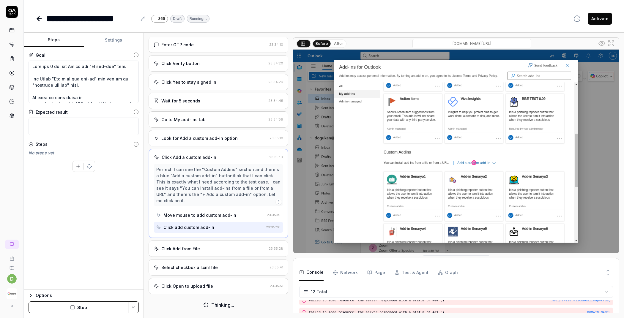
click at [192, 250] on div "Click Add from File" at bounding box center [180, 249] width 39 height 6
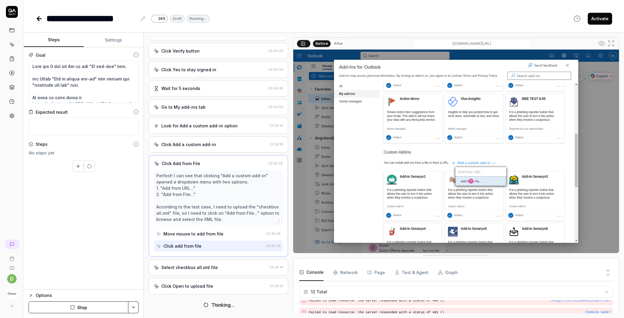
click at [195, 264] on div "Select checkbox all.xml file 23:35:41" at bounding box center [218, 267] width 140 height 16
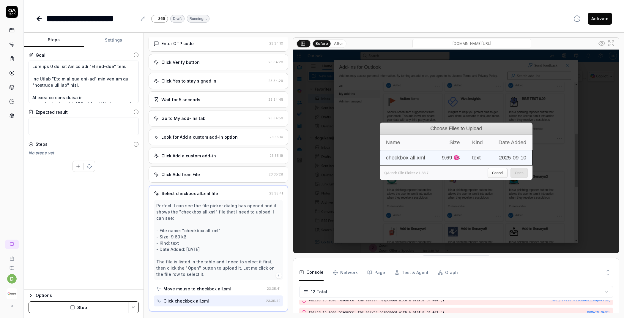
scroll to position [198, 0]
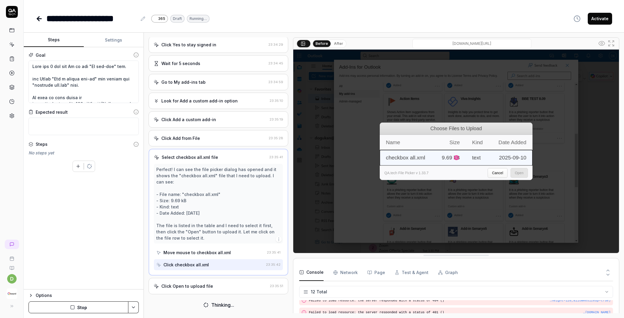
click at [195, 285] on div "Click Open to upload file" at bounding box center [187, 286] width 52 height 6
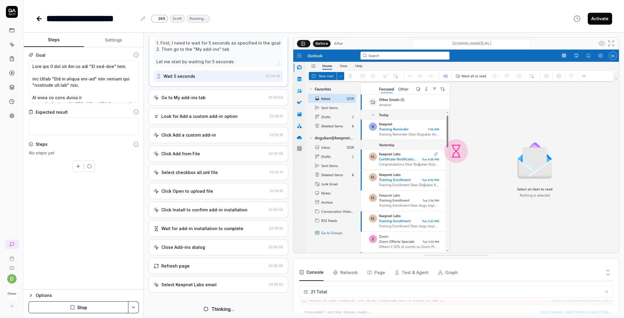
scroll to position [235, 0]
click at [190, 292] on div "Select Keepnet Labs email 23:36:52" at bounding box center [218, 286] width 140 height 16
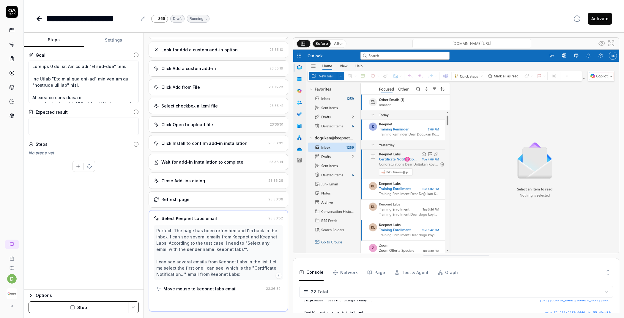
scroll to position [246, 0]
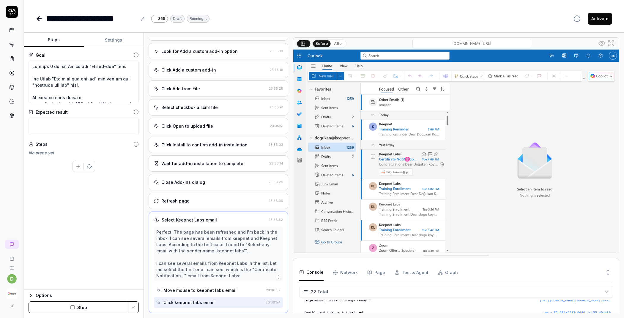
click at [225, 167] on div "Wait for add-in installation to complete 23:36:14" at bounding box center [218, 163] width 140 height 16
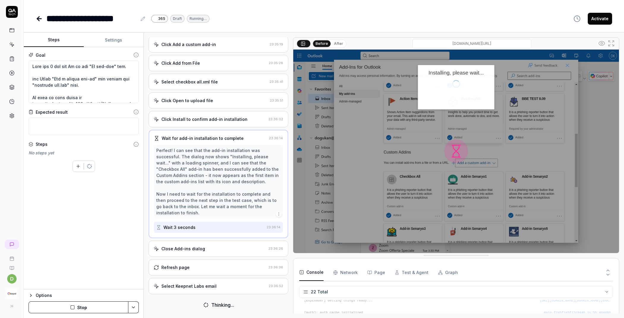
click at [189, 285] on div "Select Keepnet Labs email" at bounding box center [188, 286] width 55 height 6
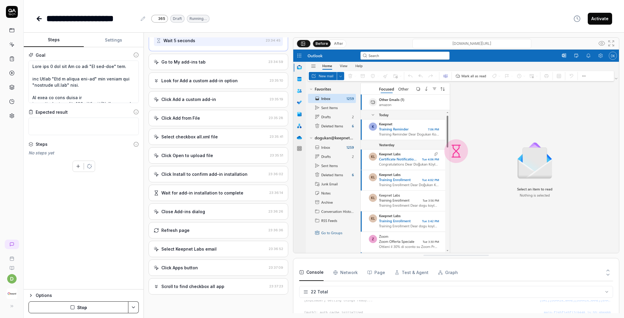
scroll to position [303, 0]
click at [218, 69] on div "Go to My add-ins tab 23:34:59" at bounding box center [218, 62] width 140 height 16
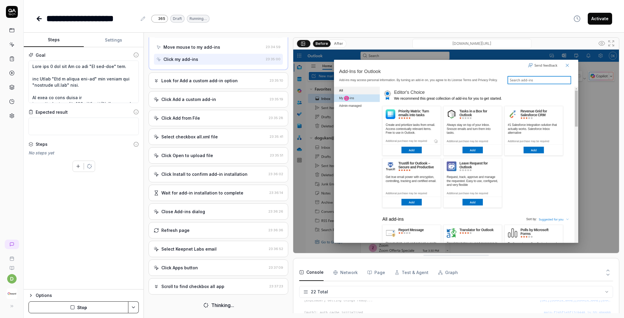
click at [203, 192] on div "Wait for add-in installation to complete" at bounding box center [202, 193] width 82 height 6
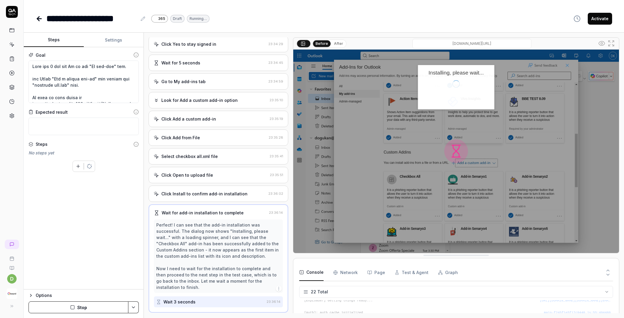
scroll to position [309, 0]
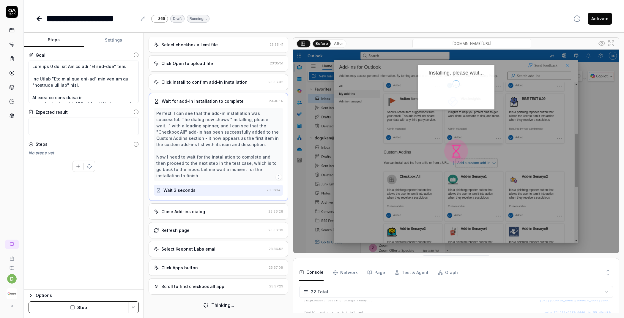
click at [187, 264] on div "Click Apps button 23:37:09" at bounding box center [218, 268] width 140 height 16
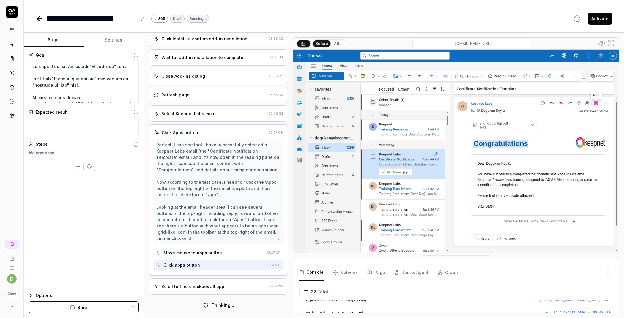
click at [186, 286] on div "Scroll to find checkbox all app" at bounding box center [192, 286] width 63 height 6
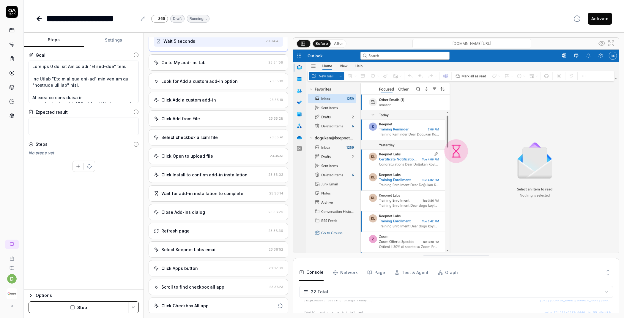
scroll to position [302, 0]
click at [184, 298] on div "Click Checkbox All app" at bounding box center [218, 306] width 140 height 16
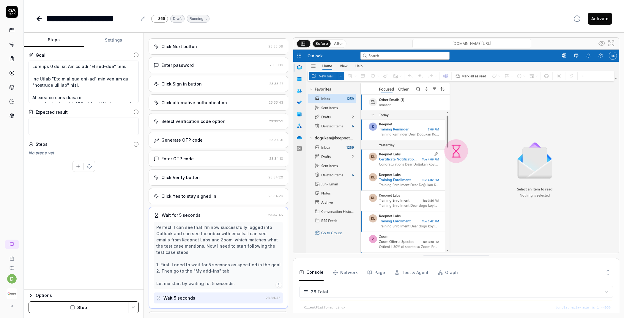
scroll to position [43, 0]
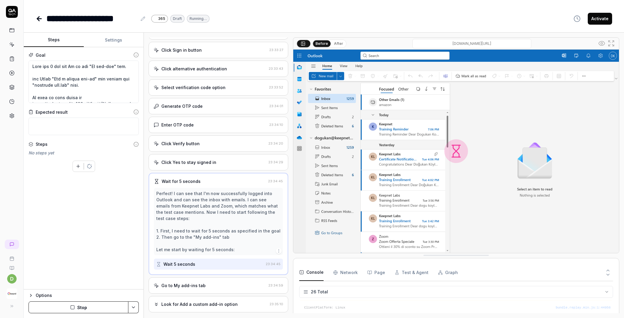
click at [205, 289] on div "Go to My add-ins tab" at bounding box center [210, 285] width 112 height 6
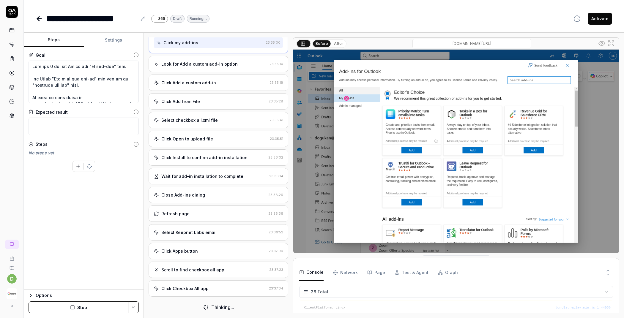
scroll to position [309, 0]
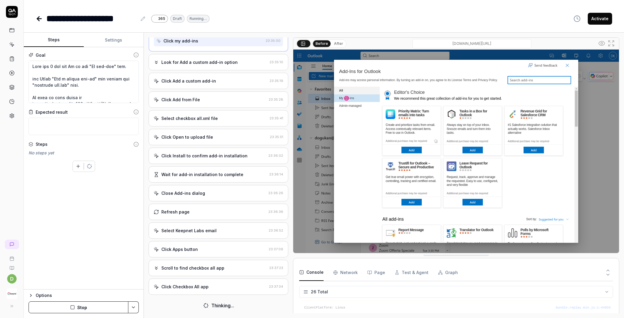
click at [191, 290] on div "Click Checkbox All app 23:37:34" at bounding box center [218, 287] width 140 height 16
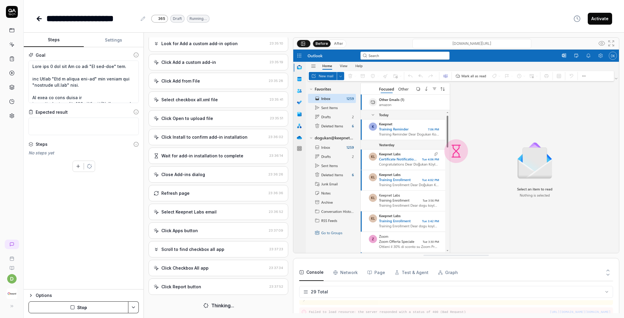
scroll to position [330, 0]
click at [194, 282] on div "Click Report button 23:37:52" at bounding box center [218, 287] width 140 height 16
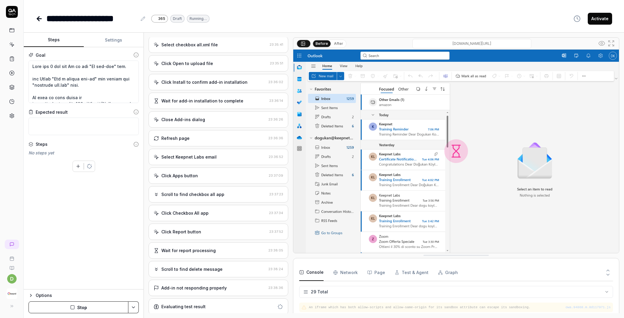
scroll to position [396, 0]
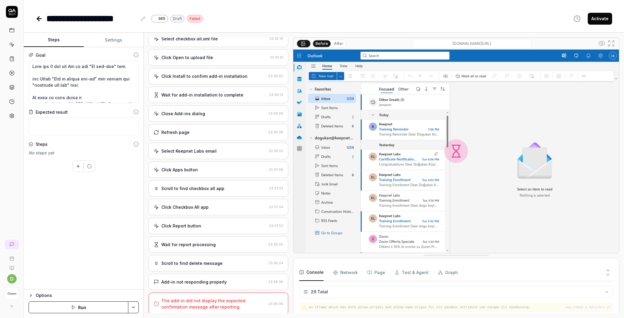
click at [186, 305] on div "The add-in did not display the expected confirmation message after reporting." at bounding box center [213, 304] width 105 height 12
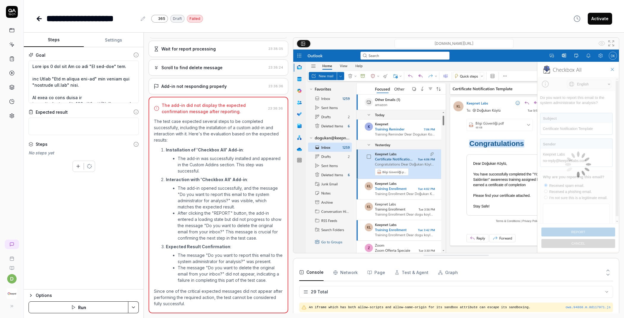
scroll to position [521, 0]
click at [229, 102] on div "The add-in did not display the expected confirmation message after reporting." at bounding box center [214, 108] width 104 height 12
drag, startPoint x: 232, startPoint y: 100, endPoint x: 158, endPoint y: 90, distance: 75.2
click at [158, 102] on div "The add-in did not display the expected confirmation message after reporting." at bounding box center [210, 108] width 112 height 12
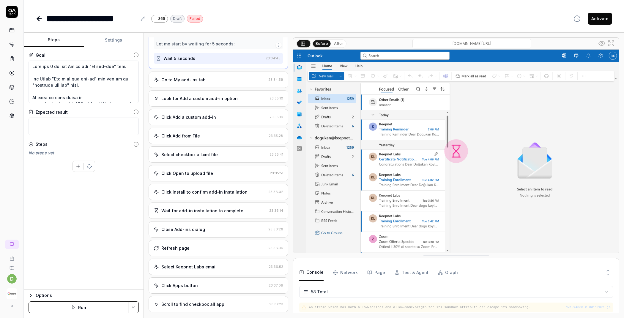
scroll to position [401, 0]
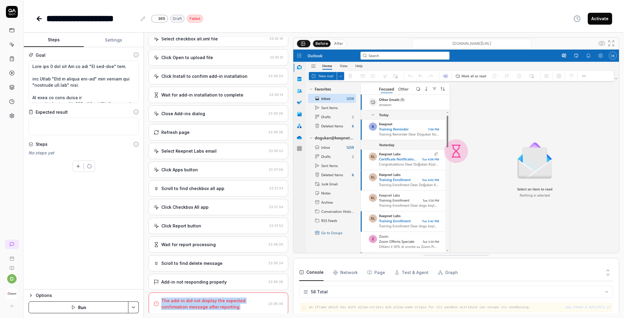
click at [199, 301] on div "The add-in did not display the expected confirmation message after reporting." at bounding box center [213, 304] width 105 height 12
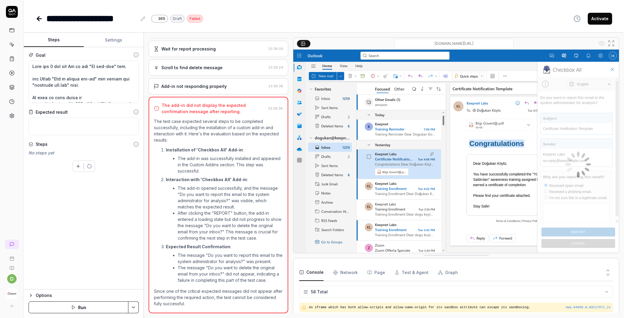
scroll to position [521, 0]
click at [224, 102] on div "The add-in did not display the expected confirmation message after reporting." at bounding box center [214, 108] width 104 height 12
drag, startPoint x: 228, startPoint y: 99, endPoint x: 162, endPoint y: 91, distance: 66.7
click at [162, 102] on div "The add-in did not display the expected confirmation message after reporting." at bounding box center [214, 108] width 104 height 12
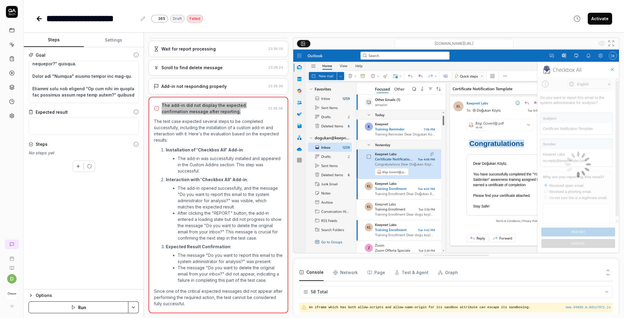
scroll to position [126, 0]
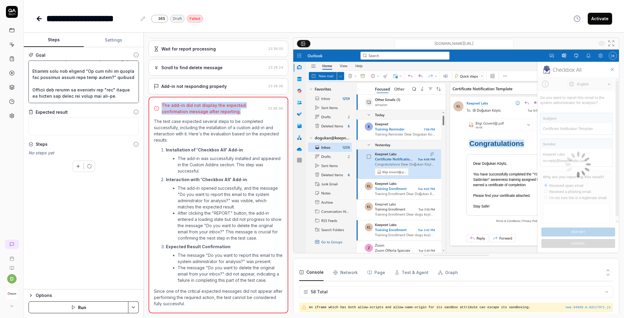
click at [60, 76] on textarea at bounding box center [84, 82] width 110 height 42
click at [33, 77] on textarea at bounding box center [84, 82] width 110 height 42
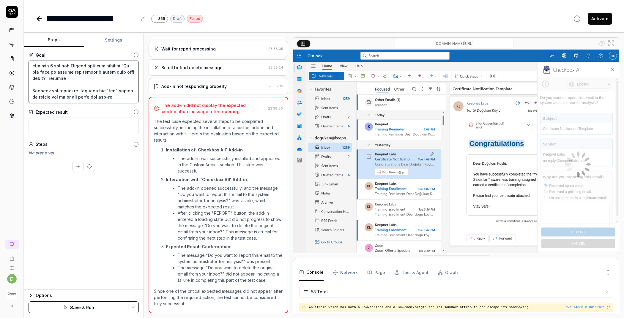
scroll to position [131, 0]
drag, startPoint x: 71, startPoint y: 86, endPoint x: 33, endPoint y: 72, distance: 41.1
click at [33, 72] on textarea at bounding box center [84, 82] width 110 height 42
click at [56, 74] on textarea at bounding box center [84, 82] width 110 height 42
drag, startPoint x: 68, startPoint y: 72, endPoint x: 29, endPoint y: 73, distance: 38.3
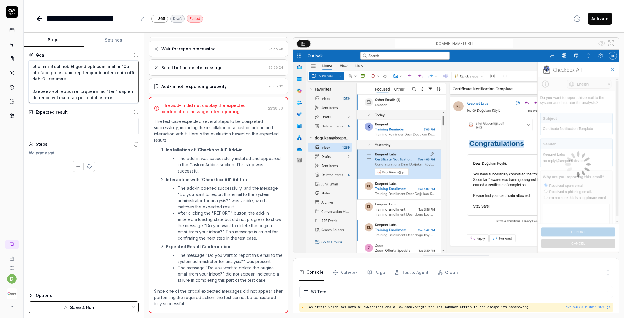
click at [29, 73] on textarea at bounding box center [84, 82] width 110 height 42
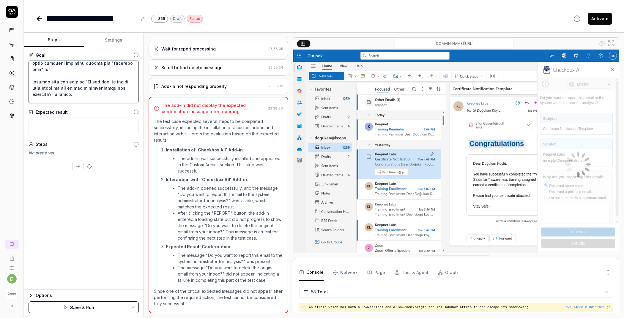
scroll to position [218, 0]
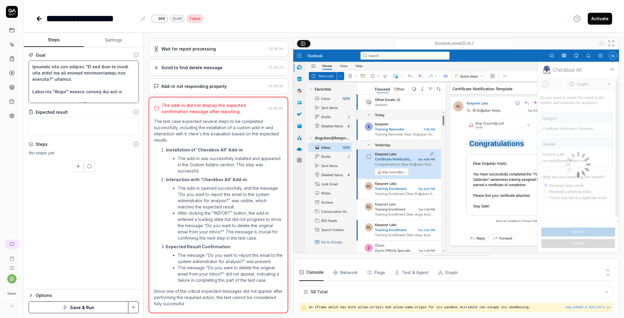
click at [33, 73] on textarea at bounding box center [84, 82] width 110 height 42
paste textarea "wait for 5 sec and"
drag, startPoint x: 69, startPoint y: 69, endPoint x: 33, endPoint y: 69, distance: 35.9
click at [33, 69] on textarea at bounding box center [84, 82] width 110 height 42
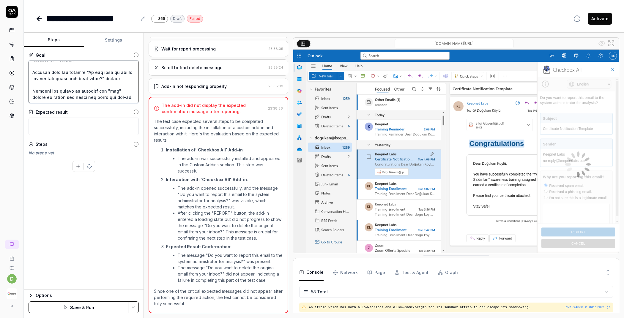
scroll to position [293, 0]
click at [33, 66] on textarea at bounding box center [84, 82] width 110 height 42
paste textarea "wait for 5 sec and"
click at [94, 305] on button "Save & Run" at bounding box center [79, 307] width 100 height 12
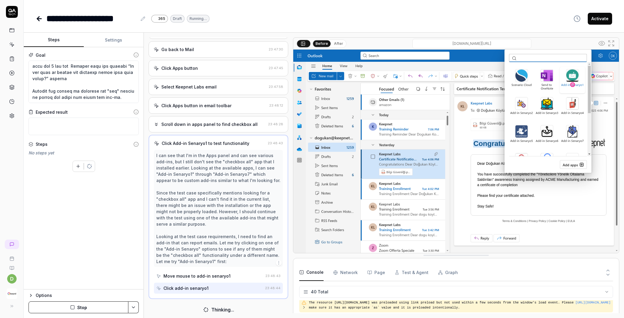
scroll to position [716, 0]
click at [336, 42] on button "After" at bounding box center [338, 43] width 14 height 7
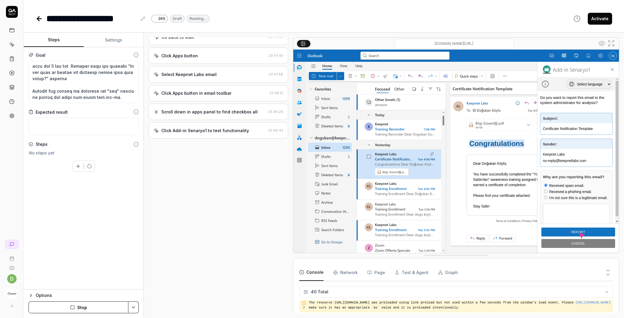
scroll to position [728, 0]
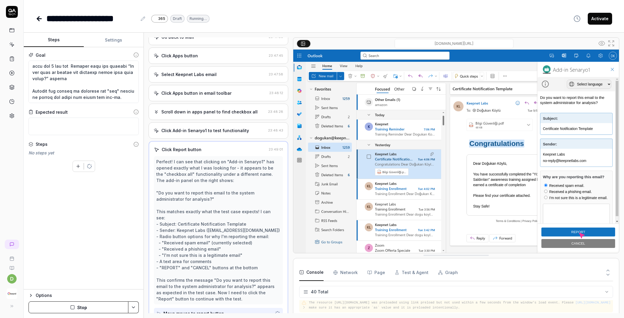
click at [95, 304] on button "Stop" at bounding box center [79, 307] width 100 height 12
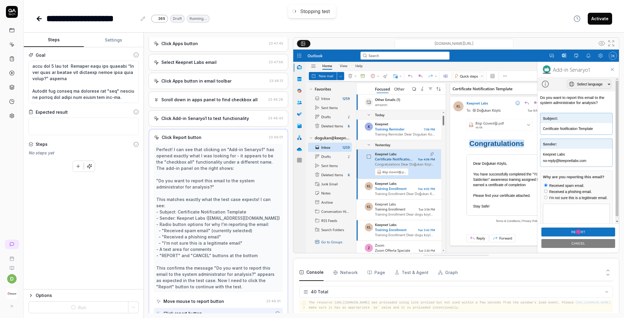
scroll to position [741, 0]
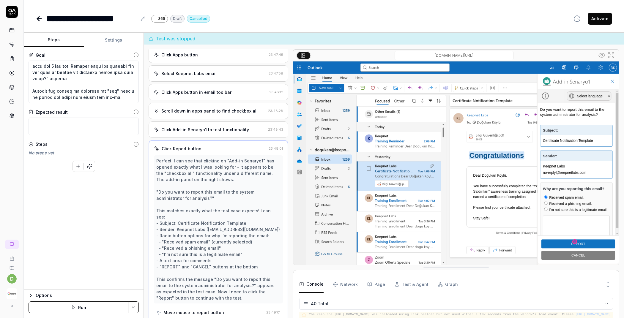
click at [70, 301] on button "Run" at bounding box center [79, 307] width 100 height 12
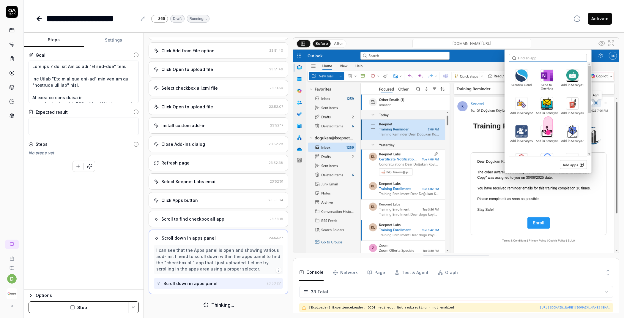
scroll to position [302, 0]
click at [334, 44] on button "After" at bounding box center [338, 43] width 14 height 7
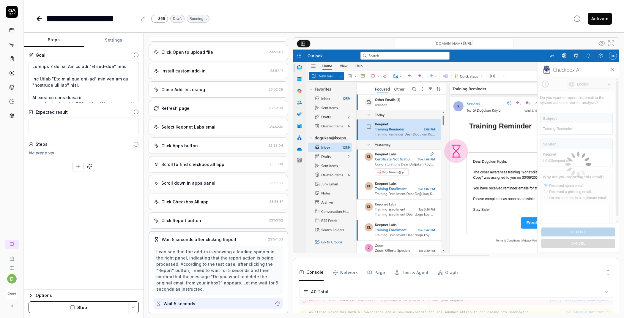
scroll to position [357, 0]
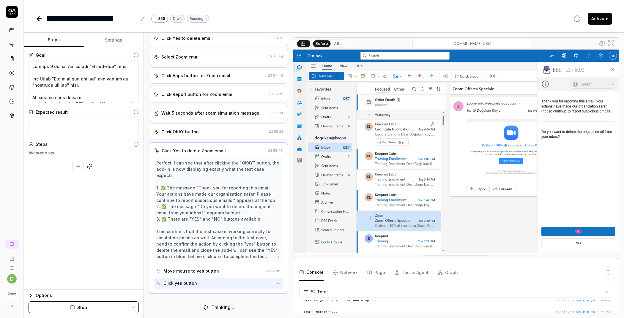
scroll to position [574, 0]
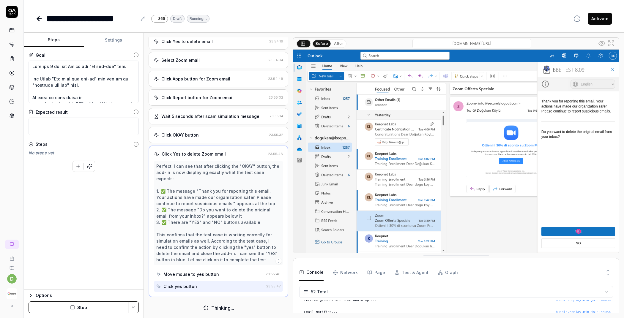
click at [334, 44] on button "After" at bounding box center [338, 43] width 14 height 7
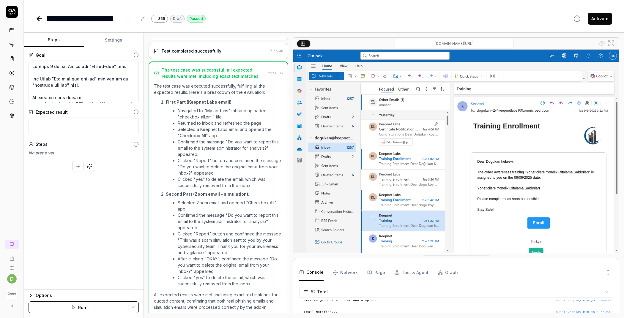
scroll to position [696, 0]
type textarea "*"
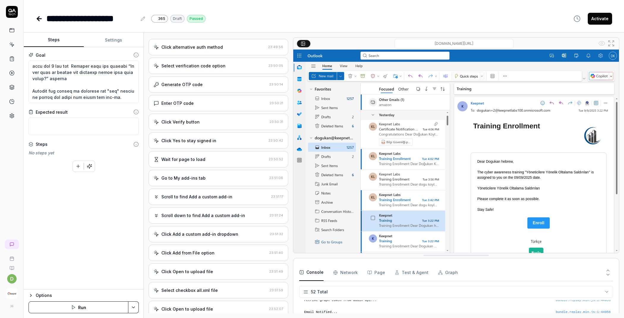
scroll to position [0, 0]
